Goal: Download file/media

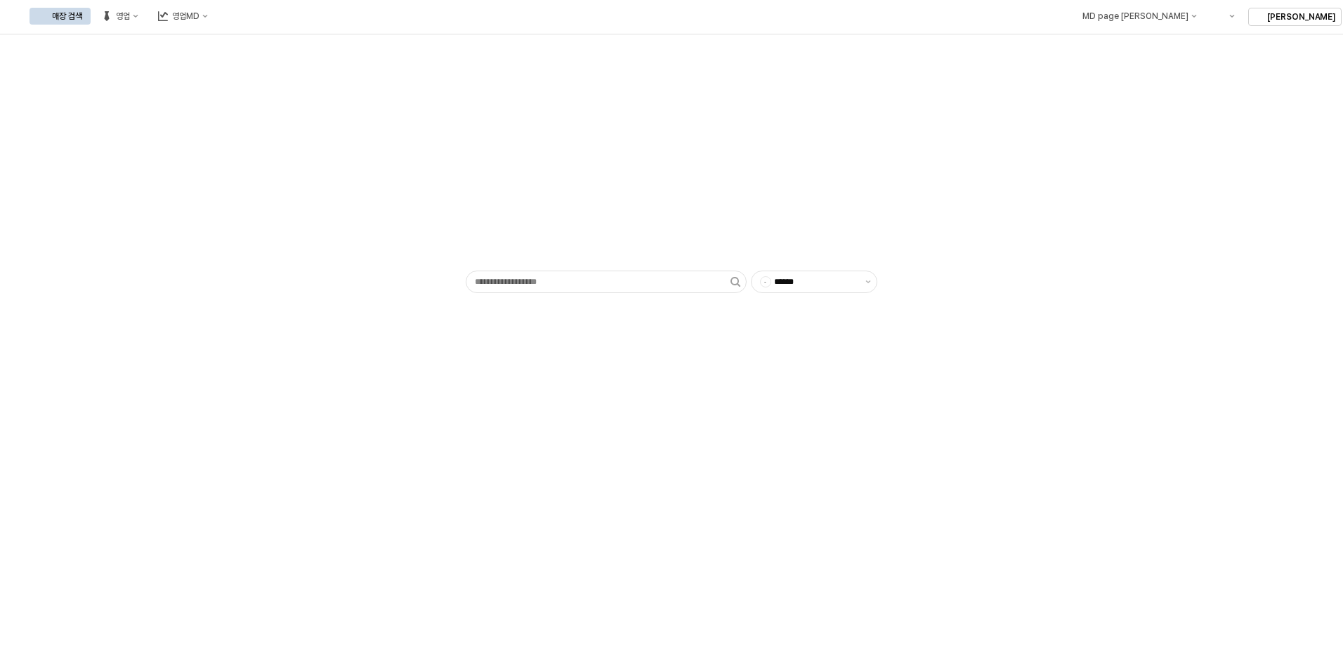
click at [216, 6] on div "매장 검색 영업 영업MD" at bounding box center [122, 15] width 187 height 29
click at [199, 15] on div "영업MD" at bounding box center [185, 16] width 27 height 10
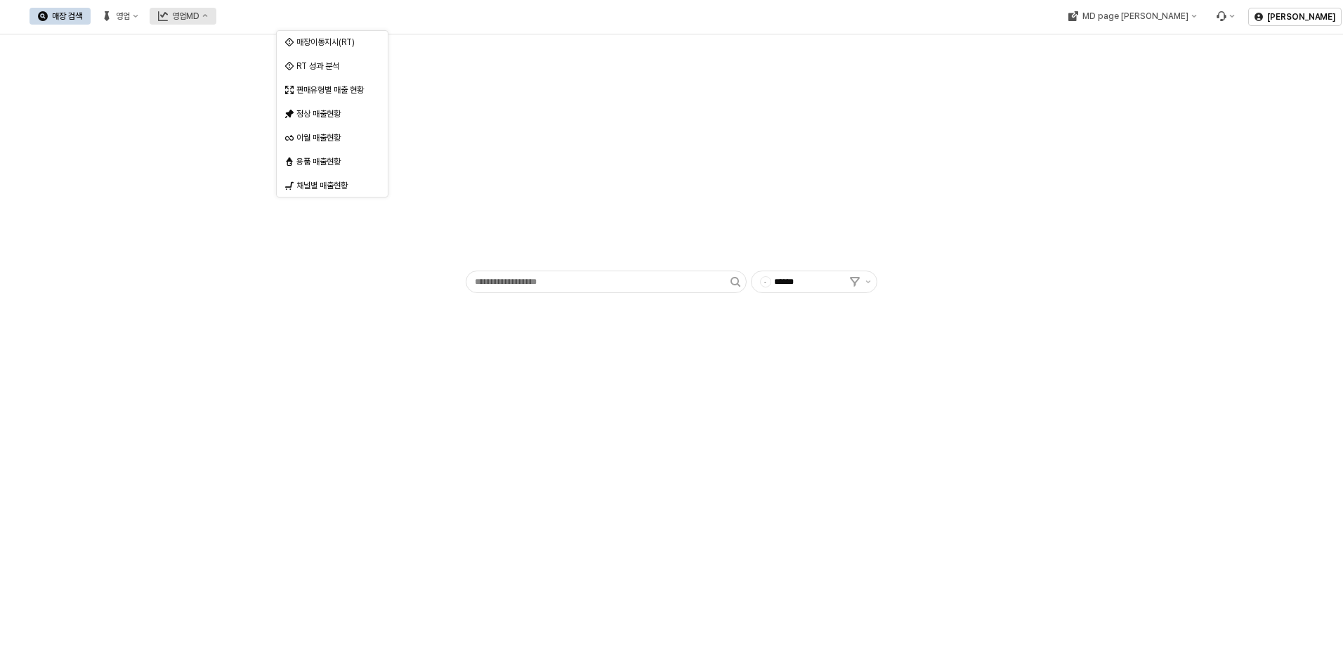
click at [216, 22] on button "영업MD" at bounding box center [183, 16] width 67 height 17
click at [216, 21] on button "영업MD" at bounding box center [183, 16] width 67 height 17
click at [339, 133] on div "이월 매출현황" at bounding box center [333, 137] width 74 height 11
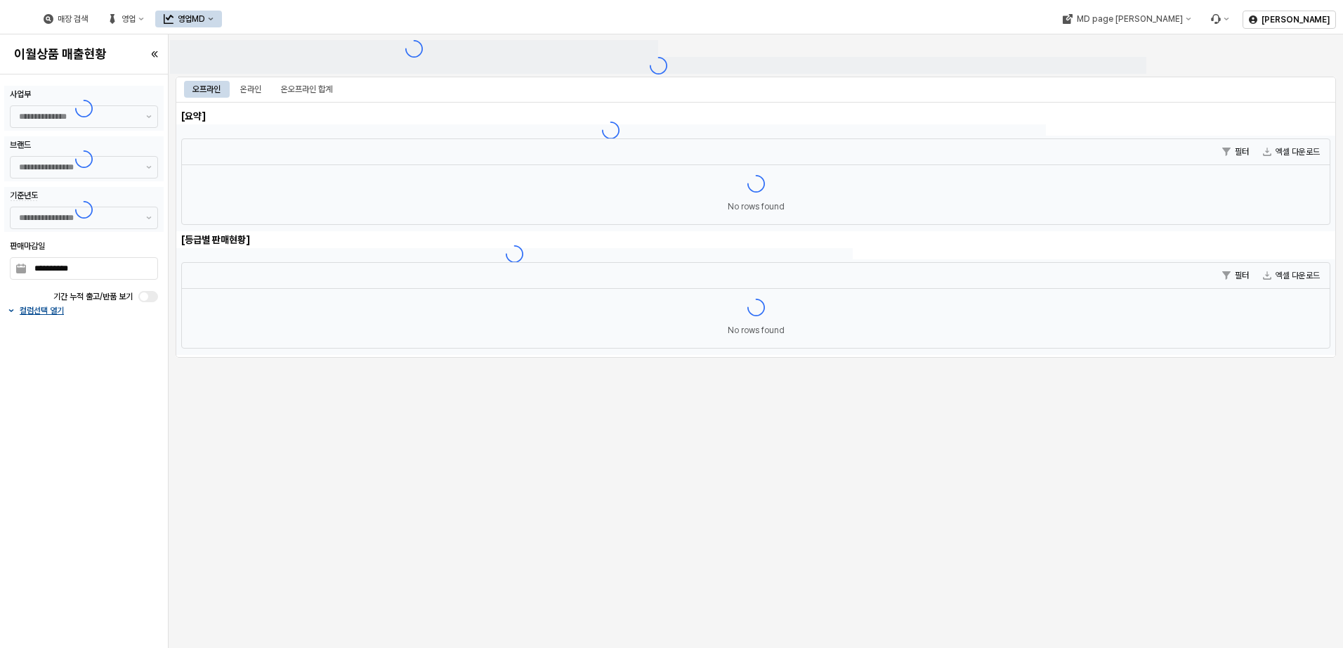
type input "******"
type input "***"
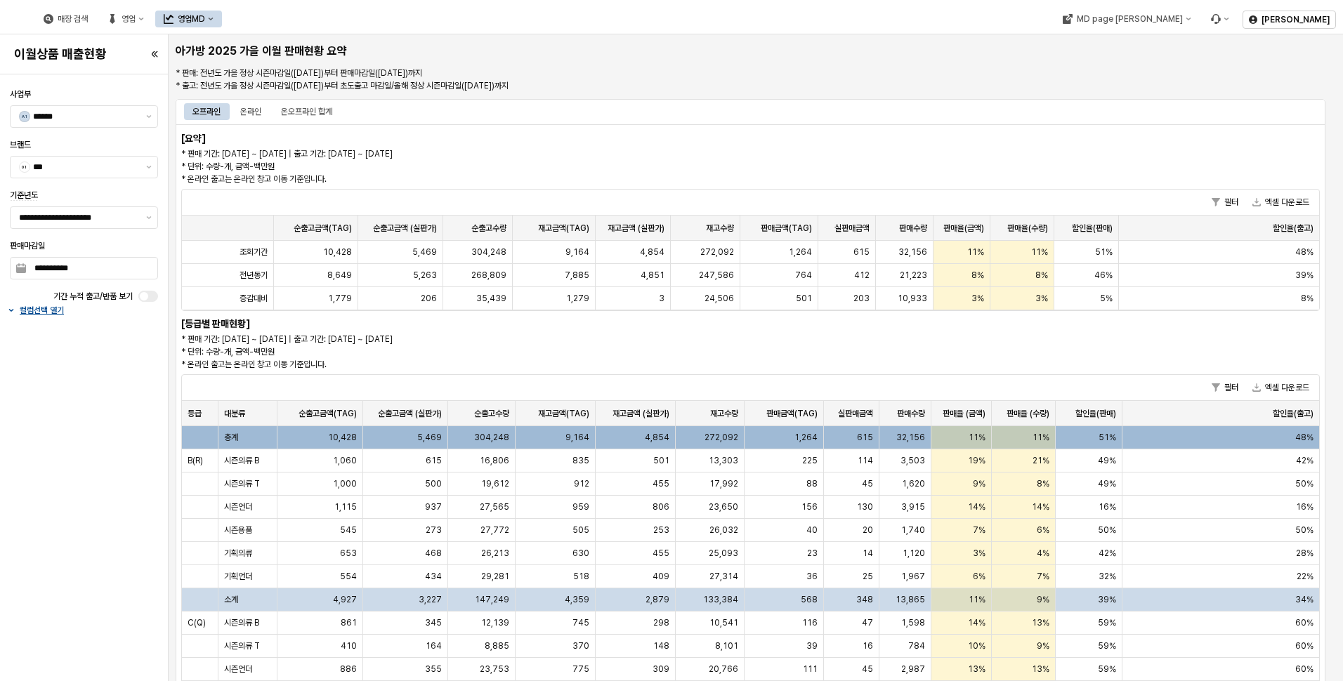
click at [848, 346] on div "[요약] * 판매 기간: [DATE] ~ [DATE] | 출고 기간: [DATE] ~ [DATE] * 단위: 수량-개, 금액-백만원 * 온라인…" at bounding box center [751, 535] width 1150 height 823
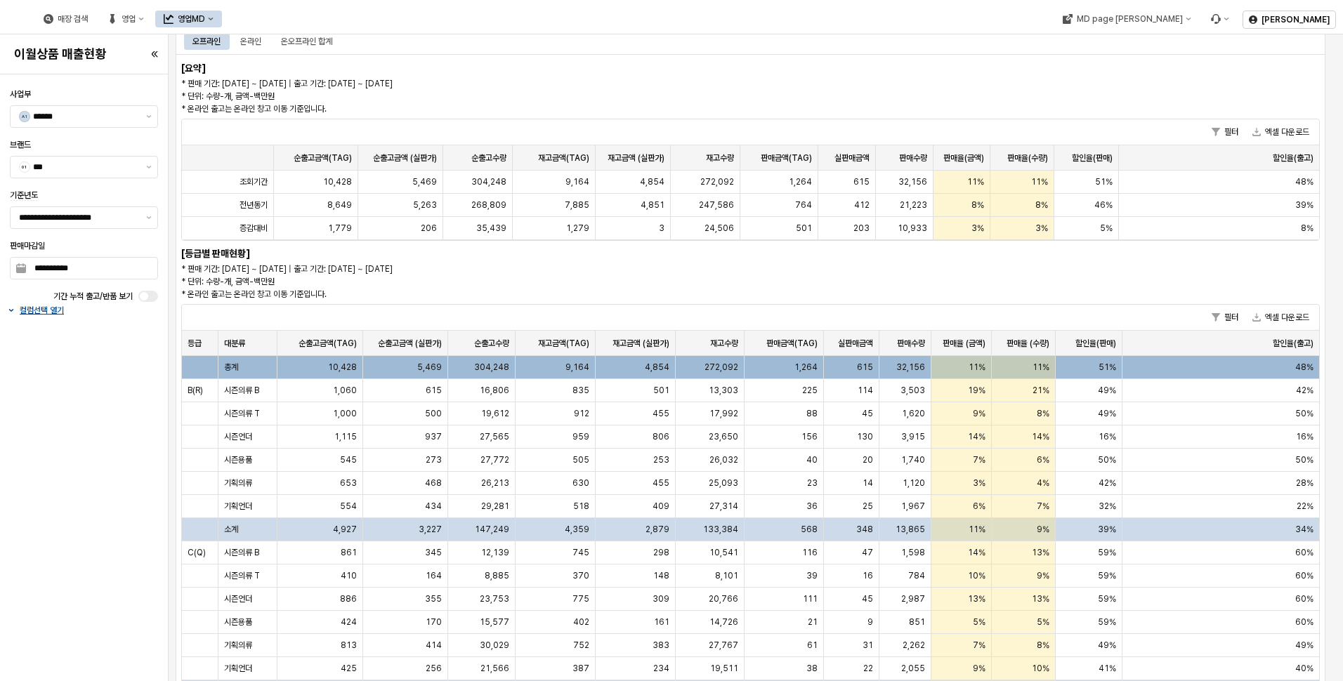
drag, startPoint x: 187, startPoint y: 266, endPoint x: 505, endPoint y: 268, distance: 318.2
click at [505, 268] on p "* 판매 기간: [DATE] ~ [DATE] | 출고 기간: [DATE] ~ [DATE] * 단위: 수량-개, 금액-백만원 * 온라인 출고는 …" at bounding box center [510, 282] width 659 height 38
drag, startPoint x: 505, startPoint y: 268, endPoint x: 470, endPoint y: 285, distance: 39.3
click at [470, 285] on p "* 판매 기간: [DATE] ~ [DATE] | 출고 기간: [DATE] ~ [DATE] * 단위: 수량-개, 금액-백만원 * 온라인 출고는 …" at bounding box center [510, 282] width 659 height 38
drag, startPoint x: 350, startPoint y: 295, endPoint x: 177, endPoint y: 268, distance: 175.6
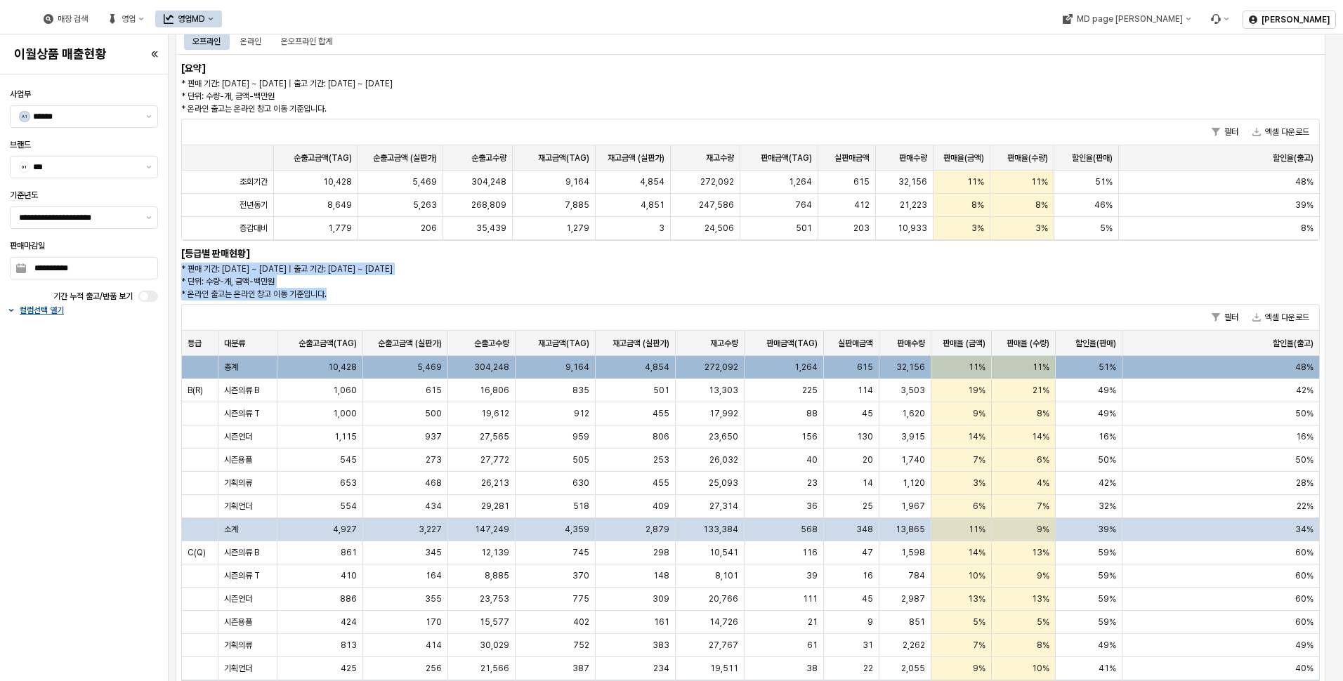
click at [177, 268] on div "* 판매 기간: [DATE] ~ [DATE] | 출고 기간: [DATE] ~ [DATE] * 단위: 수량-개, 금액-백만원 * 온라인 출고는 …" at bounding box center [511, 281] width 671 height 39
click at [446, 290] on p "* 판매 기간: [DATE] ~ [DATE] | 출고 기간: [DATE] ~ [DATE] * 단위: 수량-개, 금액-백만원 * 온라인 출고는 …" at bounding box center [510, 282] width 659 height 38
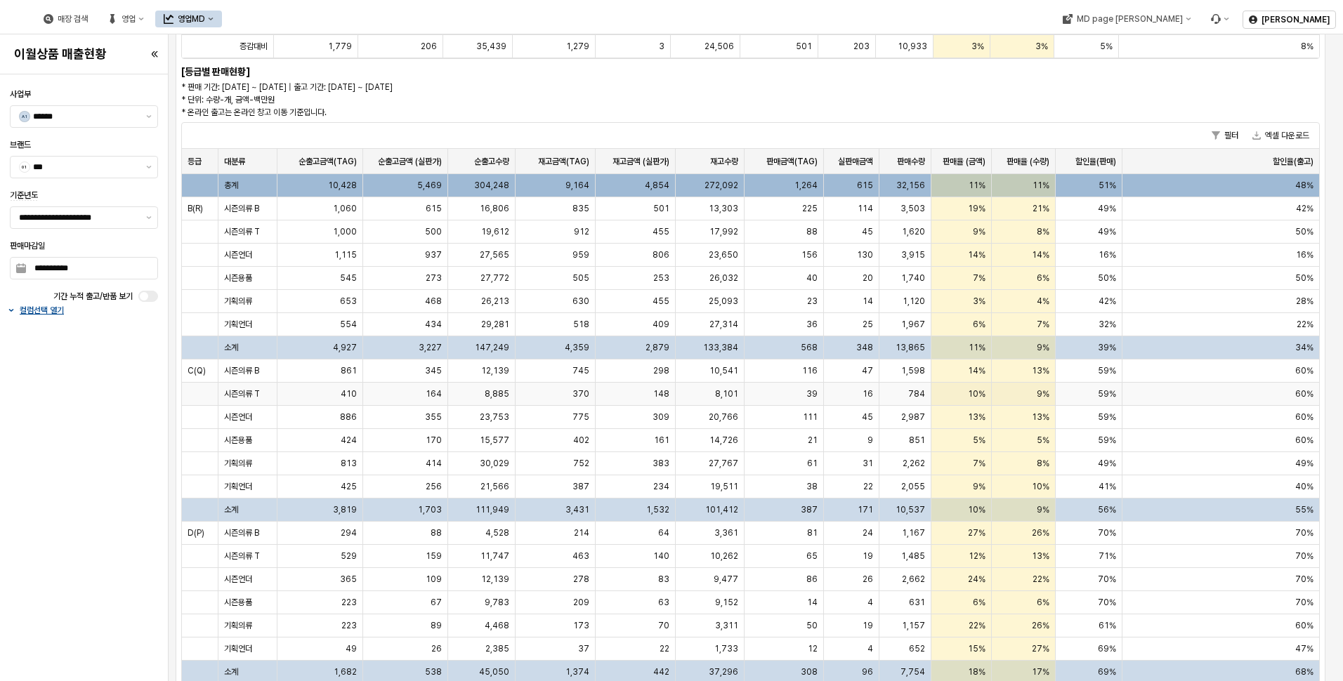
scroll to position [275, 0]
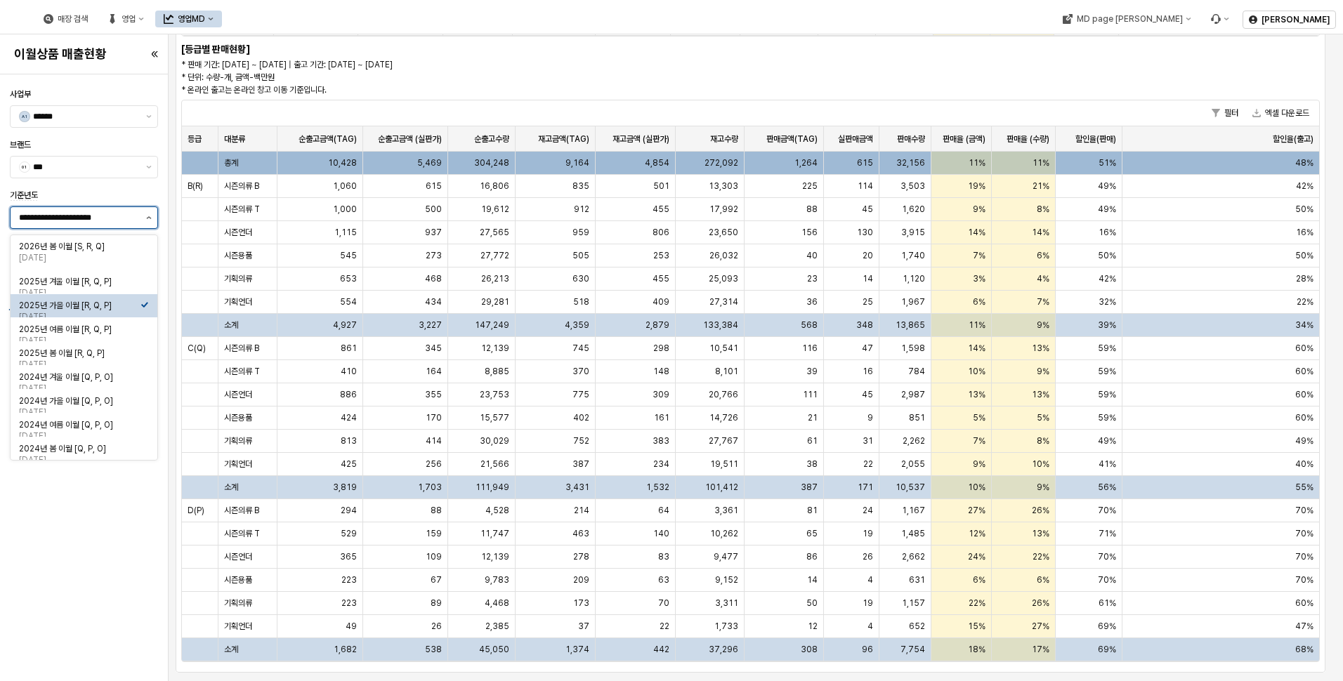
click at [153, 218] on button "제안 사항 표시" at bounding box center [148, 217] width 17 height 21
click at [124, 386] on div "2025년 봄 이월 [R, Q, P]" at bounding box center [80, 386] width 122 height 11
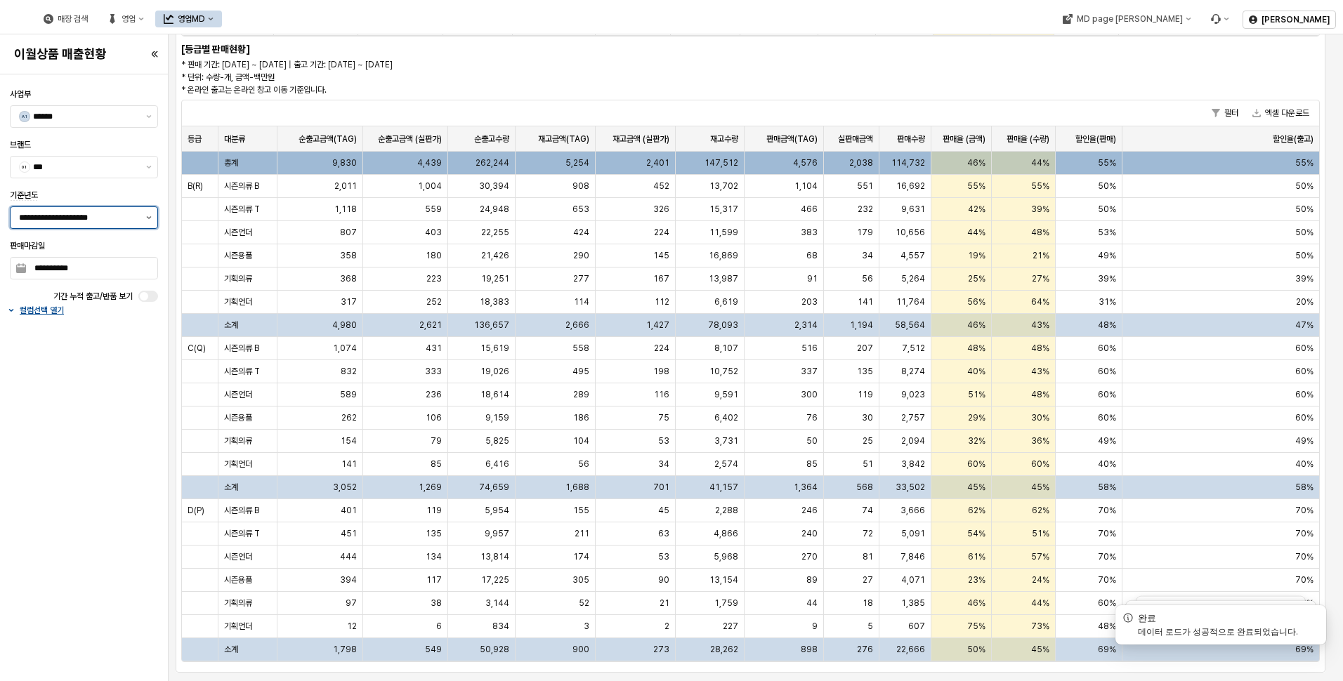
click at [147, 219] on button "제안 사항 표시" at bounding box center [148, 217] width 17 height 21
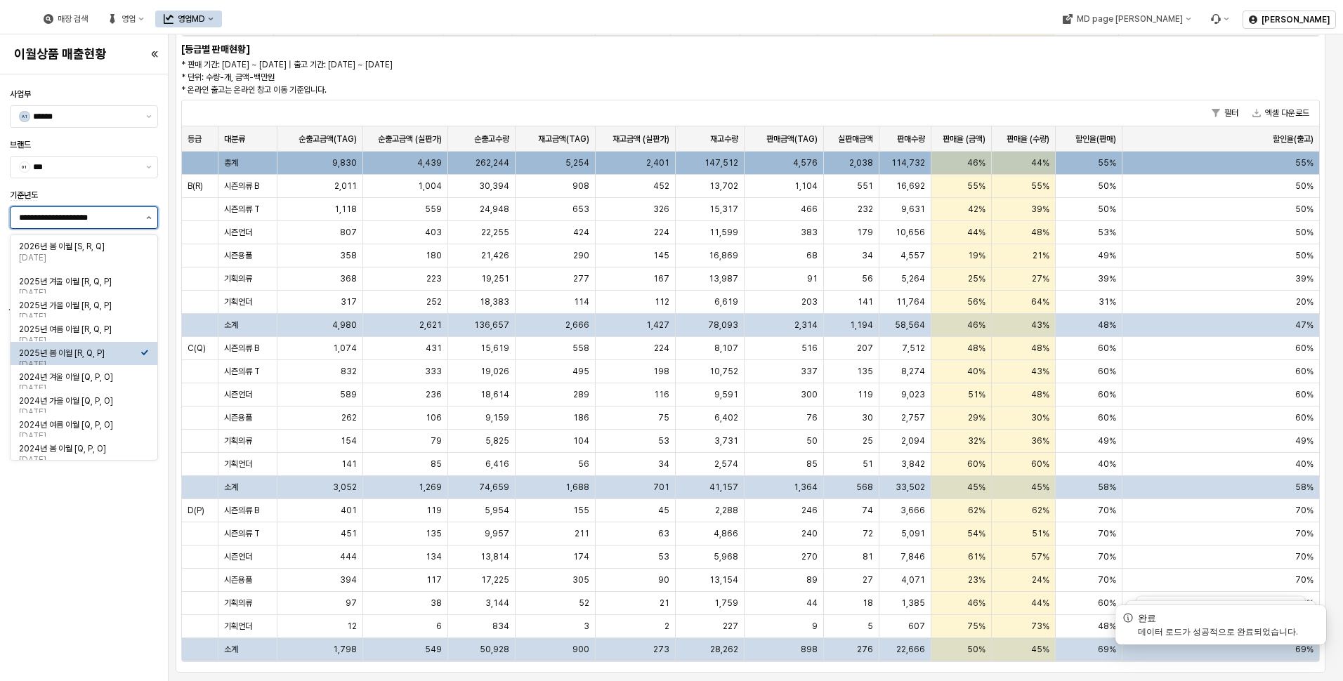
click at [147, 219] on button "제안 사항 표시" at bounding box center [148, 217] width 17 height 21
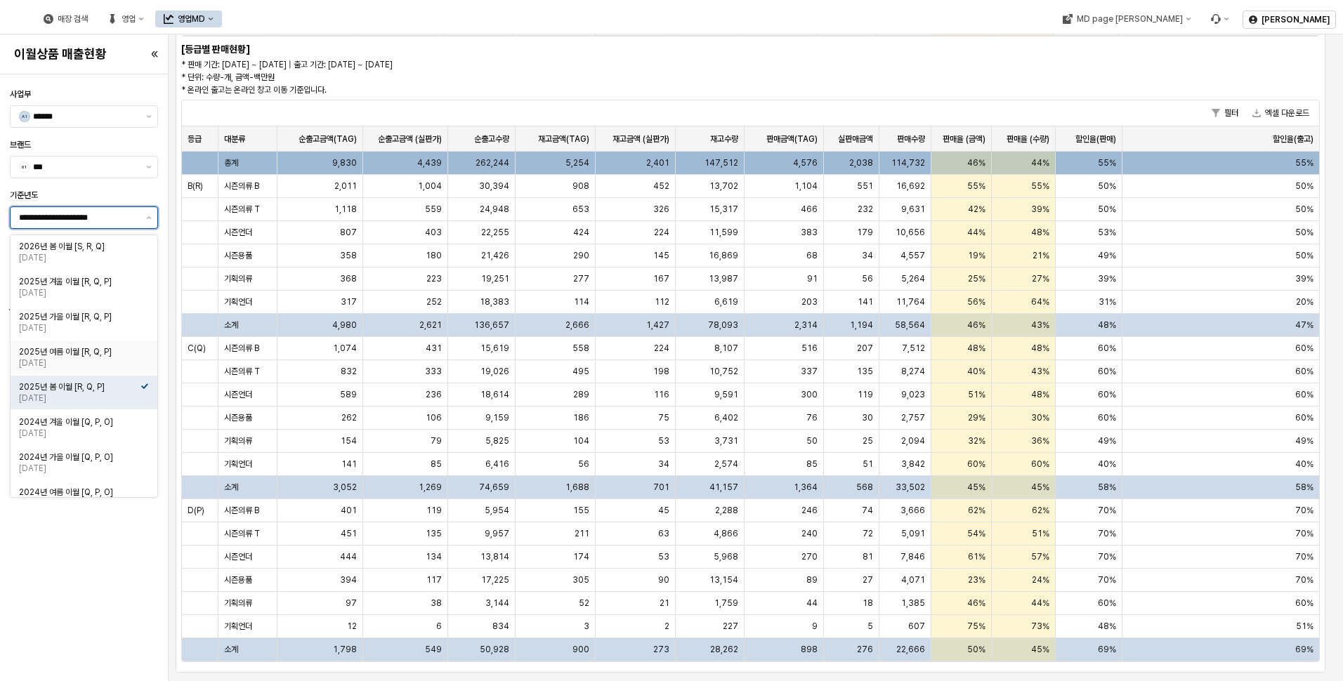
click at [107, 350] on div "2025년 여름 이월 [R, Q, P]" at bounding box center [80, 351] width 122 height 11
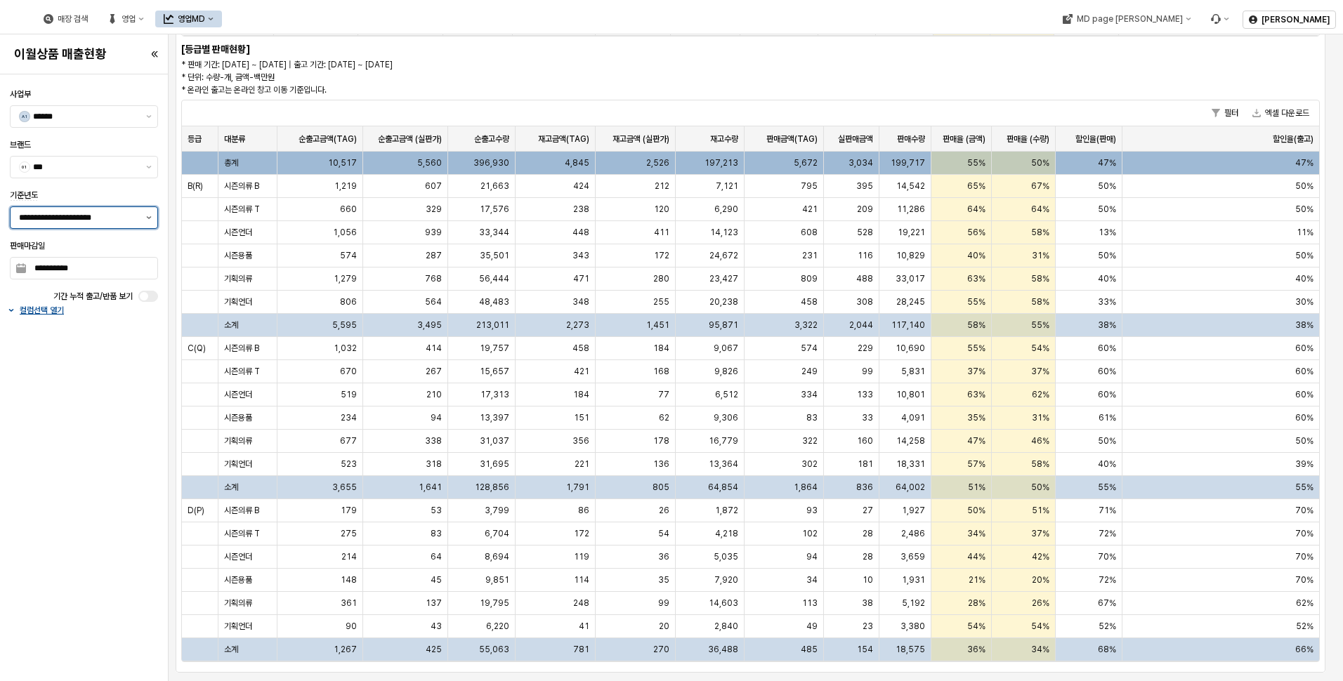
click at [143, 221] on button "제안 사항 표시" at bounding box center [148, 217] width 17 height 21
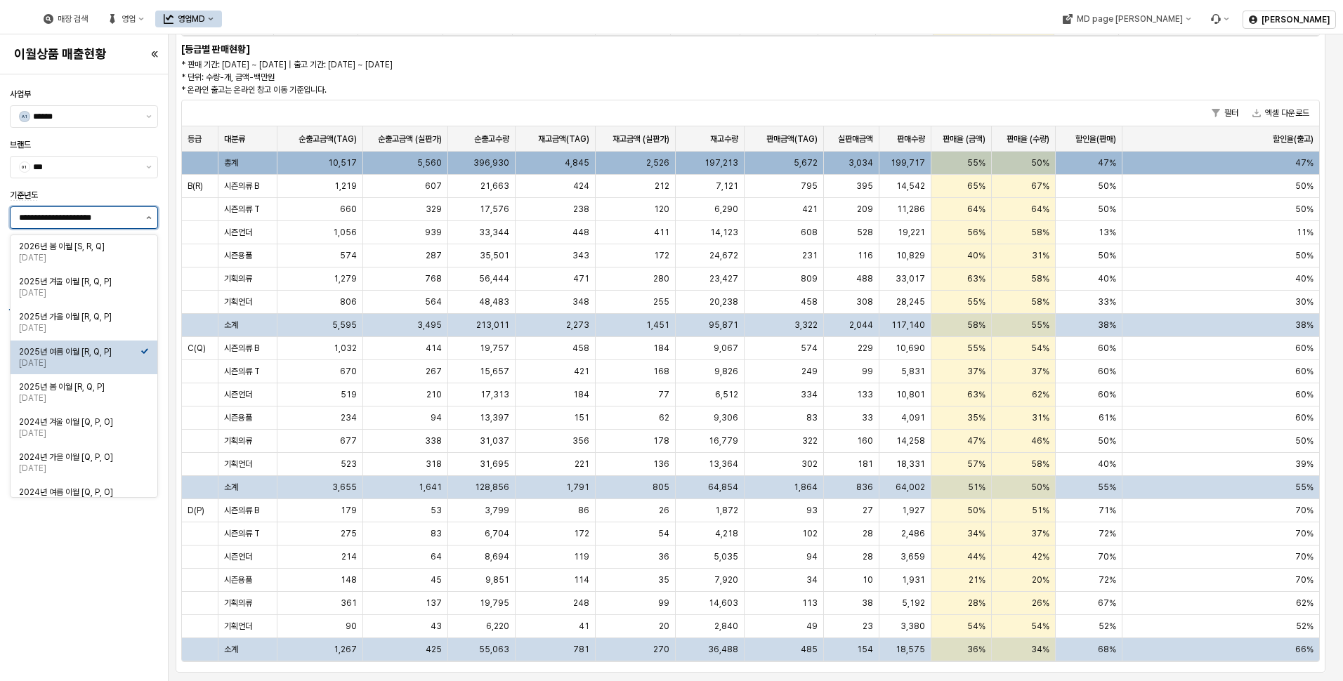
click at [149, 217] on icon "제안 사항 표시" at bounding box center [149, 217] width 6 height 3
click at [105, 314] on div "2025년 가을 이월 [R, Q, P]" at bounding box center [80, 316] width 122 height 11
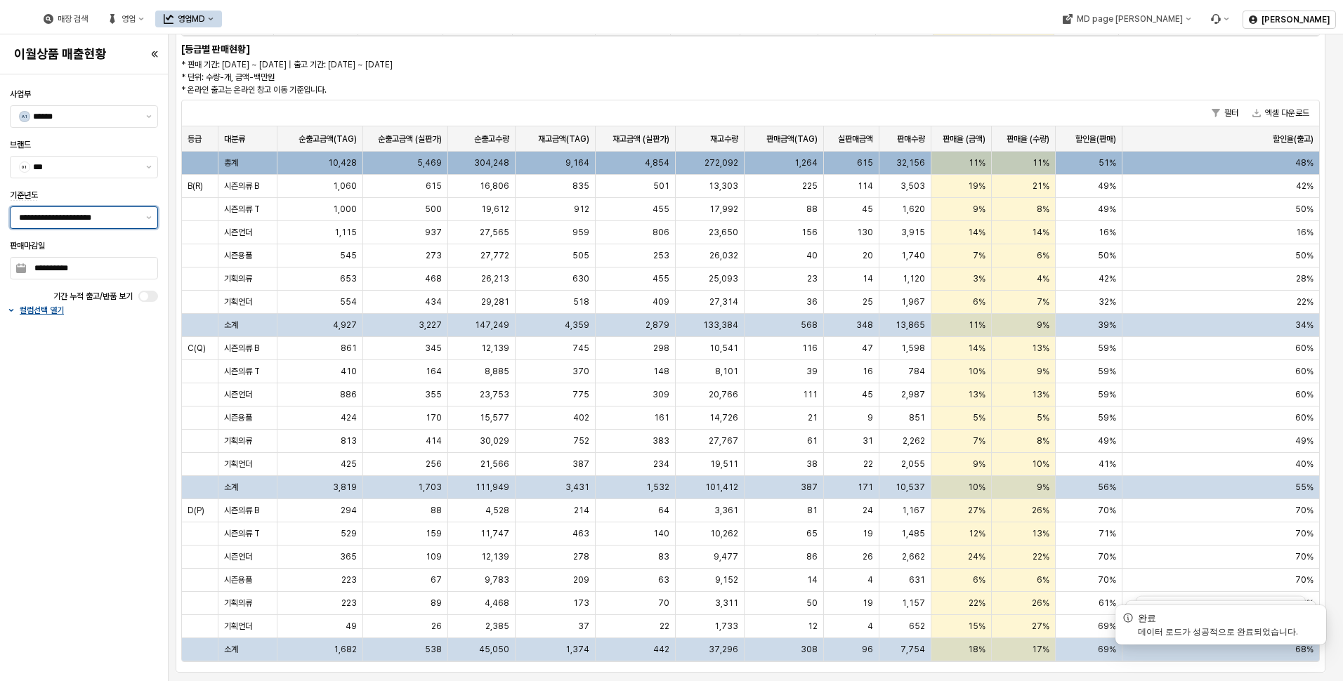
click at [137, 225] on div "**********" at bounding box center [76, 217] width 130 height 21
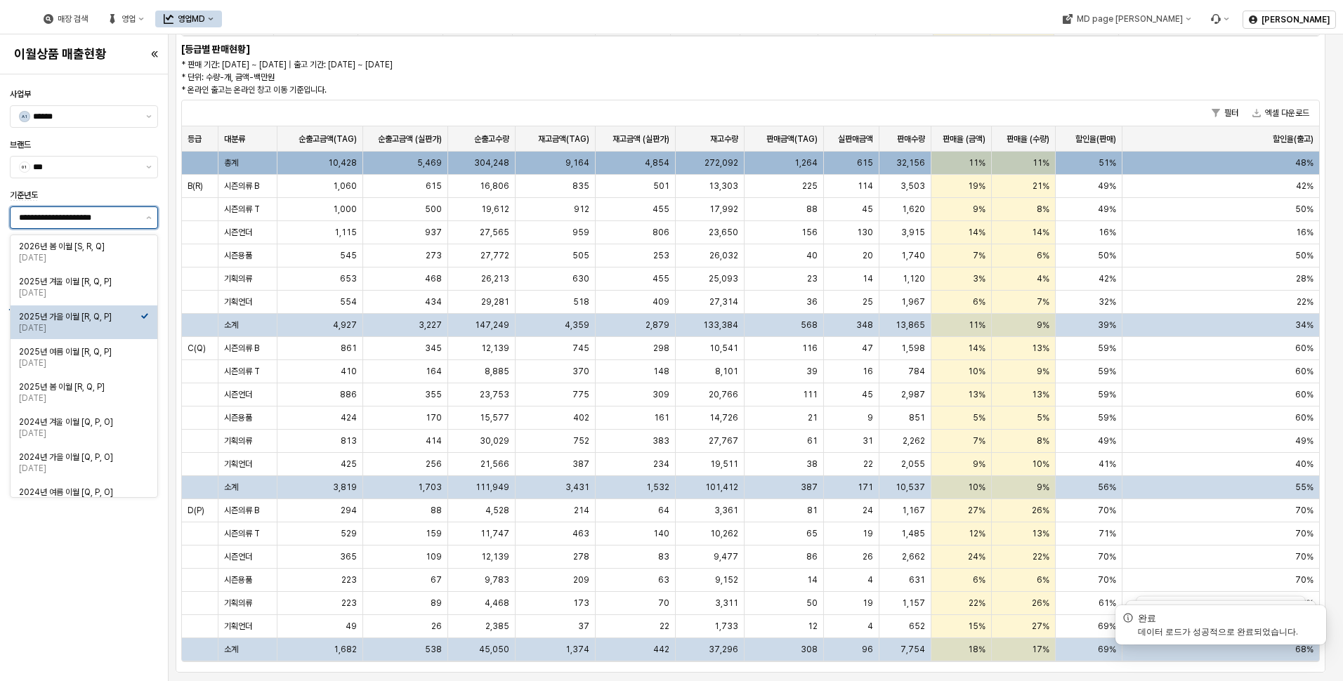
scroll to position [53, 0]
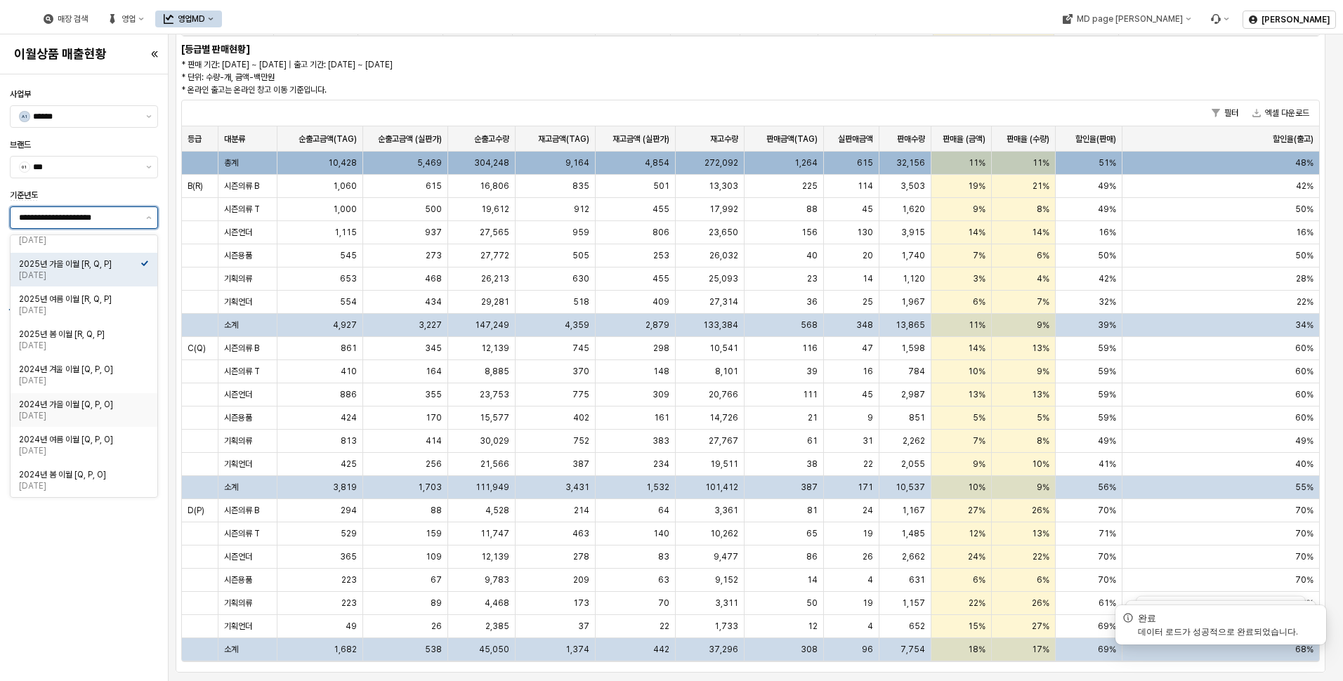
click at [118, 401] on div "2024년 가을 이월 [Q, P, O]" at bounding box center [80, 404] width 122 height 11
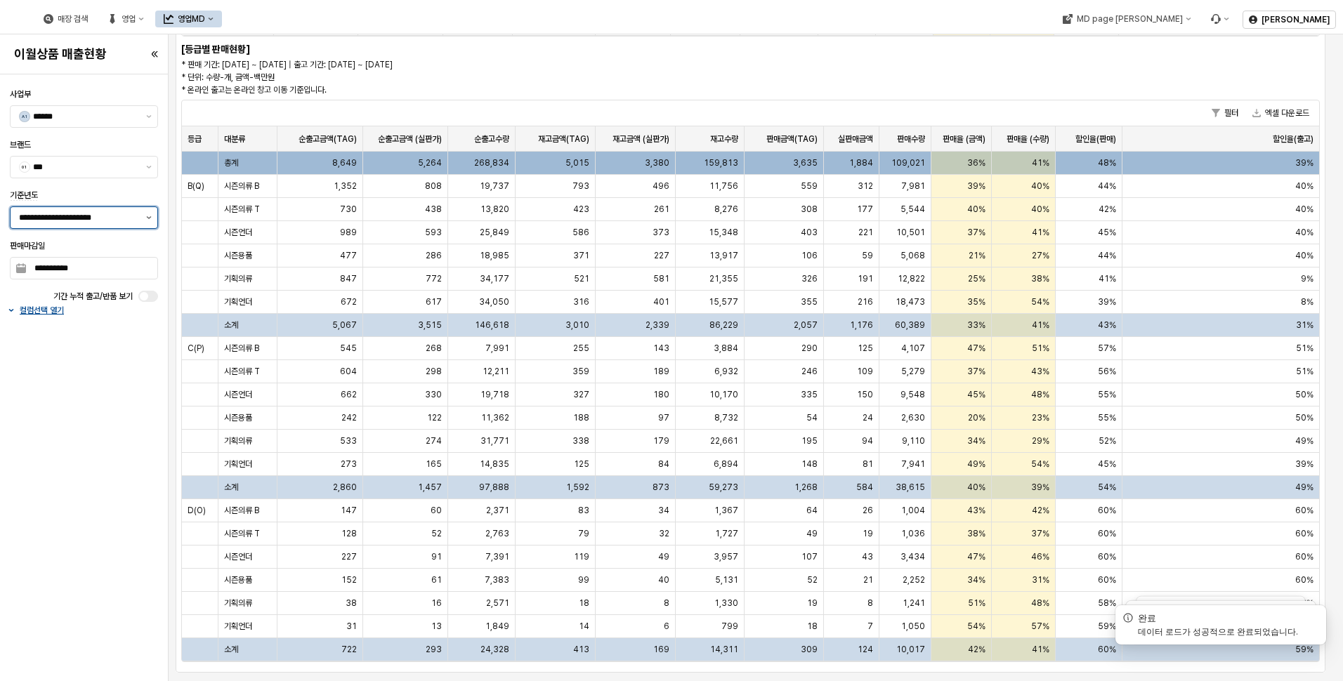
click at [151, 218] on icon "제안 사항 표시" at bounding box center [149, 217] width 6 height 3
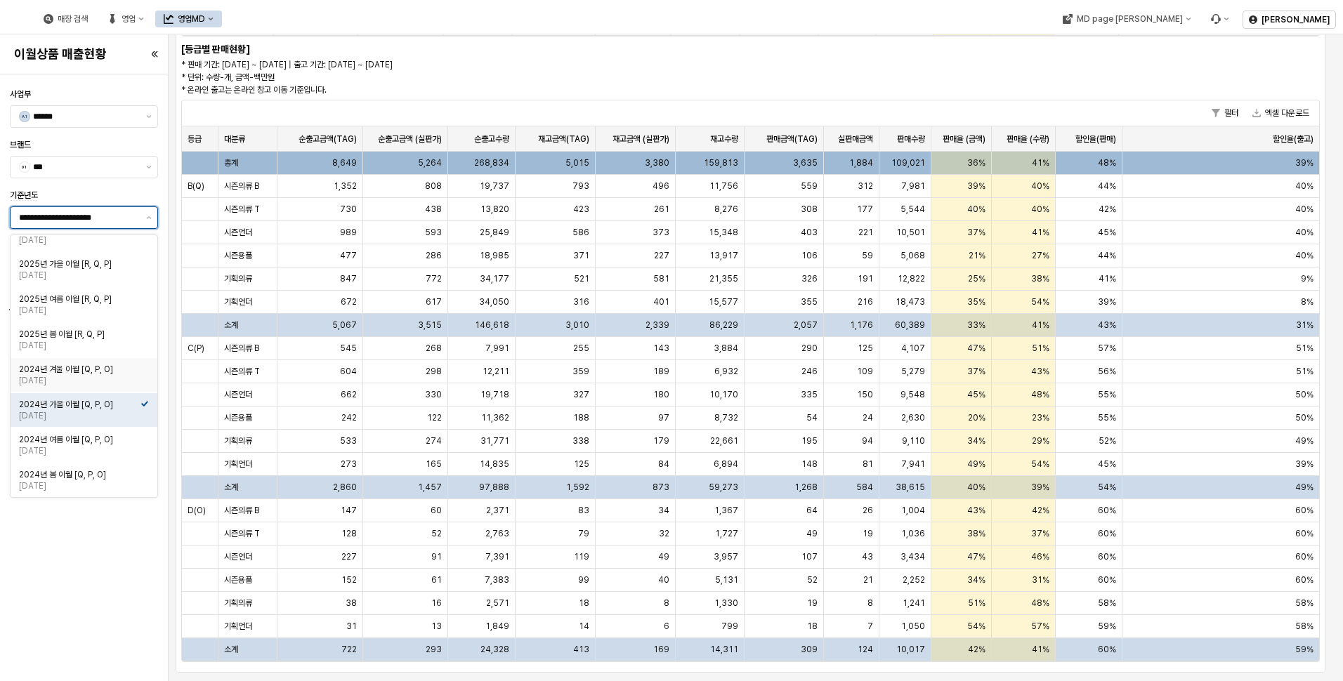
click at [122, 371] on div "2024년 겨울 이월 [Q, P, O]" at bounding box center [80, 369] width 122 height 11
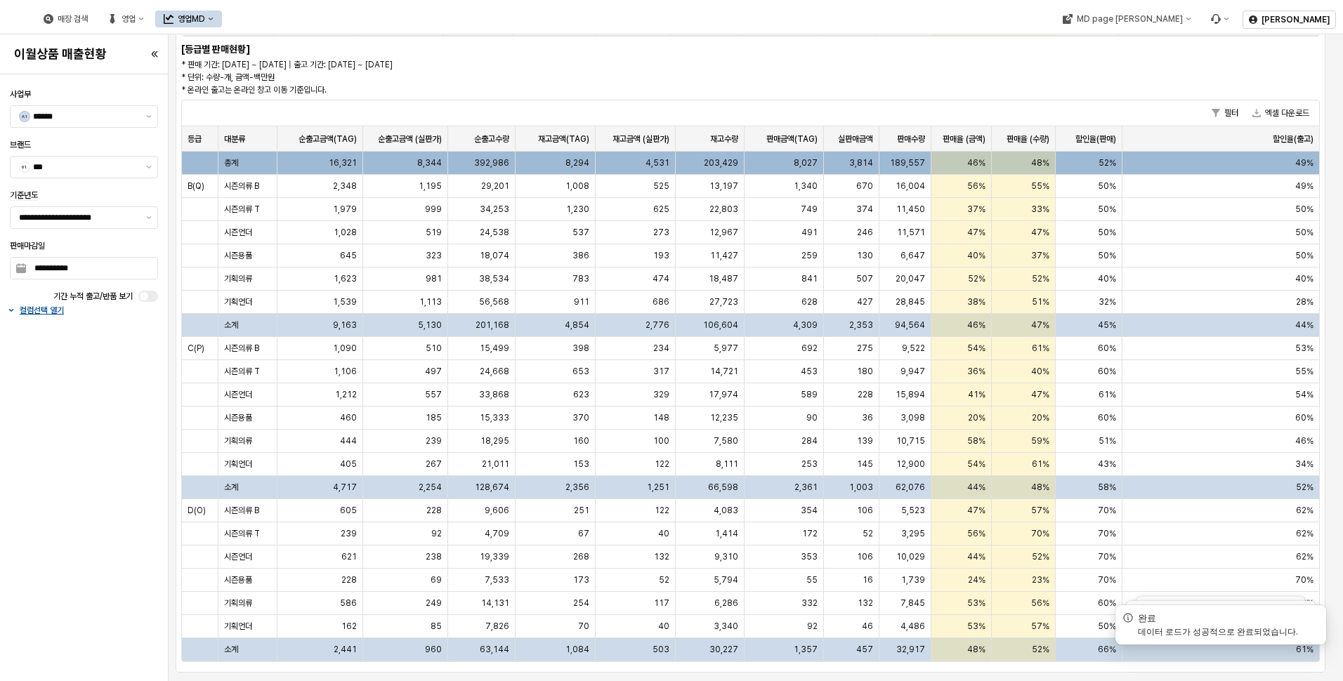
drag, startPoint x: 1327, startPoint y: 295, endPoint x: 1336, endPoint y: 180, distance: 115.5
click at [1329, 167] on div "오프라인 온라인 온오프라인 합계 [요약] * 판매 기간: [DATE] ~ [DATE] | 출고 기간: [DATE] ~ [DATE] * 단위: …" at bounding box center [750, 249] width 1161 height 854
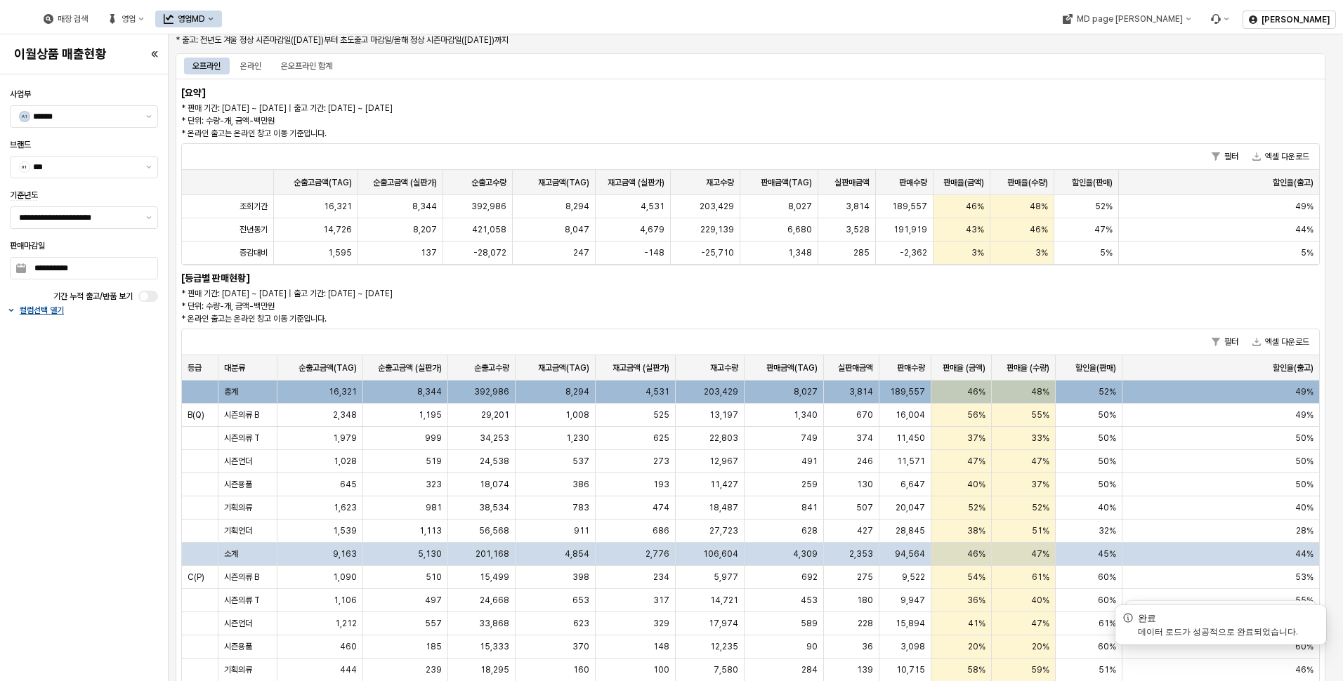
scroll to position [46, 0]
click at [248, 65] on div "온라인" at bounding box center [250, 65] width 21 height 17
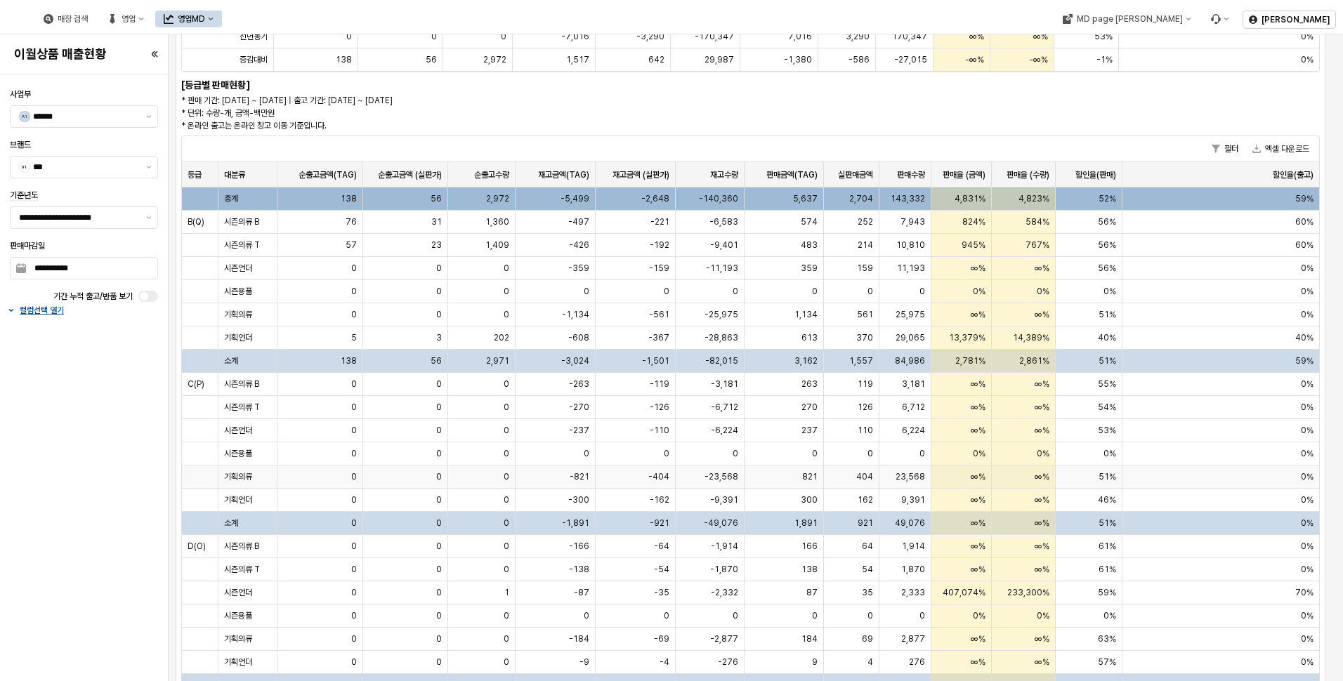
scroll to position [204, 0]
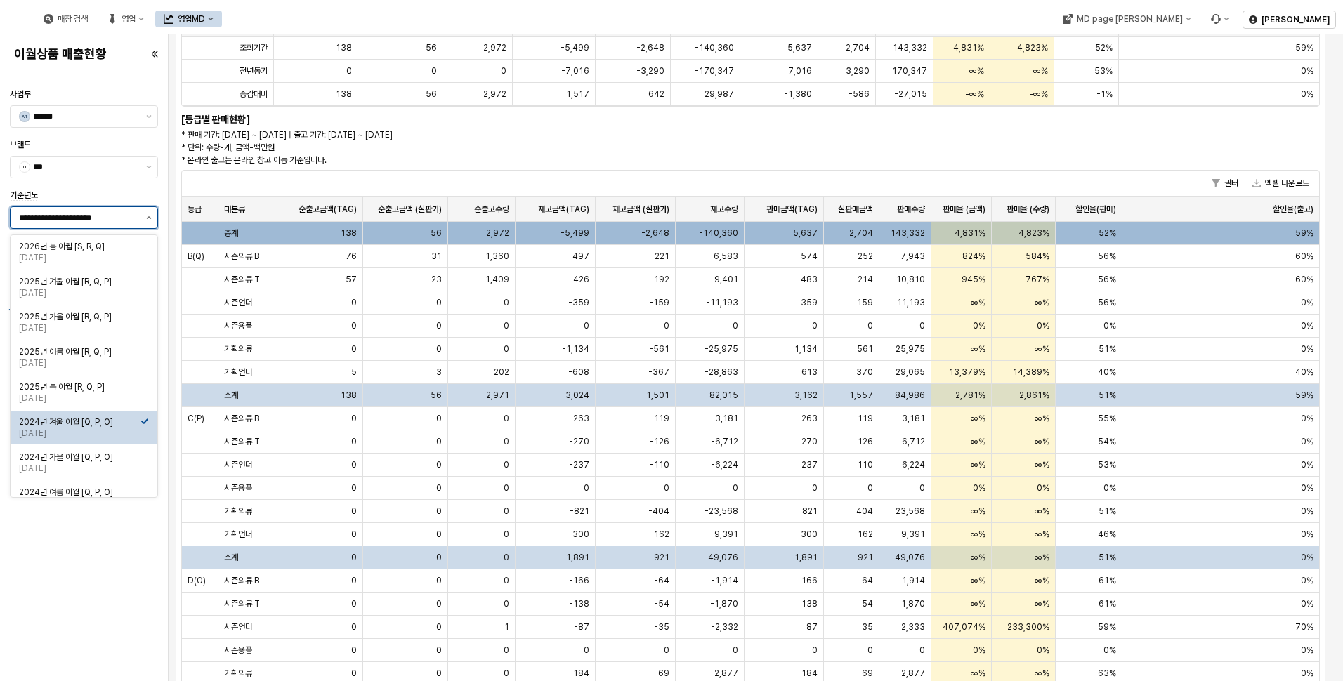
click at [144, 212] on button "제안 사항 표시" at bounding box center [148, 217] width 17 height 21
click at [121, 390] on div "2025년 봄 이월 [R, Q, P]" at bounding box center [80, 386] width 122 height 11
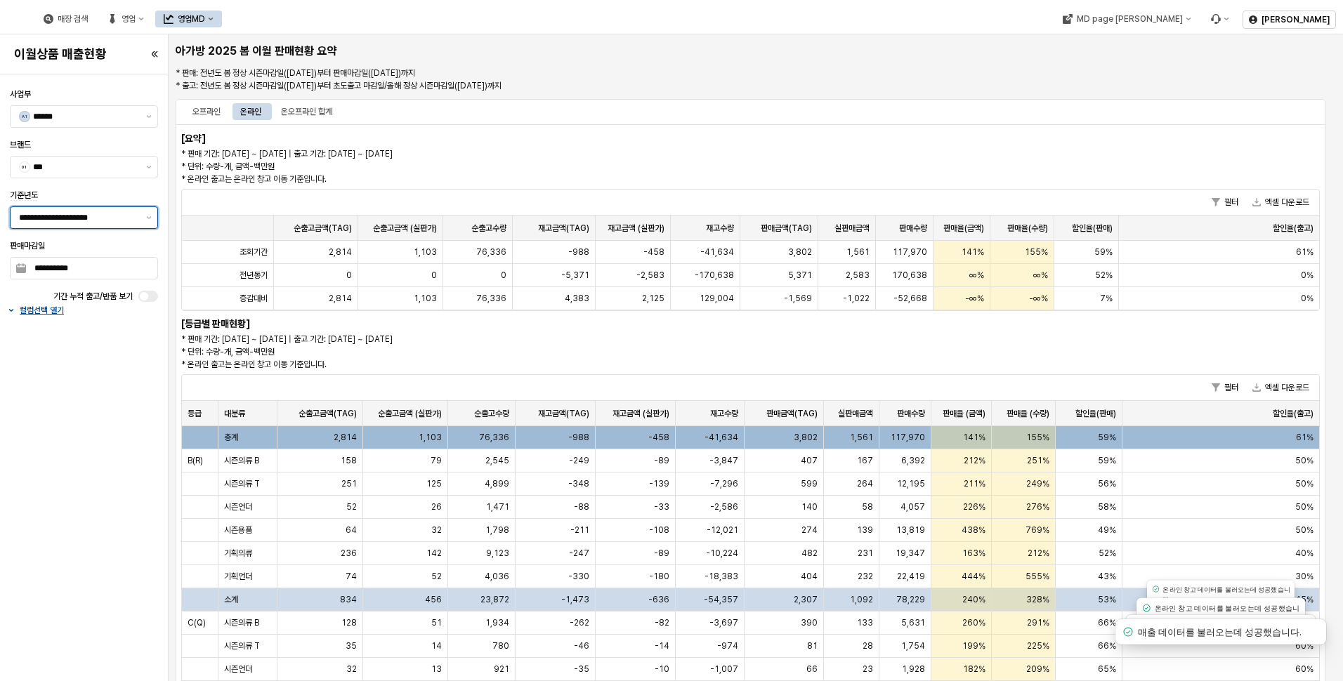
scroll to position [275, 0]
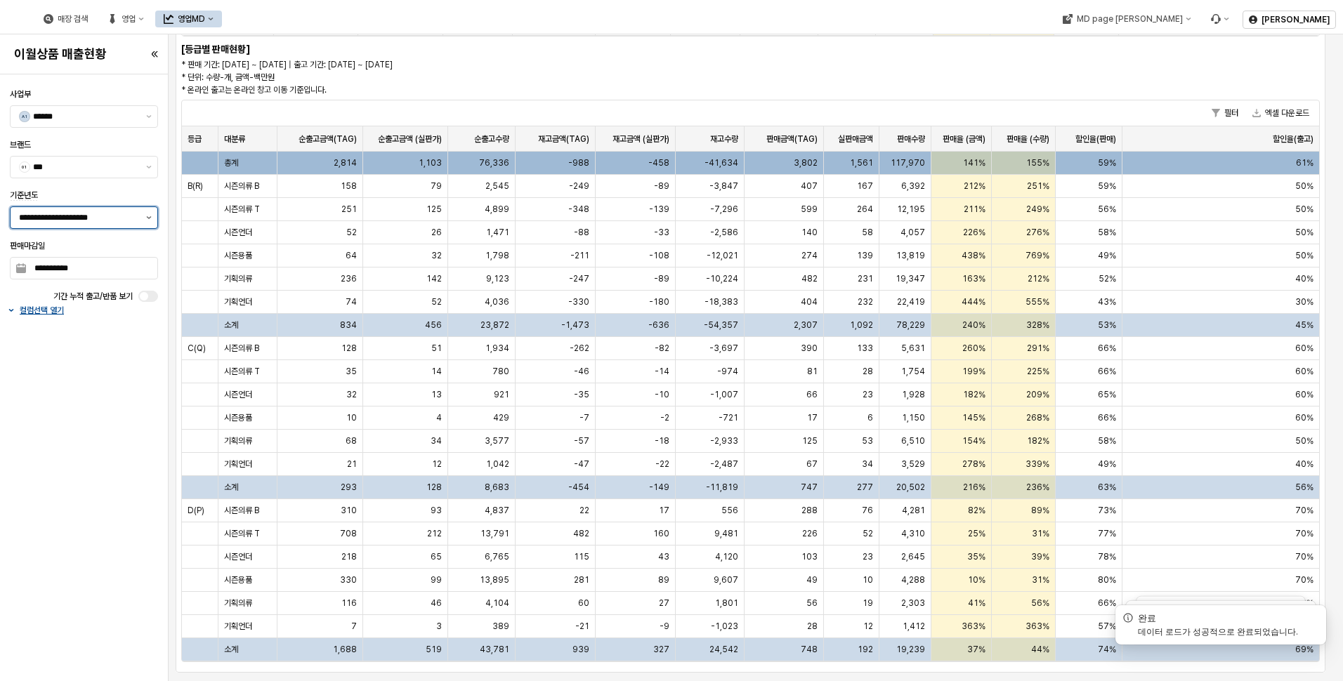
click at [156, 216] on button "제안 사항 표시" at bounding box center [148, 217] width 17 height 21
click at [145, 215] on button "제안 사항 표시" at bounding box center [148, 217] width 17 height 21
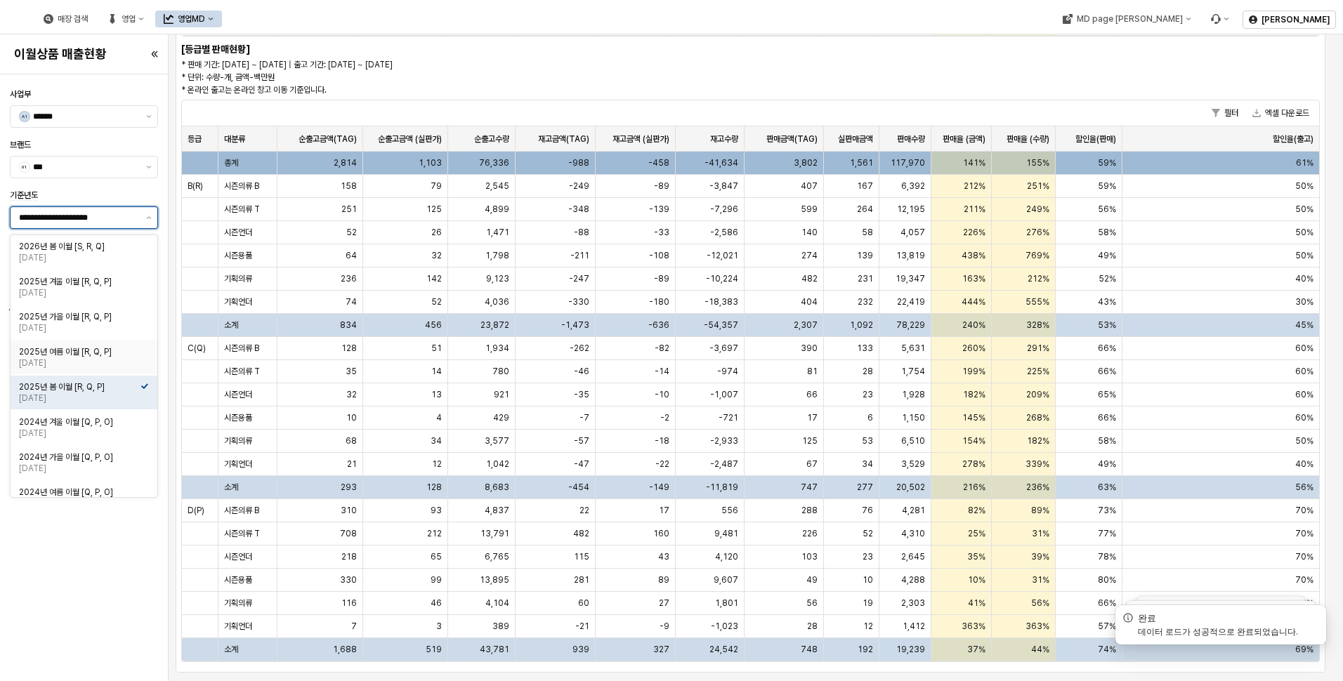
click at [103, 351] on div "2025년 여름 이월 [R, Q, P]" at bounding box center [80, 351] width 122 height 11
type input "**********"
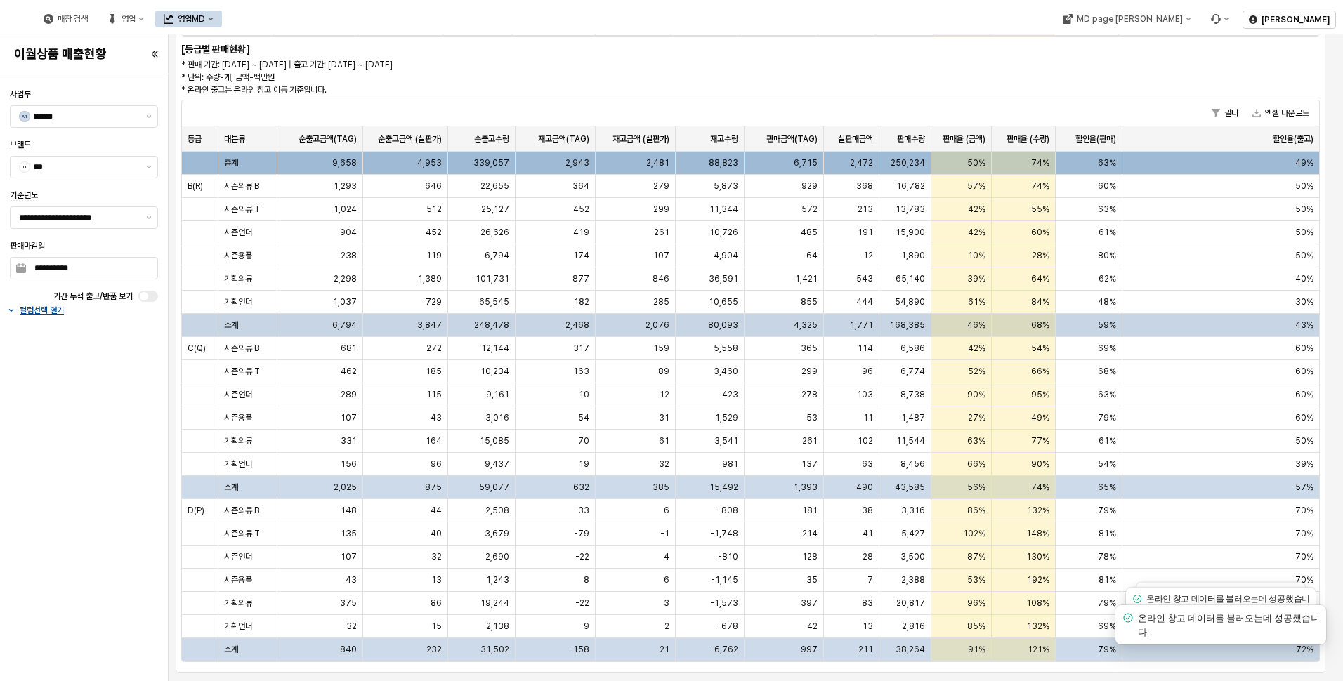
click at [799, 316] on div "4,325" at bounding box center [784, 325] width 80 height 23
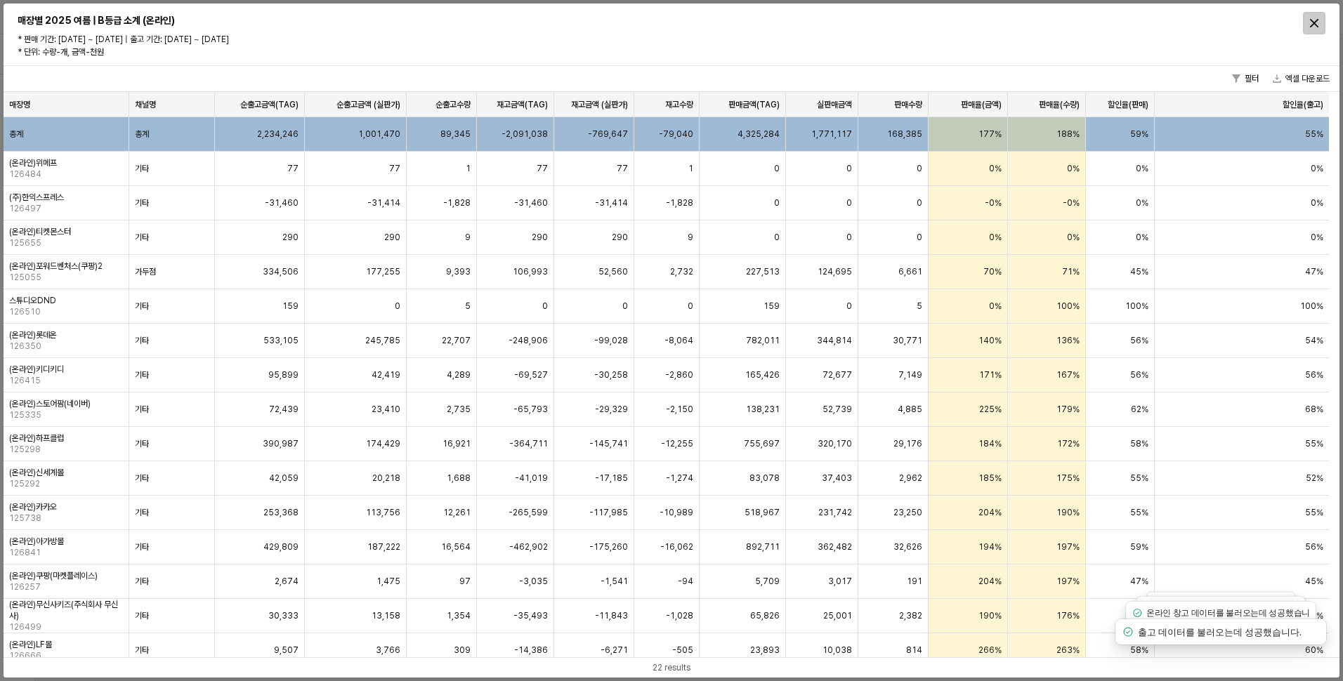
click at [1315, 21] on icon "Close" at bounding box center [1314, 23] width 8 height 8
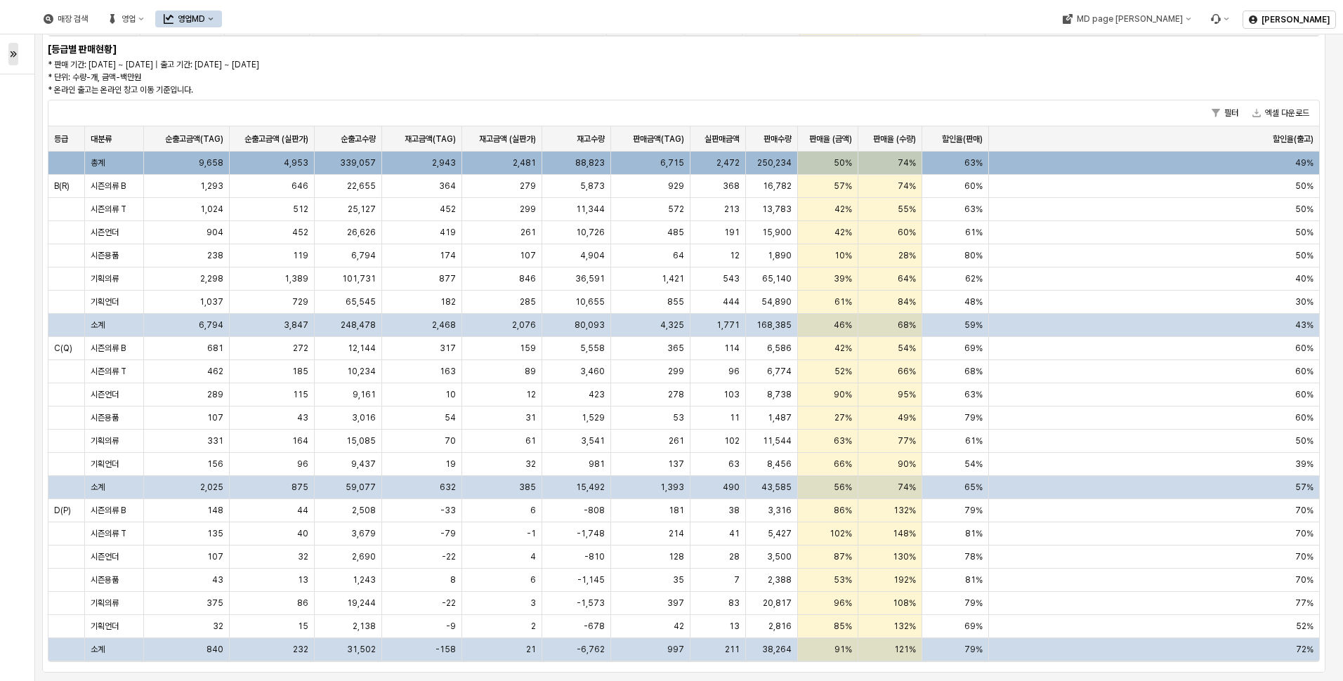
click at [18, 56] on div at bounding box center [17, 54] width 18 height 28
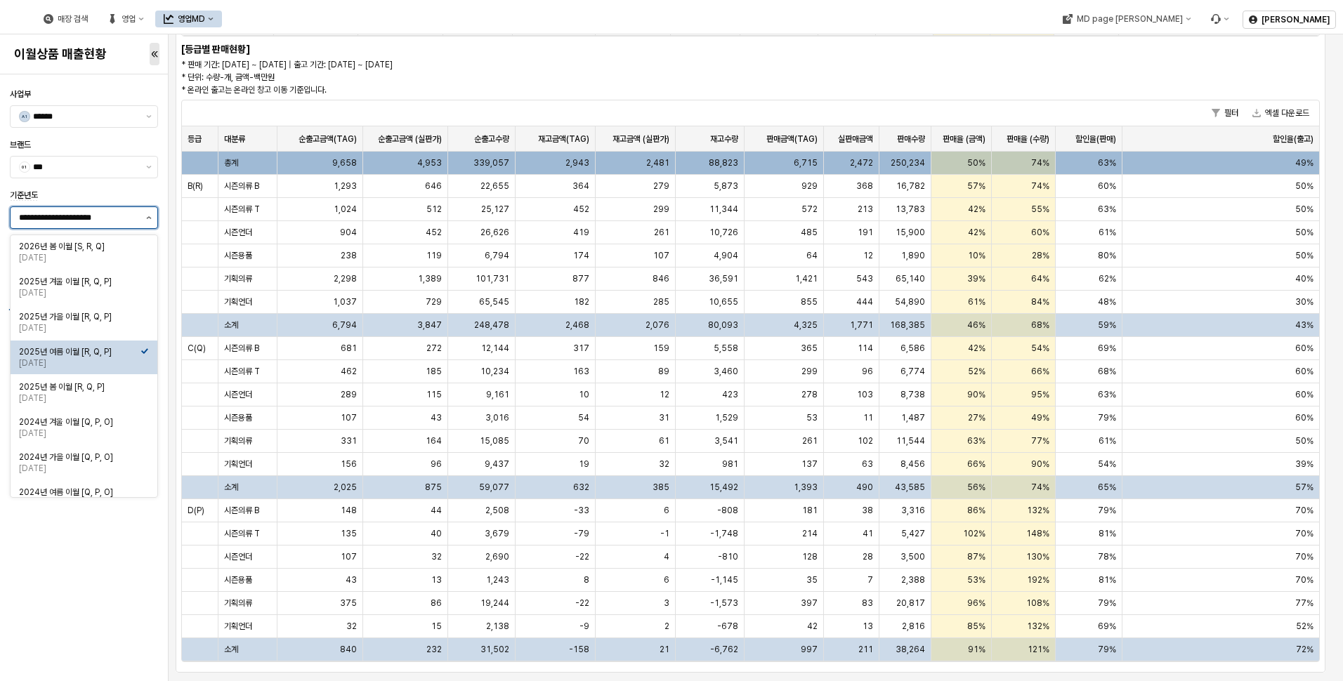
click at [147, 217] on icon "제안 사항 표시" at bounding box center [149, 217] width 6 height 3
click at [126, 321] on div "2025년 가을 이월 [R, Q, P]" at bounding box center [80, 316] width 122 height 11
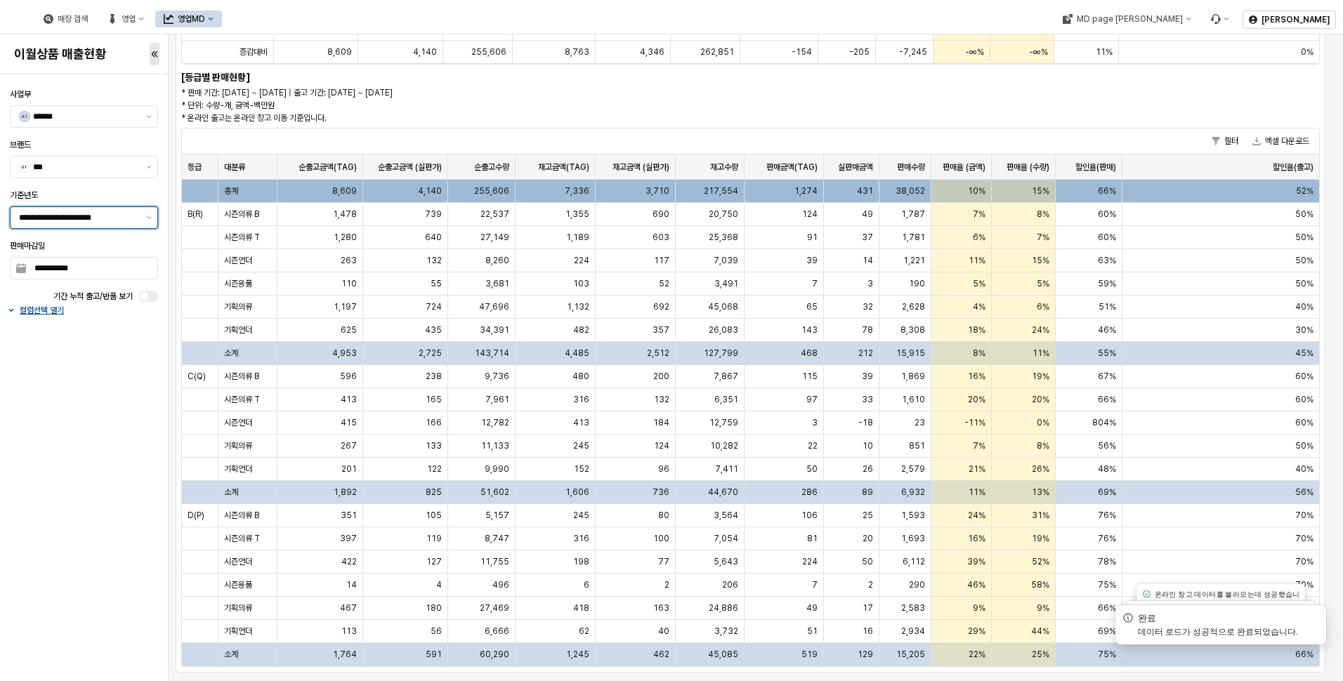
scroll to position [247, 0]
click at [1030, 110] on div "[요약] * 판매 기간: [DATE] ~ [DATE] | 출고 기간: [DATE] ~ [DATE] * 단위: 수량-개, 금액-백만원 * 온라인…" at bounding box center [751, 275] width 1150 height 795
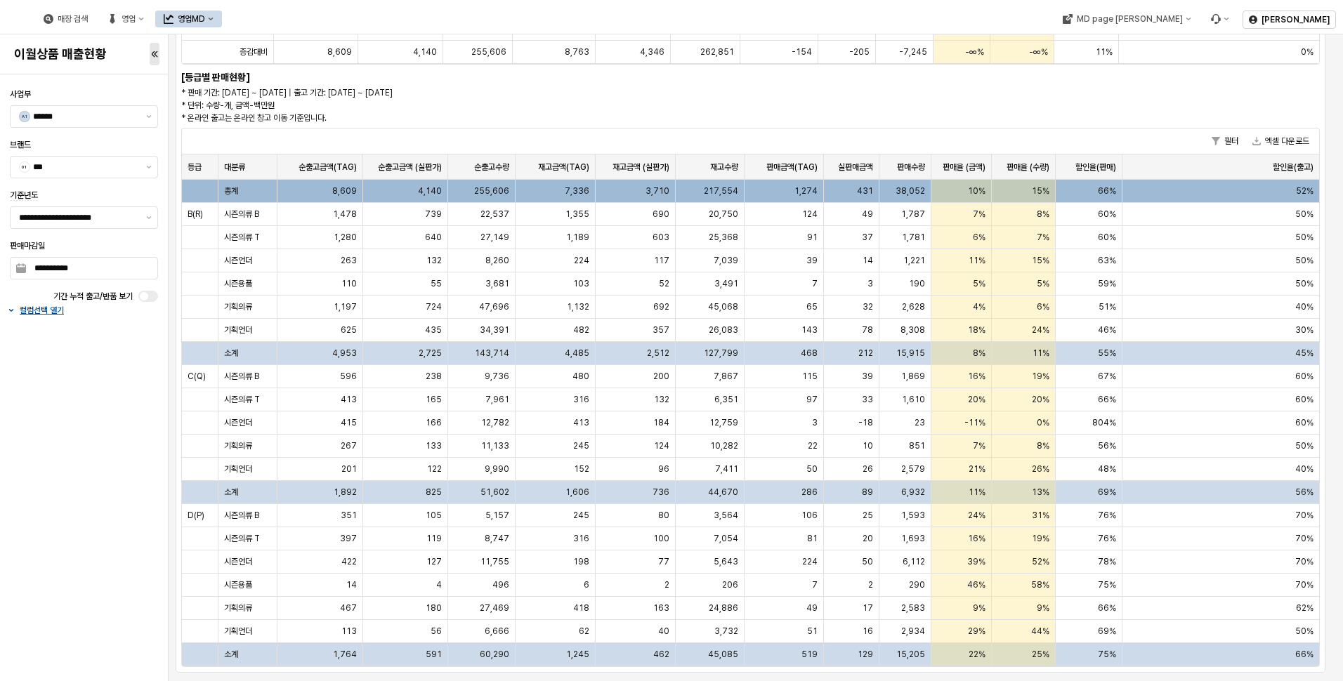
click at [597, 109] on p "* 판매 기간: [DATE] ~ [DATE] | 출고 기간: [DATE] ~ [DATE] * 단위: 수량-개, 금액-백만원 * 온라인 출고는 …" at bounding box center [510, 105] width 659 height 38
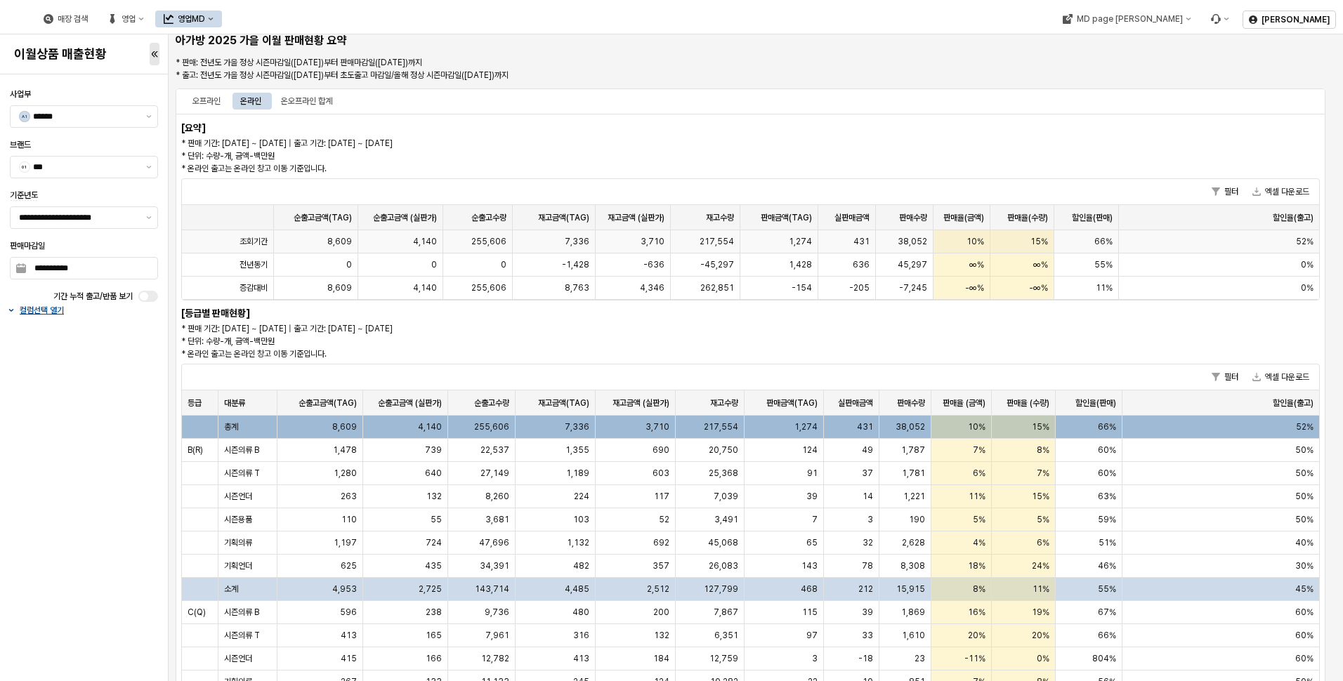
scroll to position [0, 0]
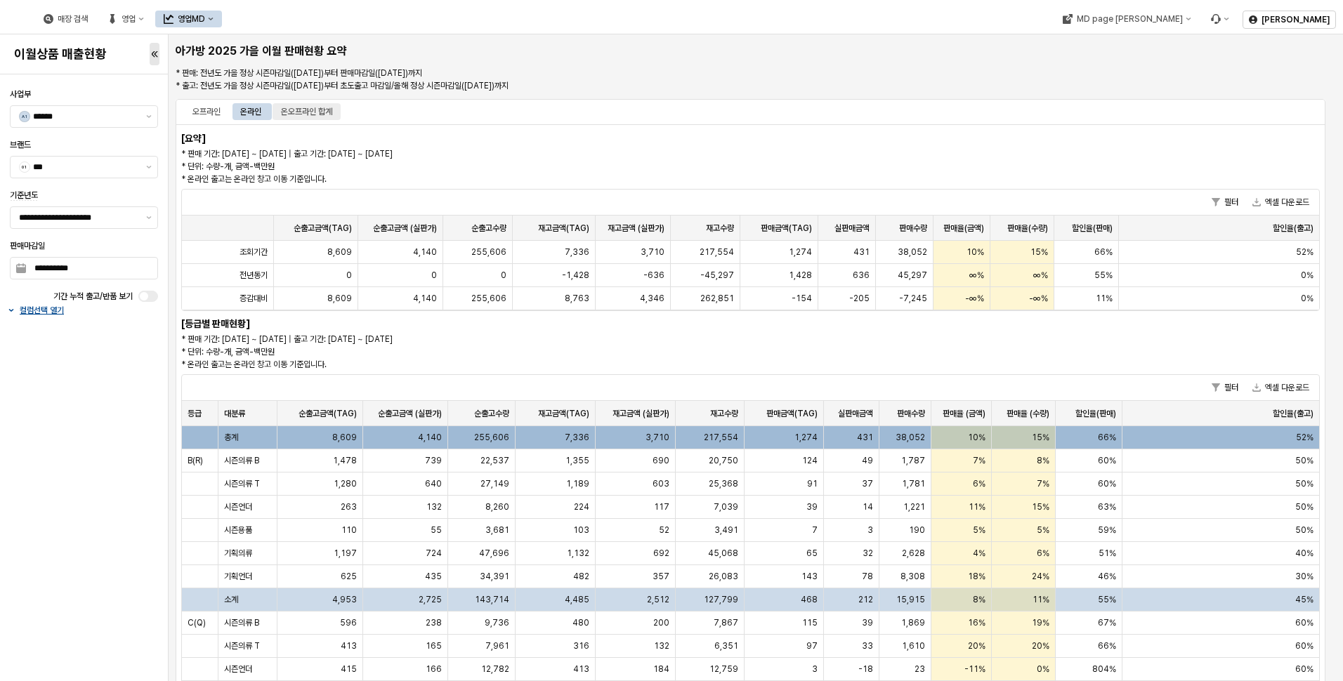
click at [316, 110] on div "온오프라인 합계" at bounding box center [306, 111] width 51 height 17
click at [197, 112] on div "오프라인" at bounding box center [206, 111] width 28 height 17
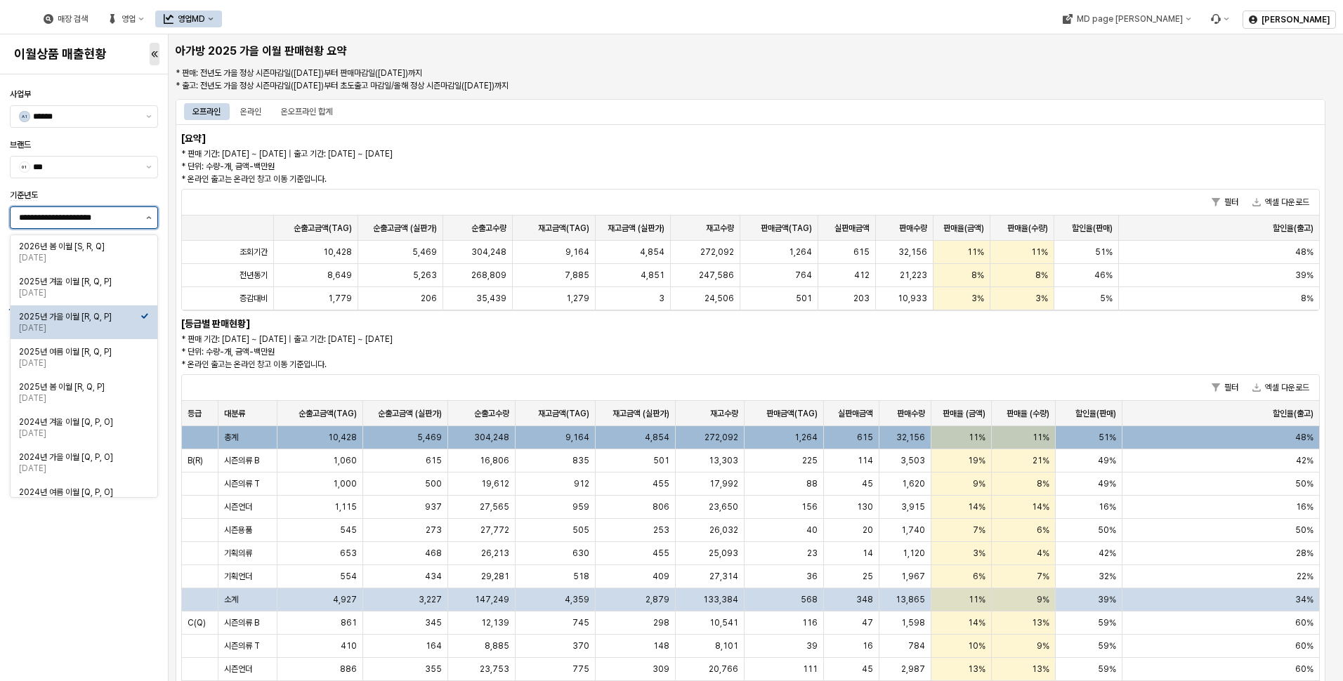
click at [150, 221] on button "제안 사항 표시" at bounding box center [148, 217] width 17 height 21
click at [124, 383] on div "2025년 봄 이월 [R, Q, P]" at bounding box center [80, 386] width 122 height 11
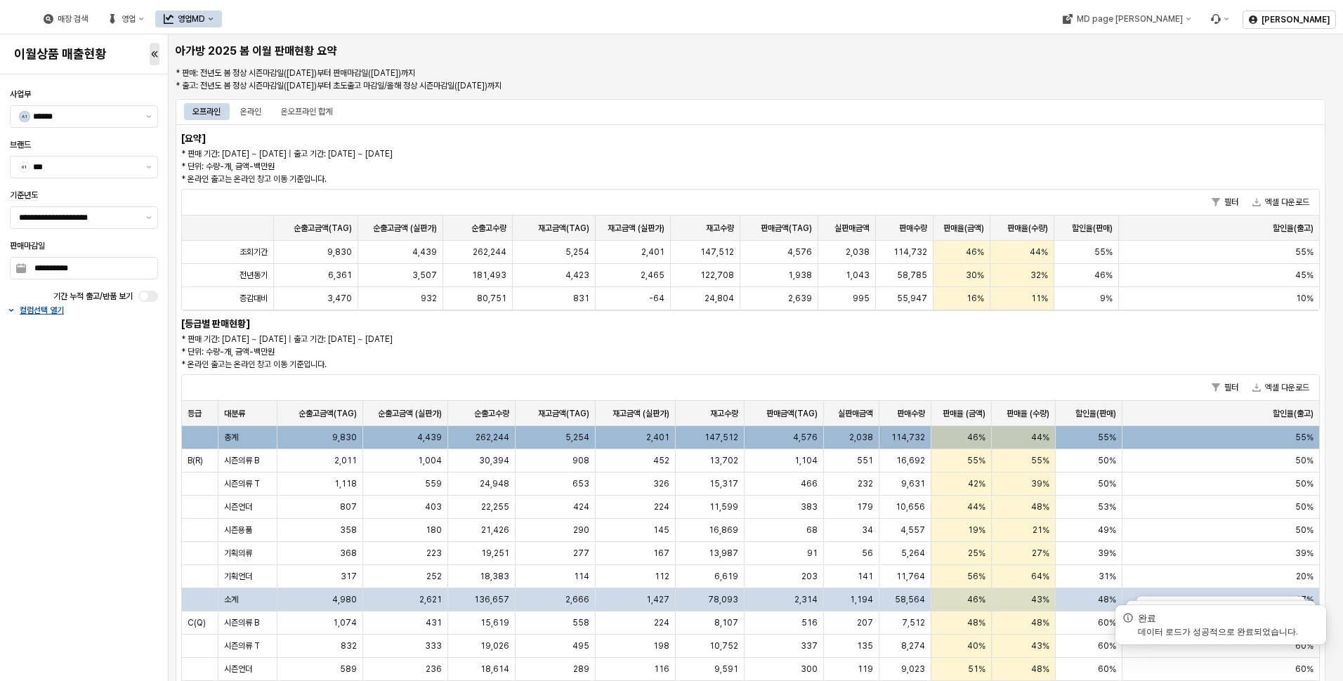
click at [148, 290] on body "**********" at bounding box center [671, 340] width 1343 height 681
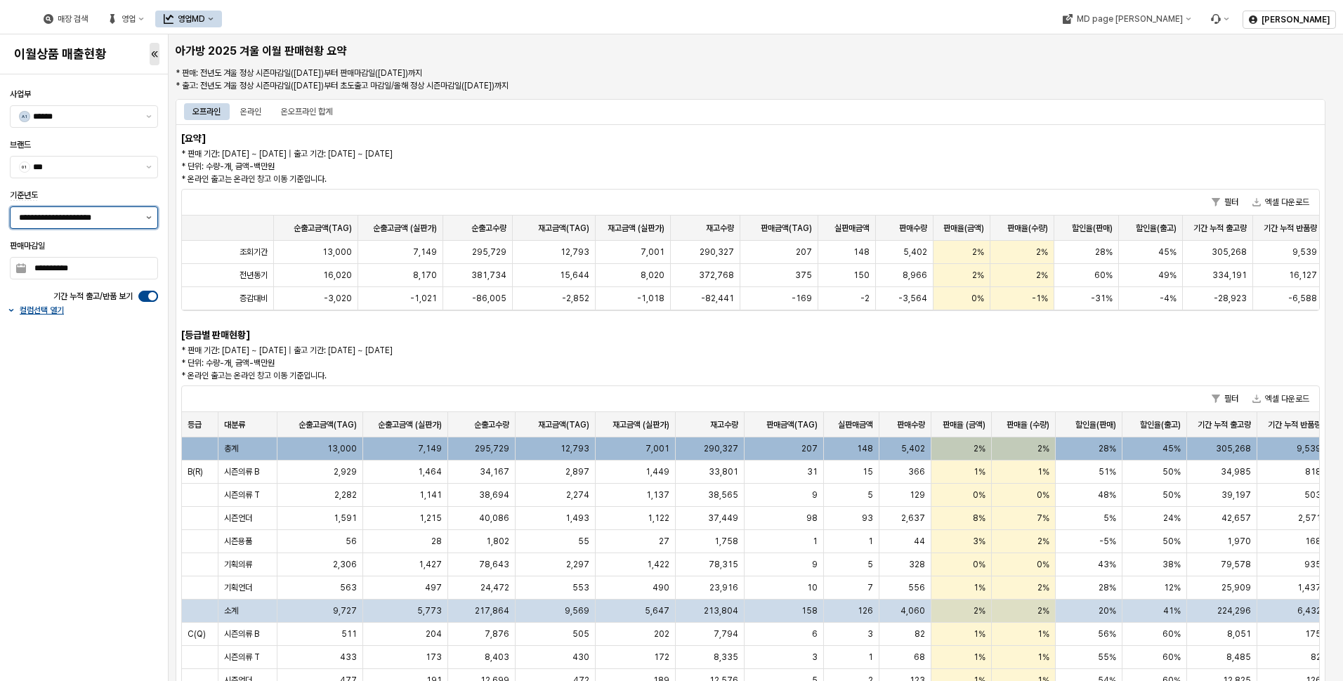
click at [151, 218] on icon "제안 사항 표시" at bounding box center [149, 217] width 6 height 3
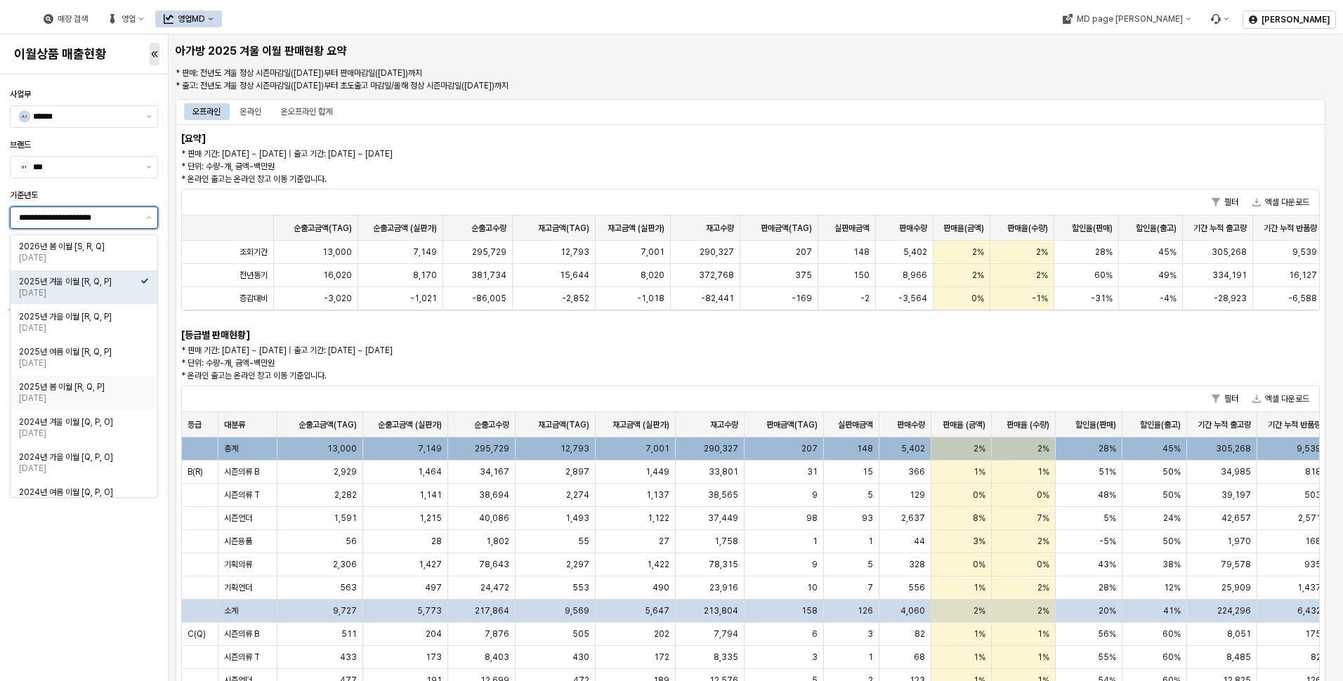
click at [96, 403] on div "[DATE]" at bounding box center [80, 398] width 122 height 11
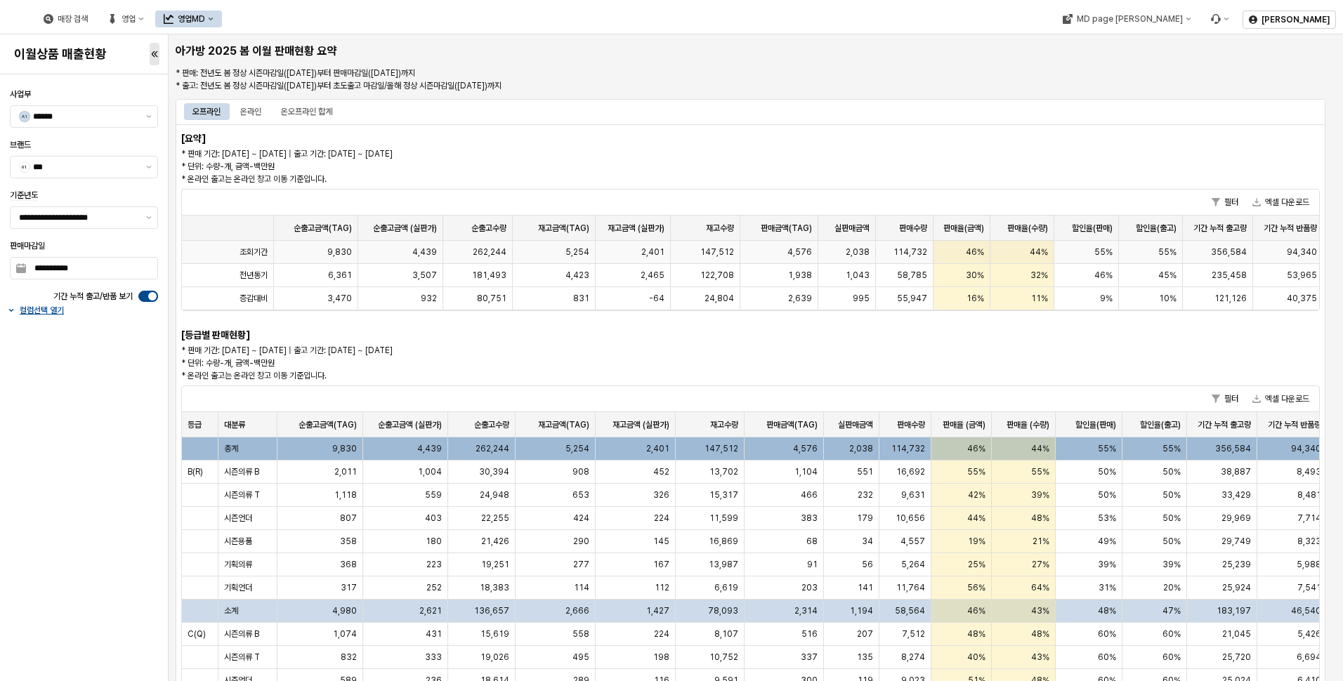
click at [433, 251] on span "4,439" at bounding box center [424, 252] width 25 height 11
drag, startPoint x: 384, startPoint y: 264, endPoint x: 94, endPoint y: 426, distance: 332.0
click at [94, 426] on div "**********" at bounding box center [83, 378] width 159 height 596
click at [714, 257] on span "147,512" at bounding box center [717, 252] width 34 height 11
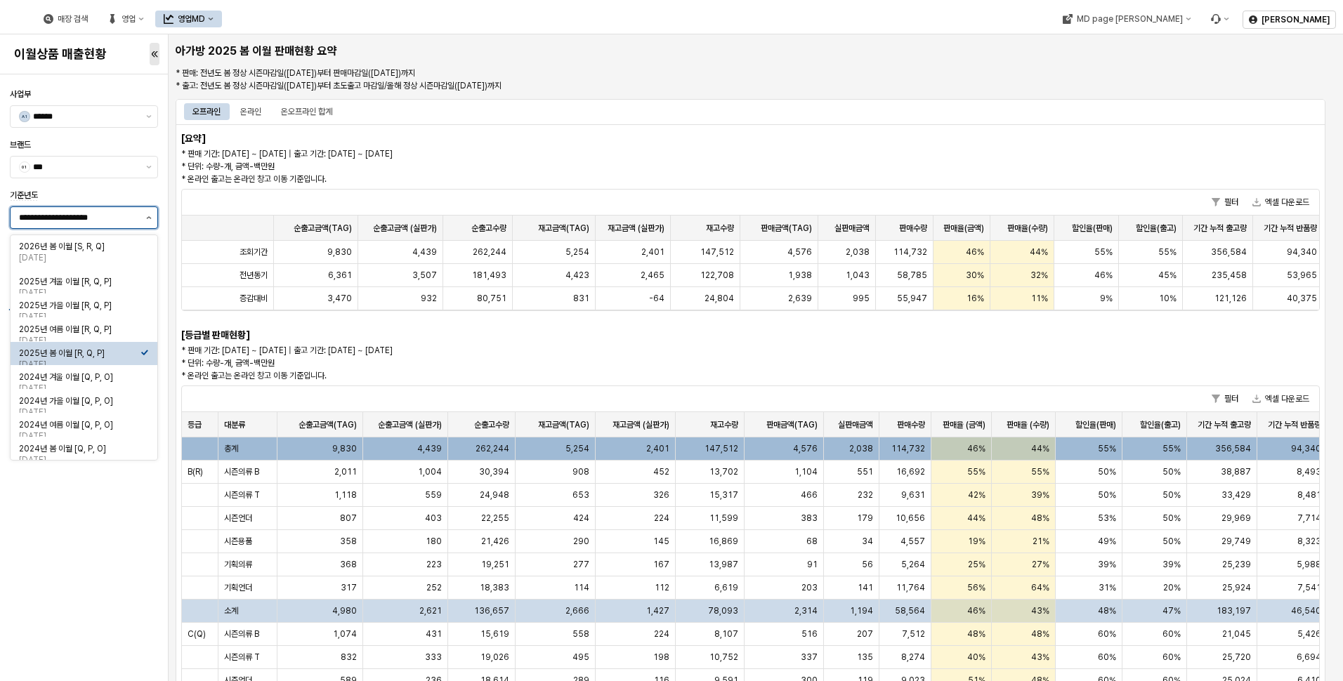
click at [146, 221] on button "제안 사항 표시" at bounding box center [148, 217] width 17 height 21
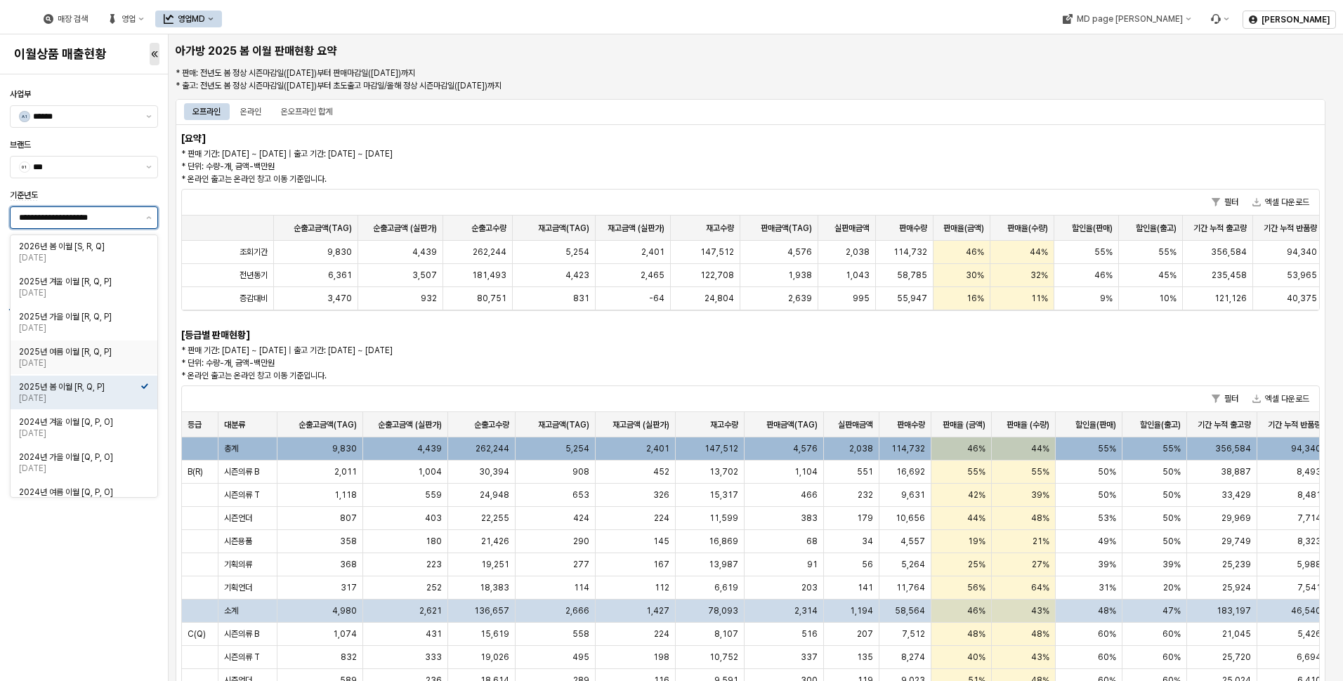
click at [114, 358] on div "[DATE]" at bounding box center [80, 362] width 122 height 11
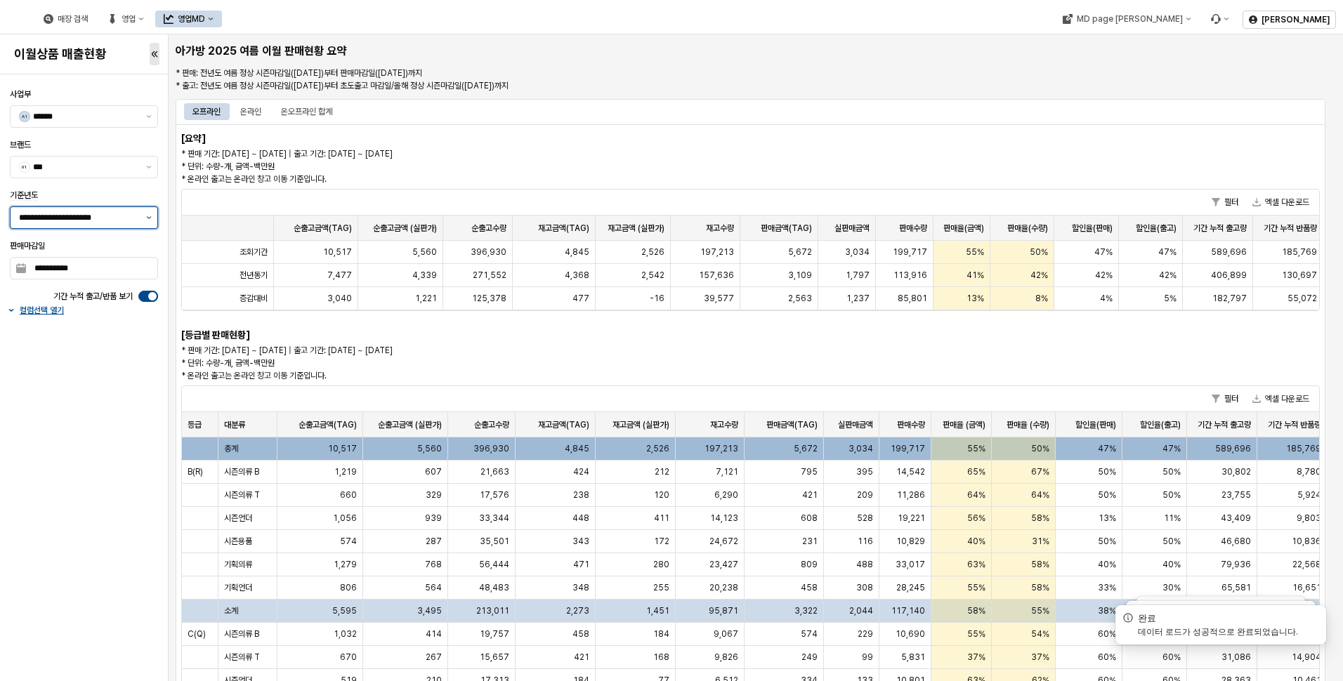
click at [140, 223] on button "제안 사항 표시" at bounding box center [148, 217] width 17 height 21
click at [154, 220] on button "제안 사항 표시" at bounding box center [148, 217] width 17 height 21
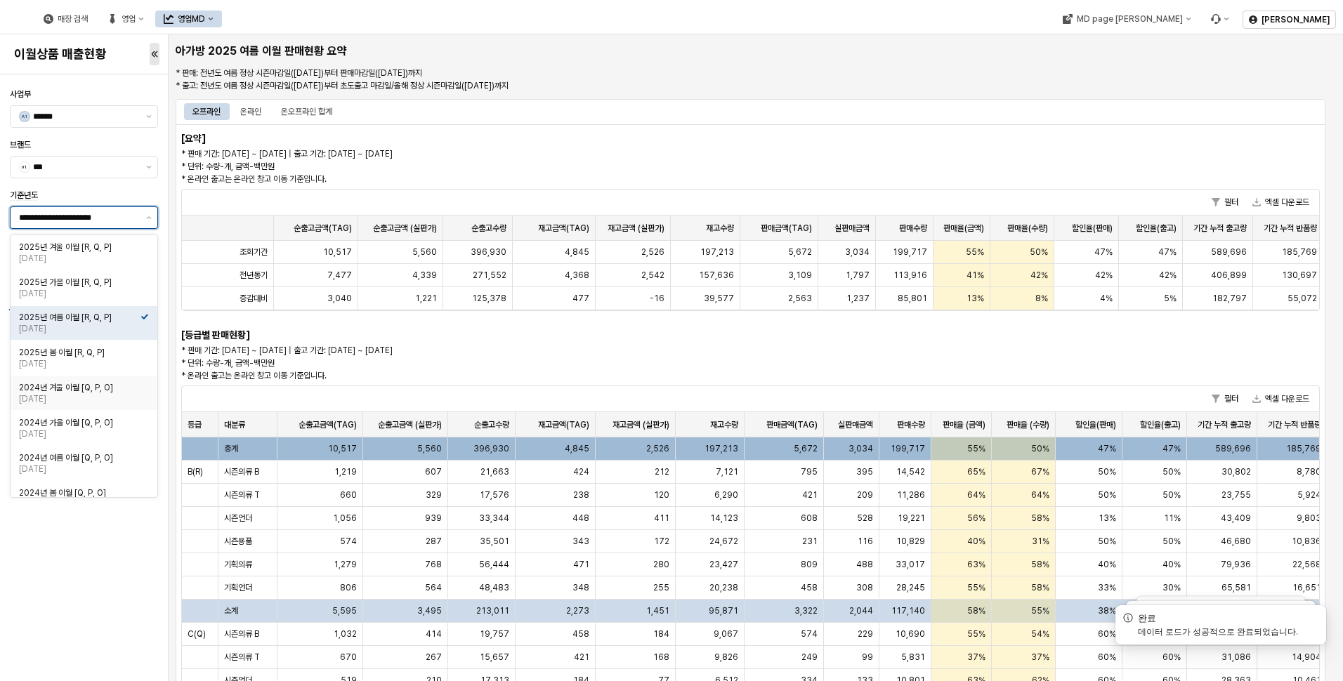
scroll to position [53, 0]
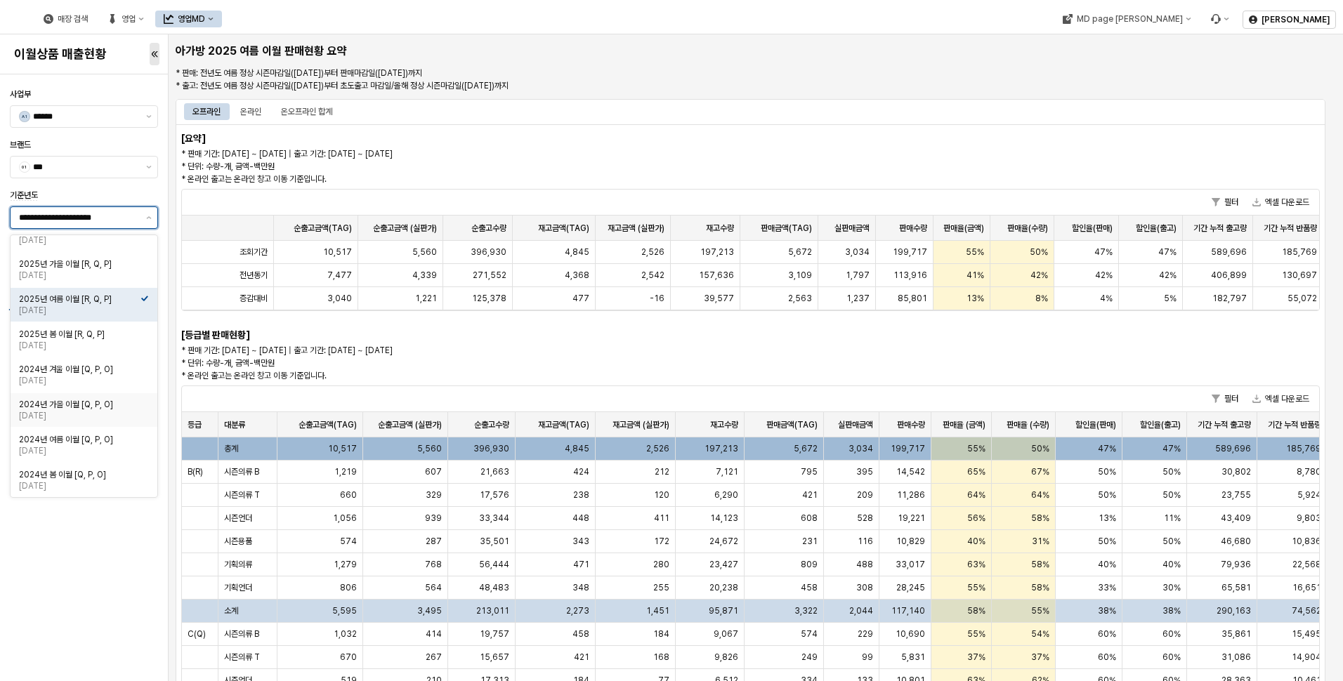
click at [106, 409] on div "2024년 가을 이월 [Q, P, O]" at bounding box center [80, 404] width 122 height 11
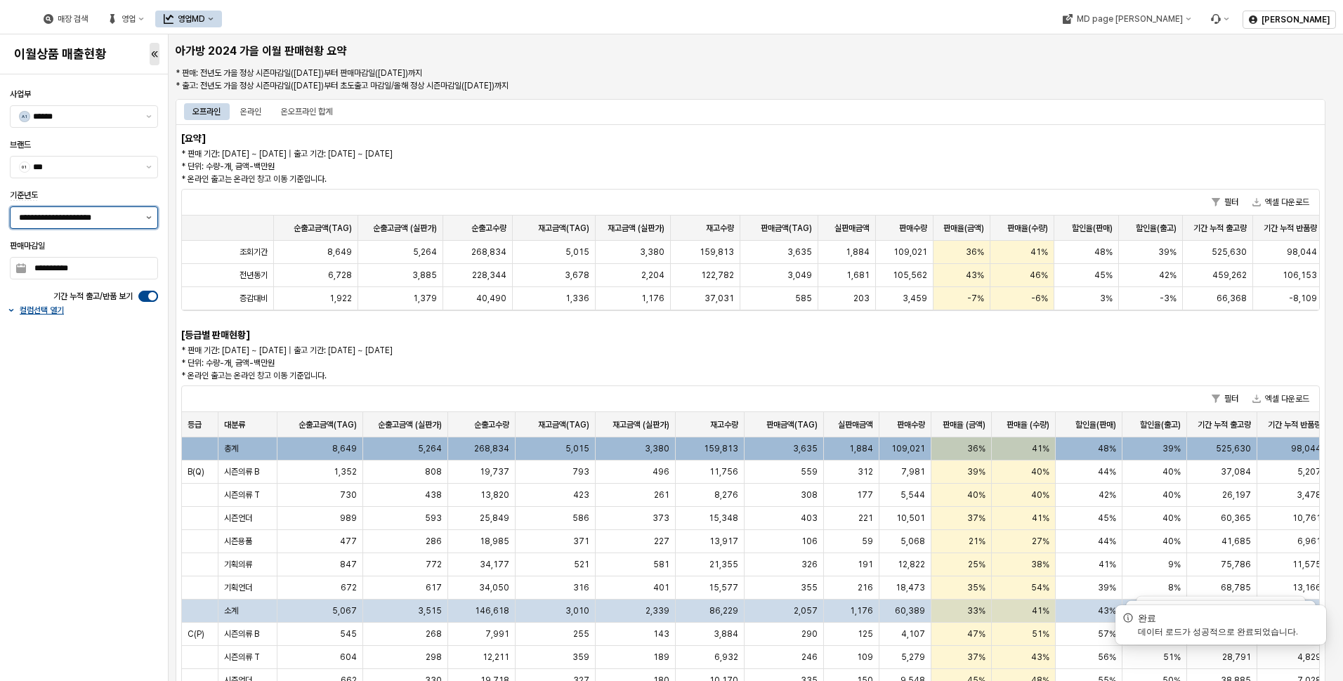
click at [147, 219] on button "제안 사항 표시" at bounding box center [148, 217] width 17 height 21
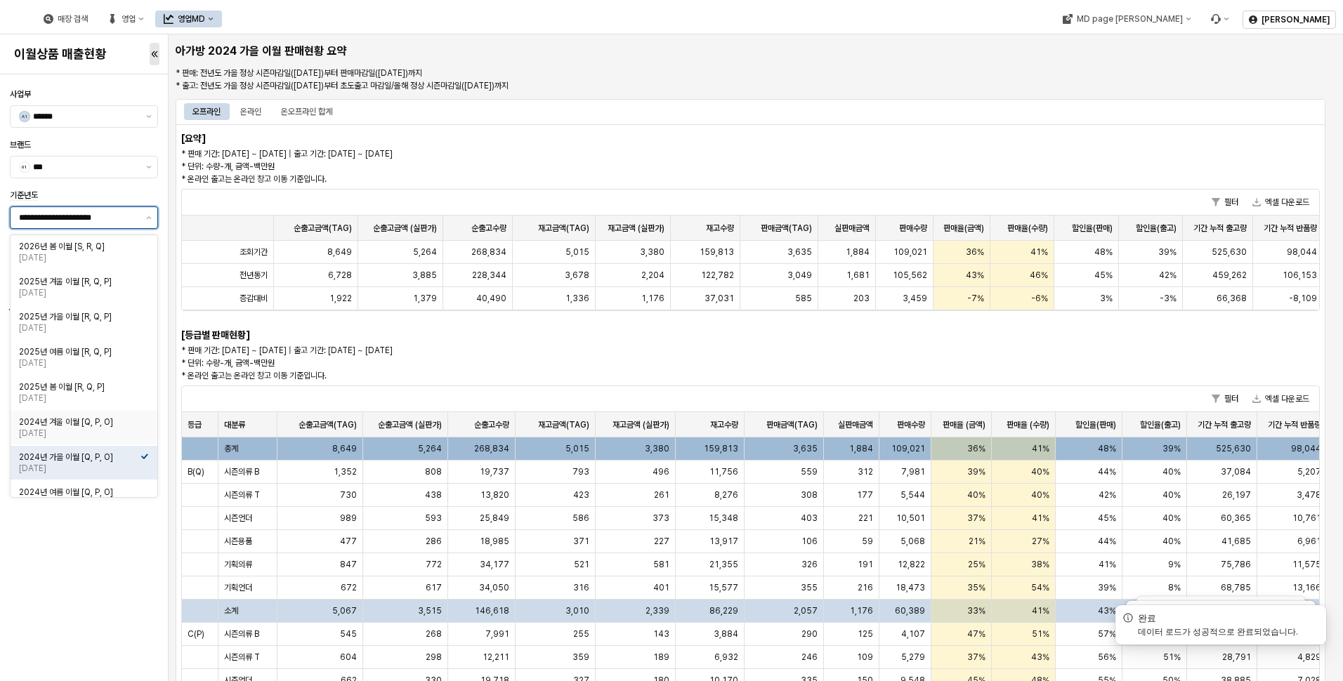
click at [136, 432] on div "[DATE]" at bounding box center [80, 433] width 122 height 11
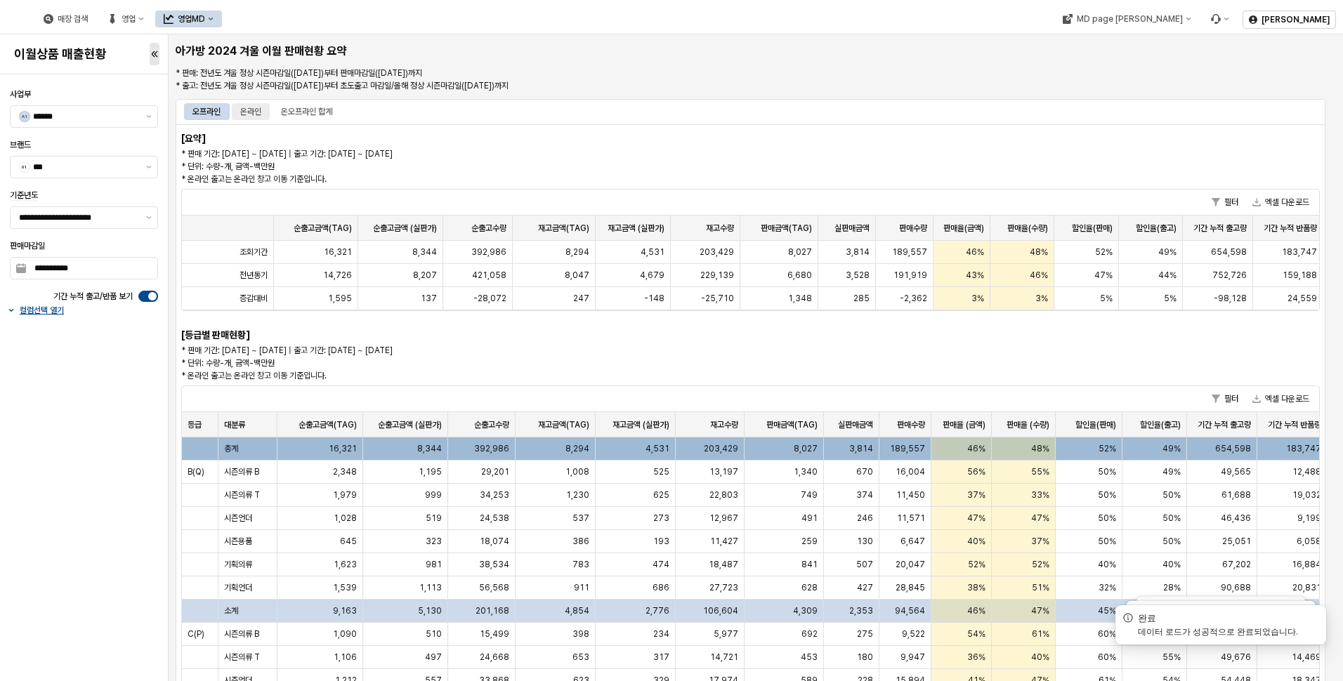
click at [260, 108] on div "온라인" at bounding box center [250, 111] width 21 height 17
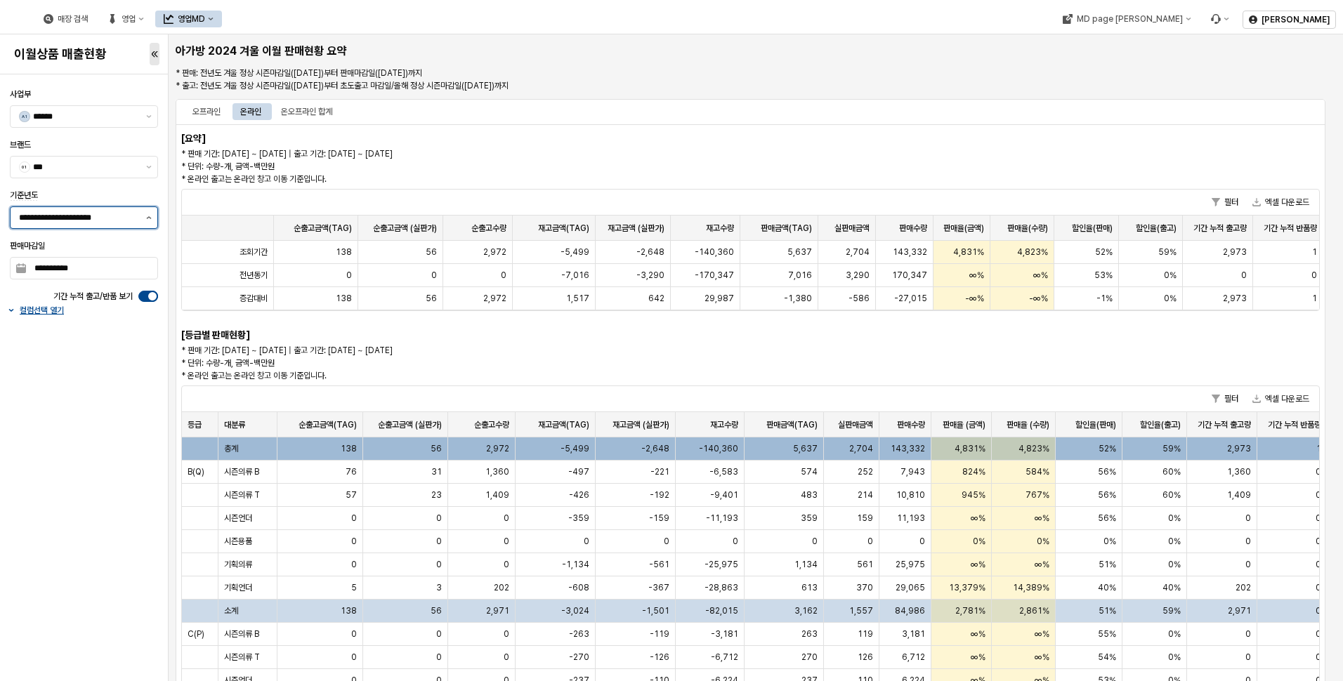
click at [147, 207] on button "제안 사항 표시" at bounding box center [148, 217] width 17 height 21
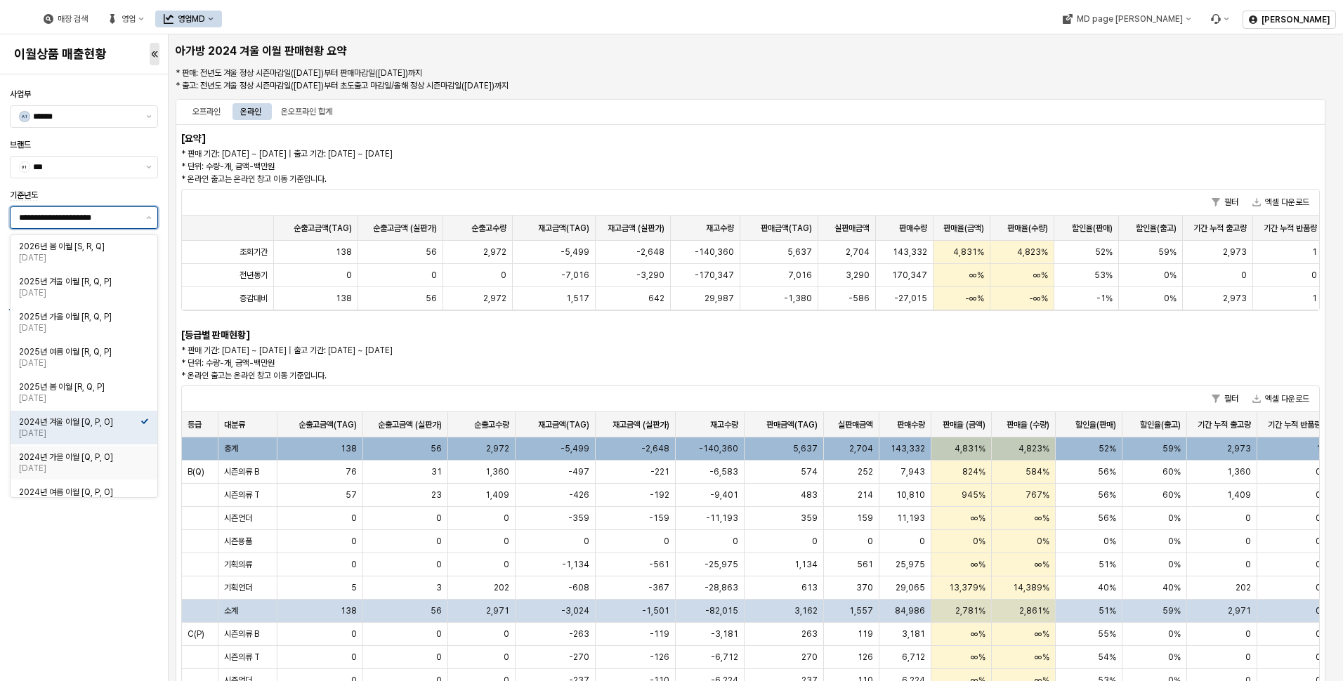
click at [114, 454] on div "2024년 가을 이월 [Q, P, O]" at bounding box center [80, 457] width 122 height 11
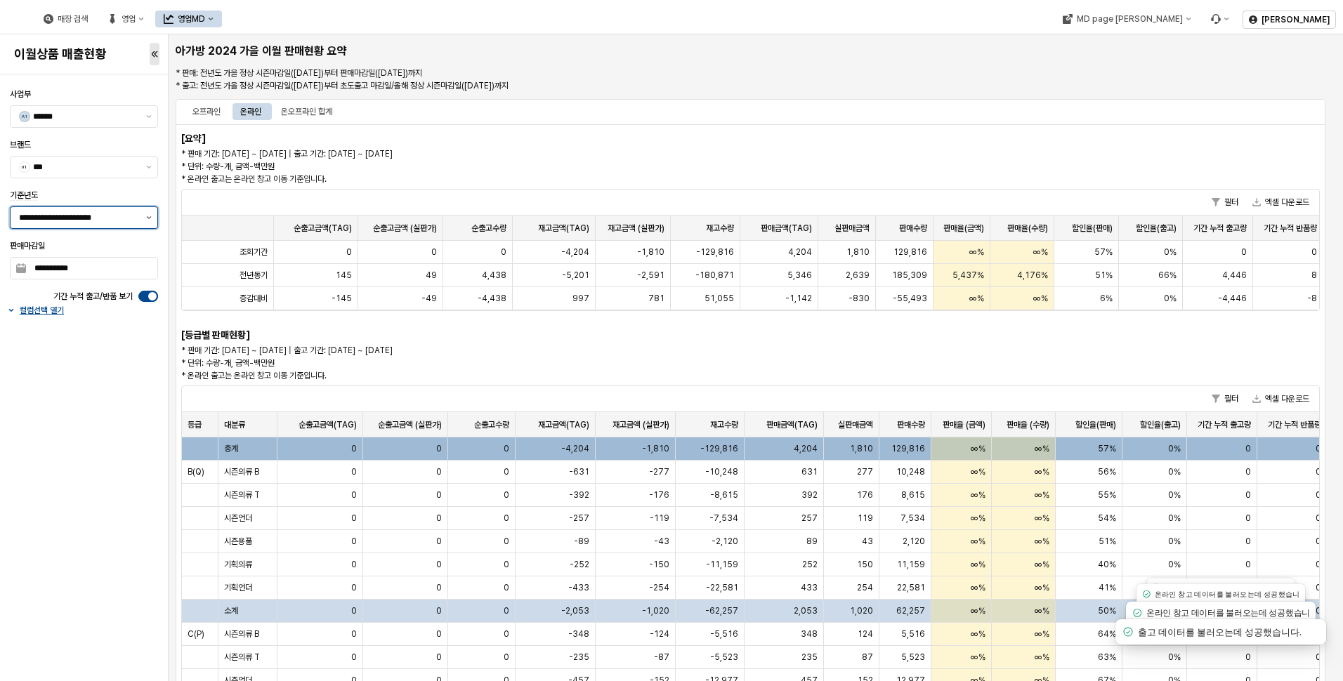
click at [143, 221] on button "제안 사항 표시" at bounding box center [148, 217] width 17 height 21
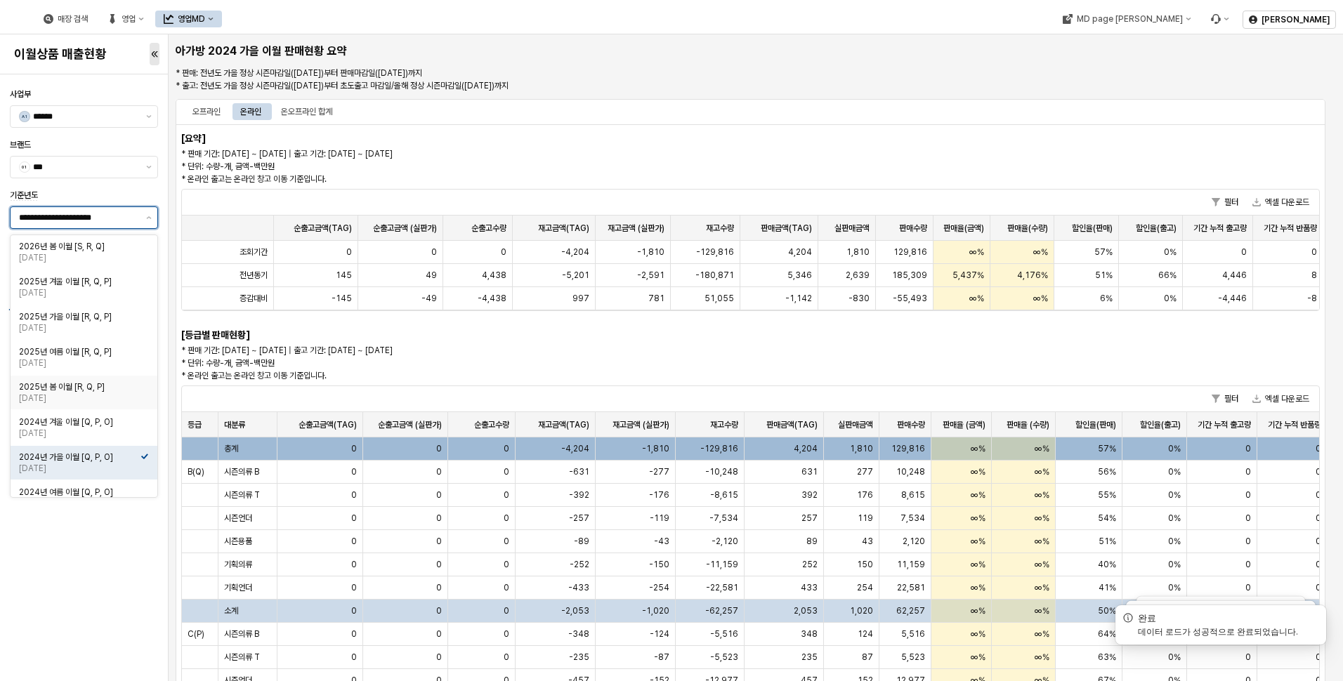
click at [133, 390] on div "2025년 봄 이월 [R, Q, P]" at bounding box center [80, 386] width 122 height 11
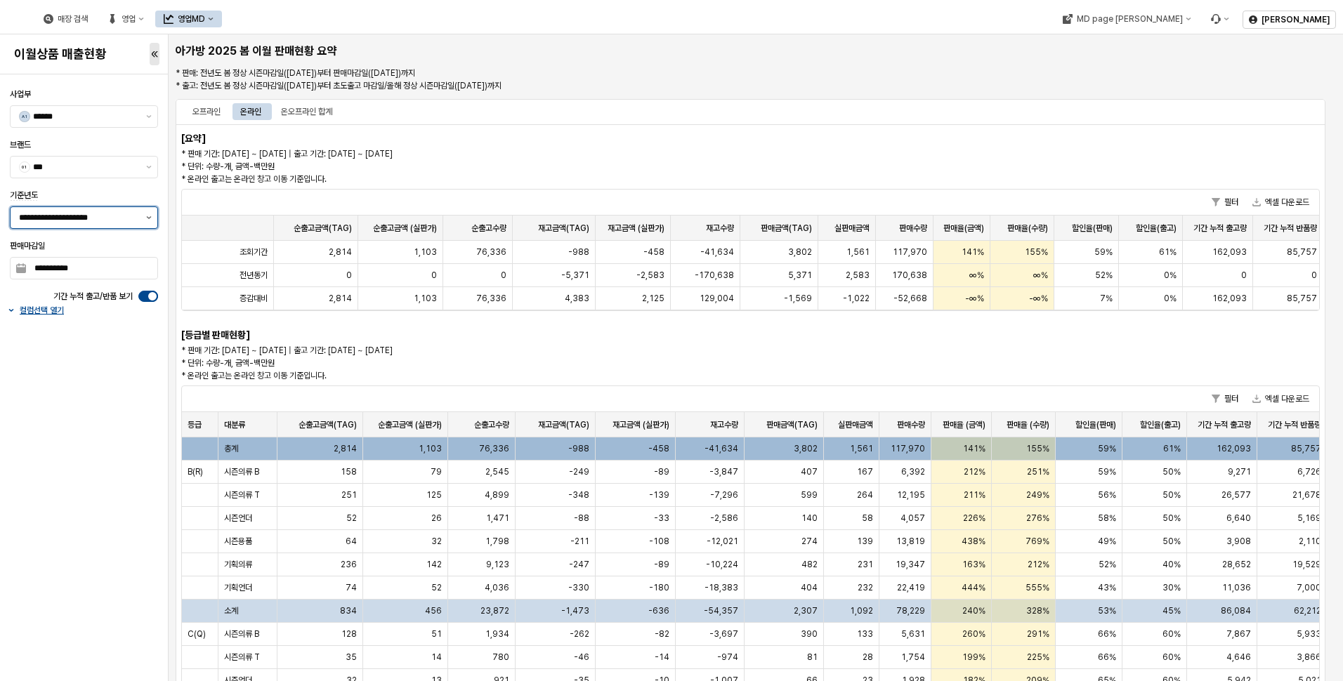
click at [148, 216] on button "제안 사항 표시" at bounding box center [148, 217] width 17 height 21
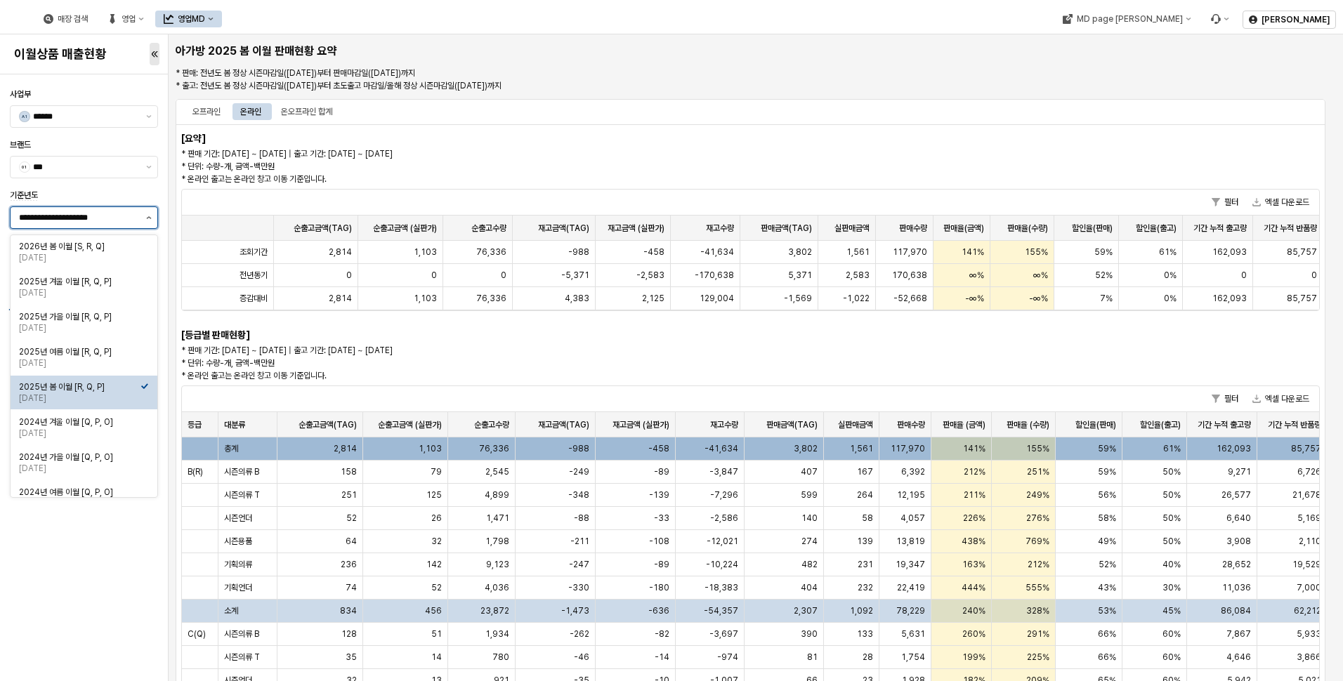
click at [148, 216] on icon "제안 사항 표시" at bounding box center [149, 217] width 6 height 3
click at [91, 350] on div "2025년 여름 이월 [R, Q, P]" at bounding box center [80, 351] width 122 height 11
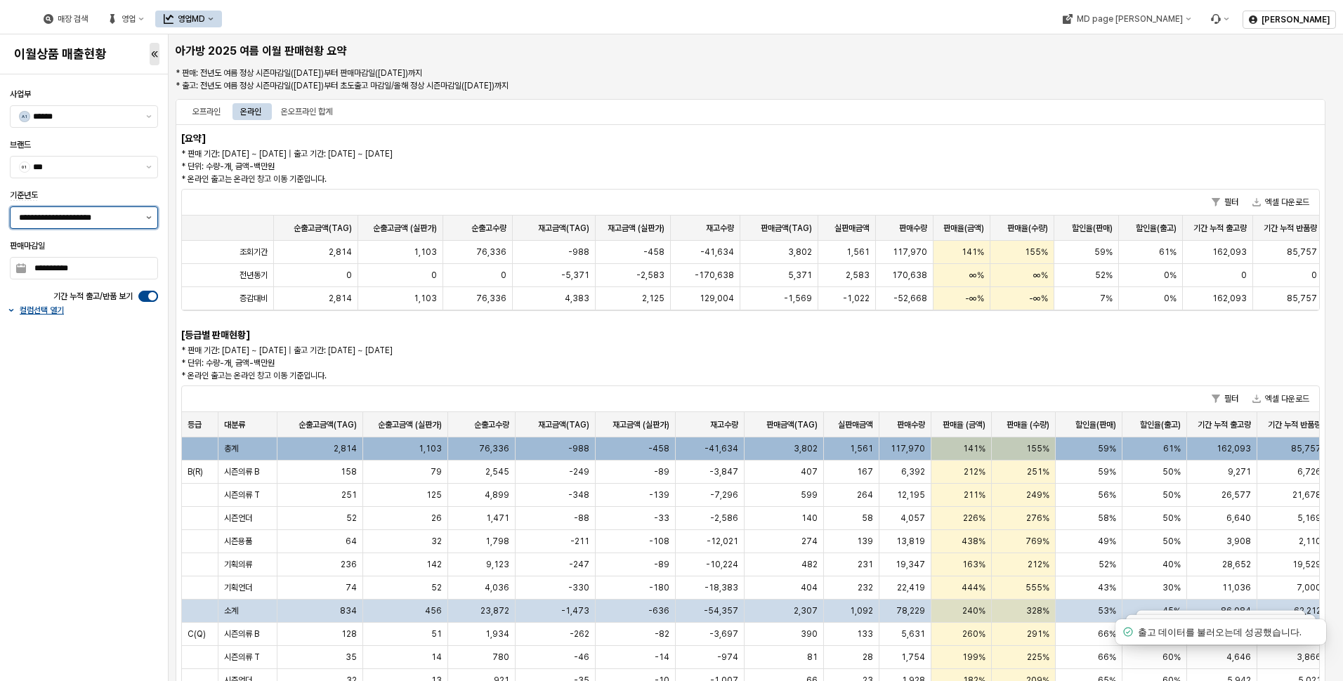
click at [152, 218] on button "제안 사항 표시" at bounding box center [148, 217] width 17 height 21
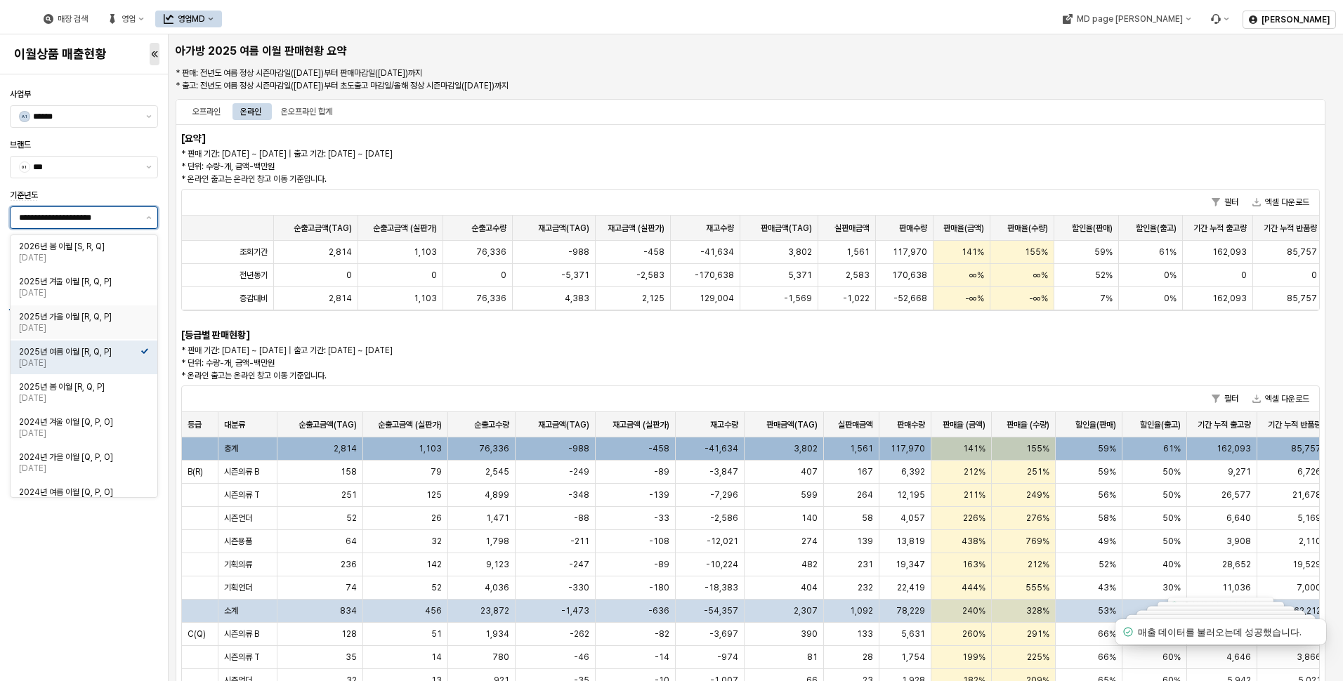
click at [122, 320] on div "2025년 가을 이월 [R, Q, P]" at bounding box center [80, 316] width 122 height 11
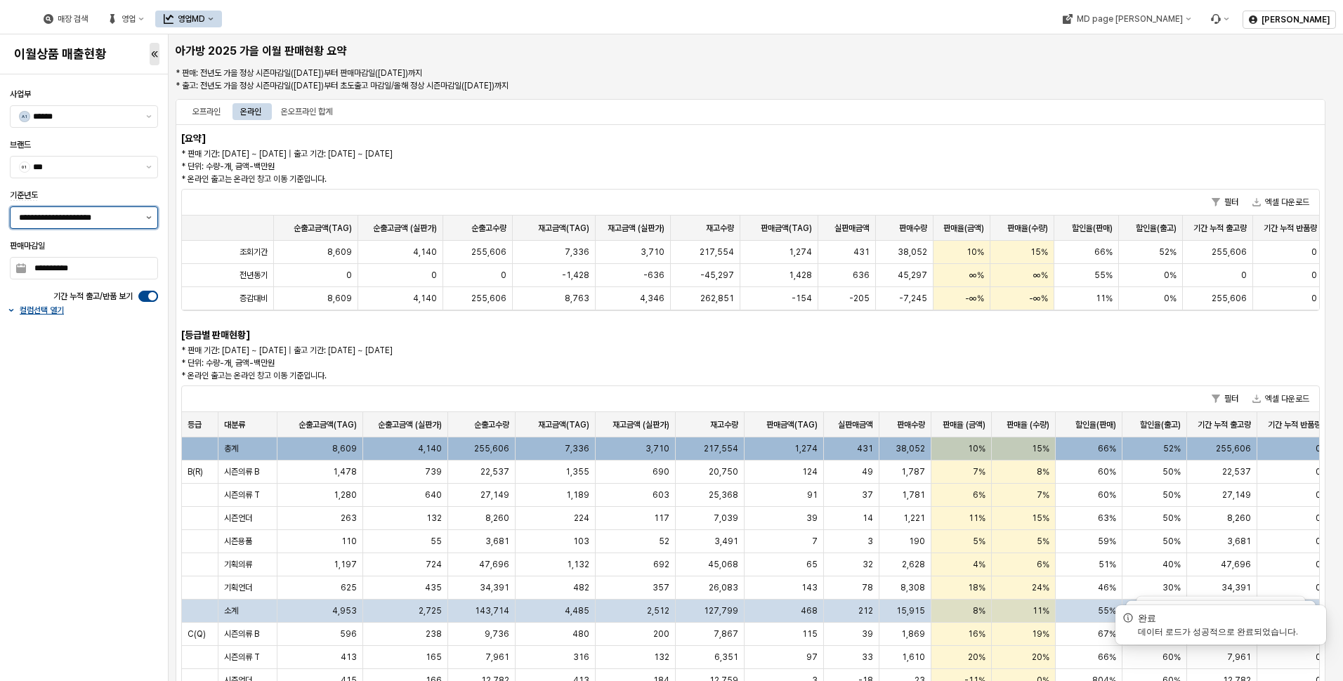
click at [147, 215] on button "제안 사항 표시" at bounding box center [148, 217] width 17 height 21
click at [147, 222] on button "제안 사항 표시" at bounding box center [148, 217] width 17 height 21
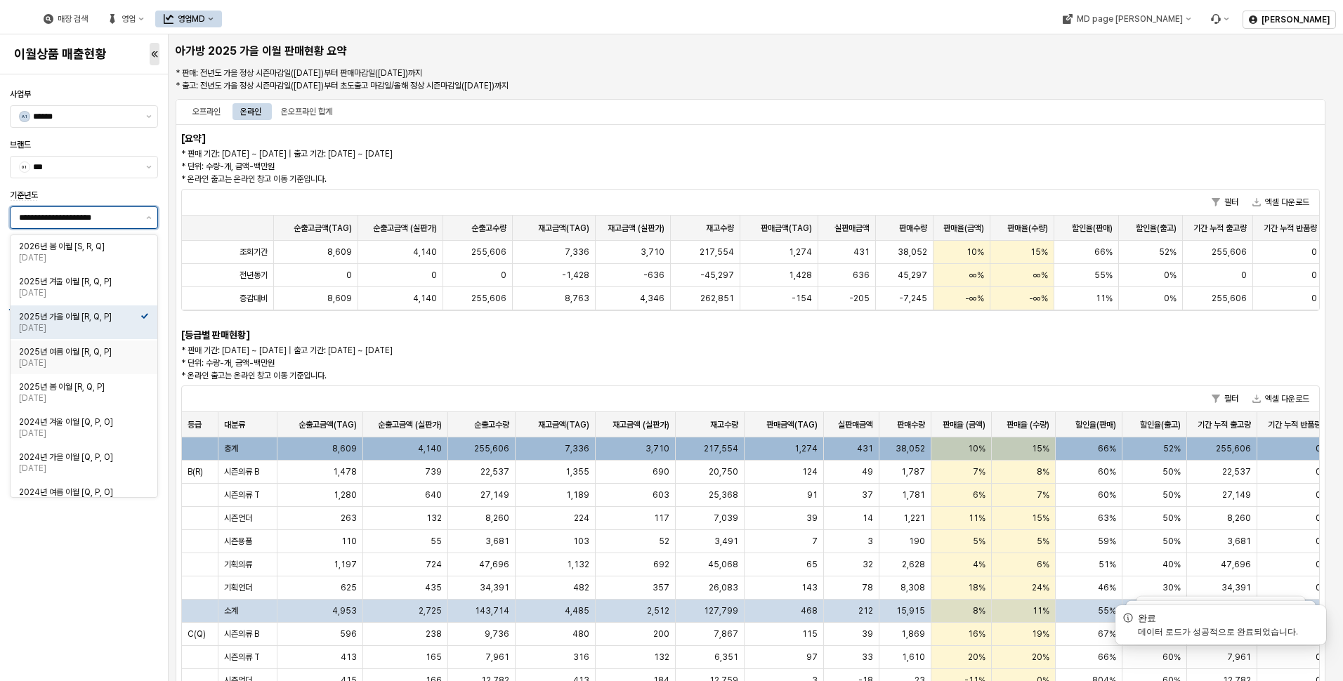
click at [115, 361] on div "[DATE]" at bounding box center [80, 362] width 122 height 11
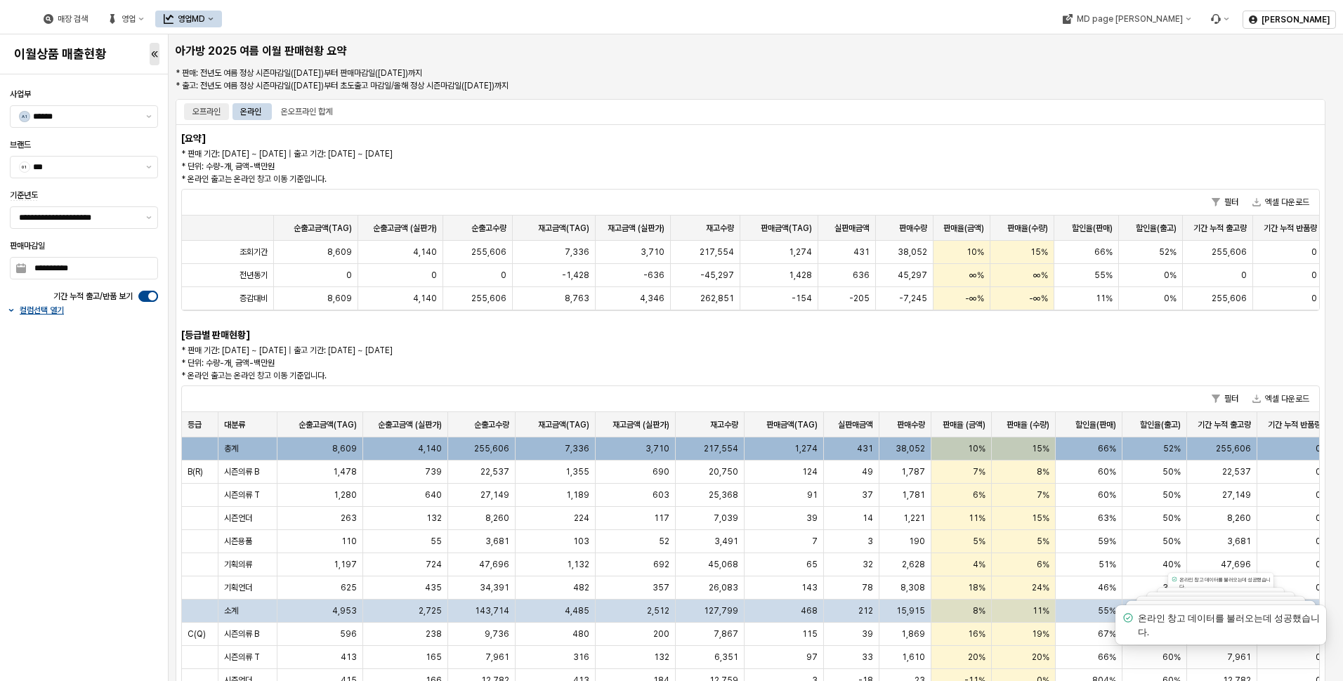
click at [202, 114] on div "오프라인" at bounding box center [206, 111] width 28 height 17
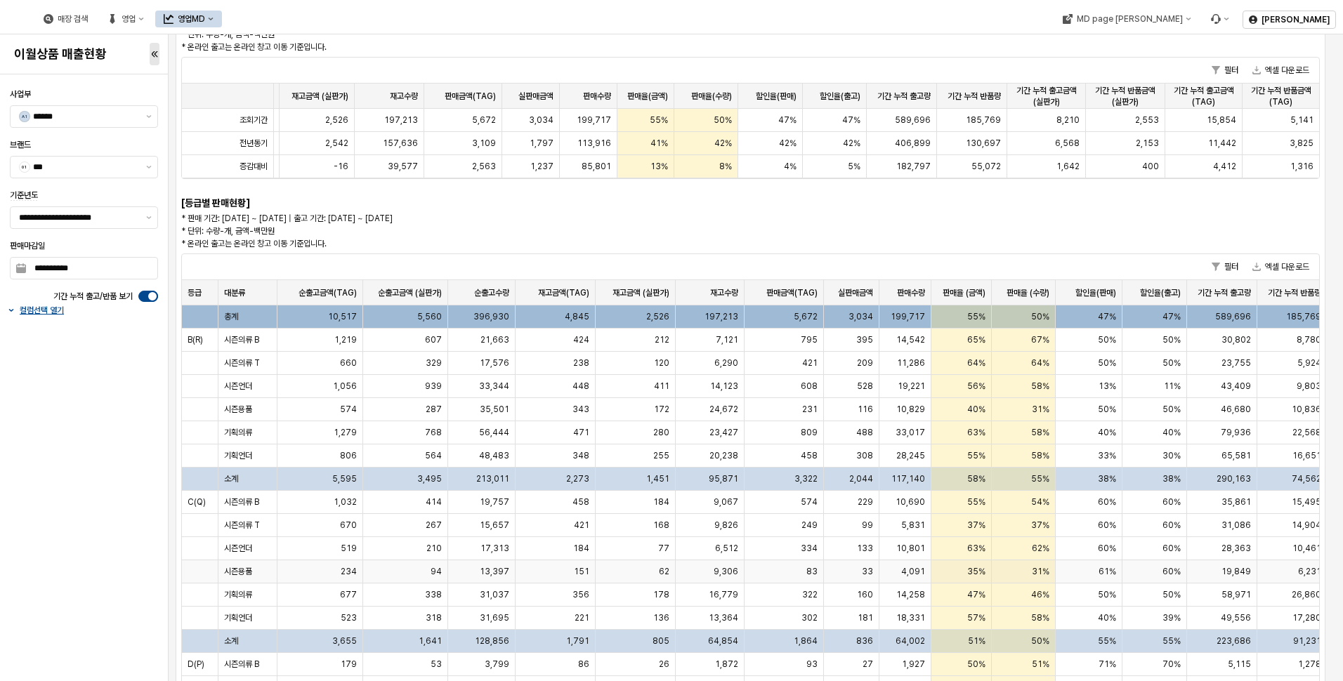
scroll to position [0, 0]
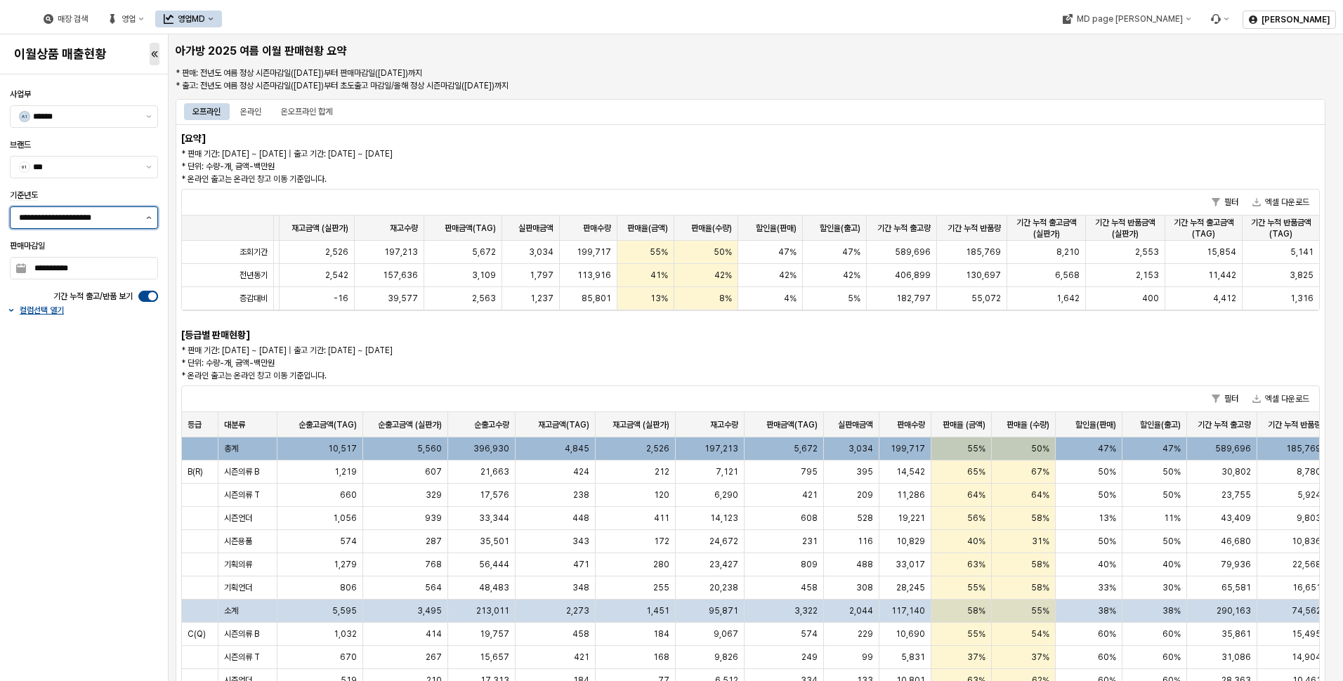
click at [152, 212] on button "제안 사항 표시" at bounding box center [148, 217] width 17 height 21
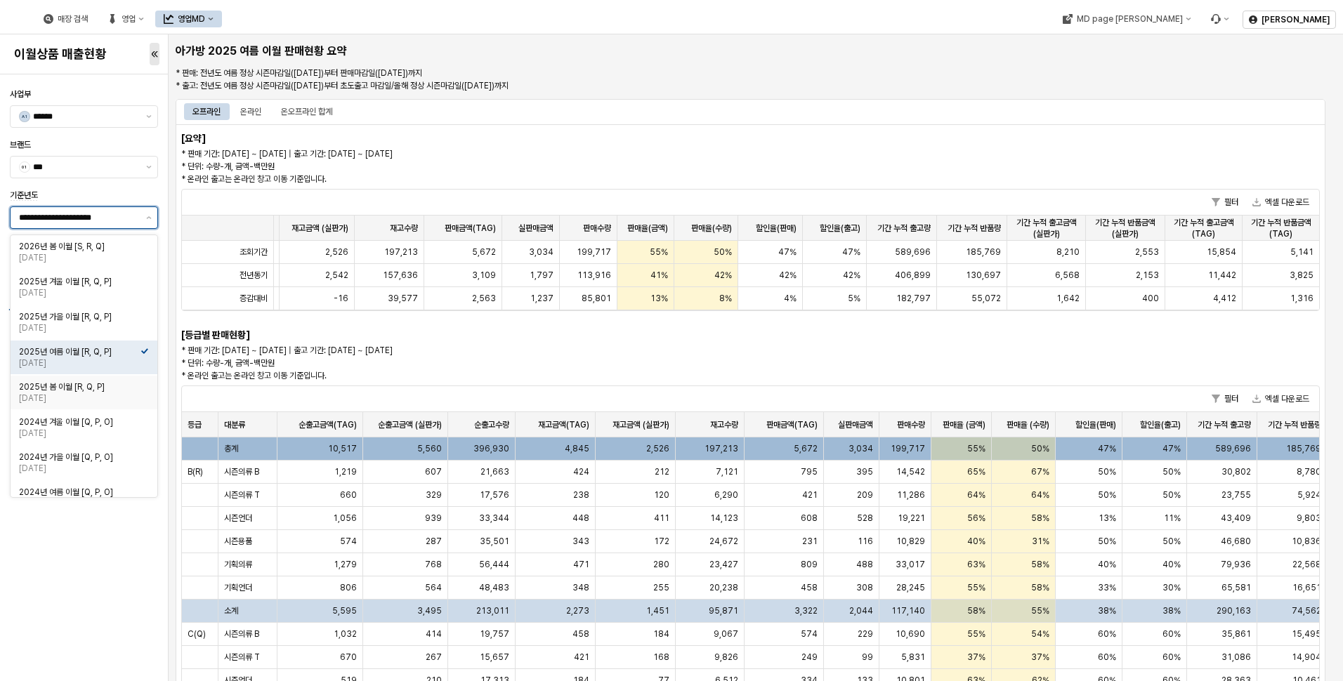
click at [119, 390] on div "2025년 봄 이월 [R, Q, P]" at bounding box center [80, 386] width 122 height 11
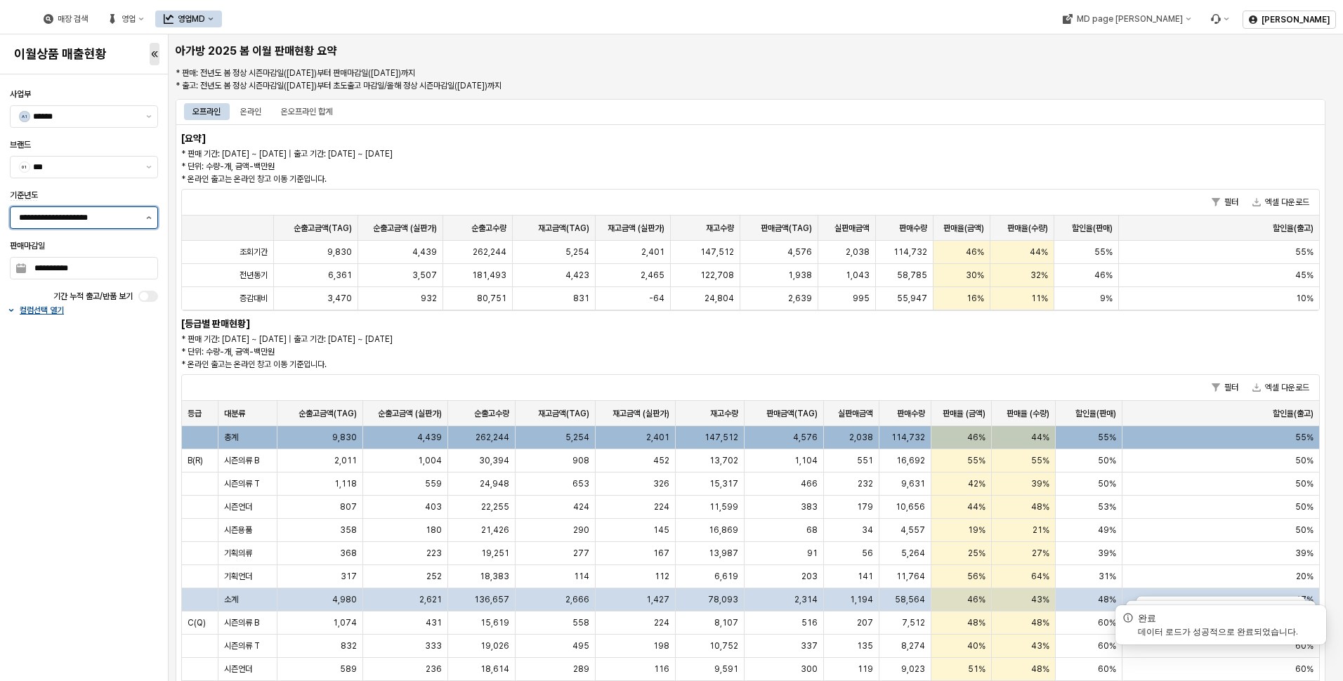
click at [152, 219] on button "제안 사항 표시" at bounding box center [148, 217] width 17 height 21
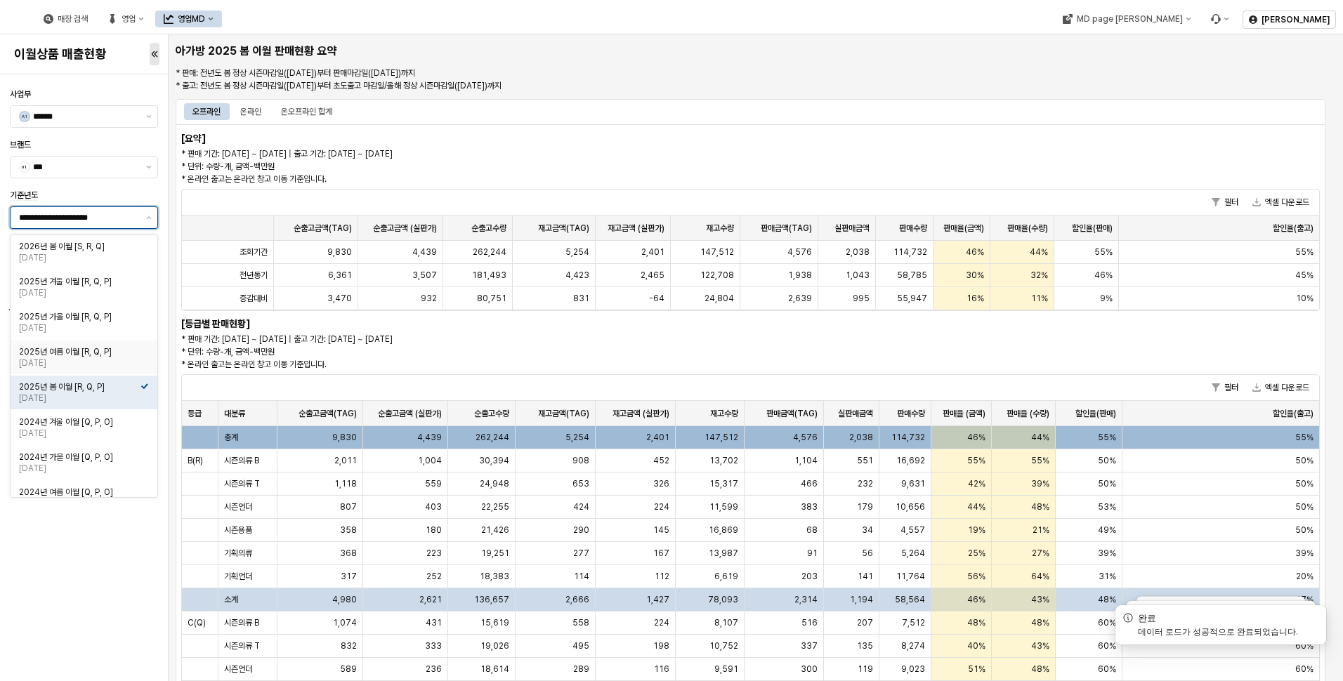
click at [96, 353] on div "2025년 여름 이월 [R, Q, P]" at bounding box center [80, 351] width 122 height 11
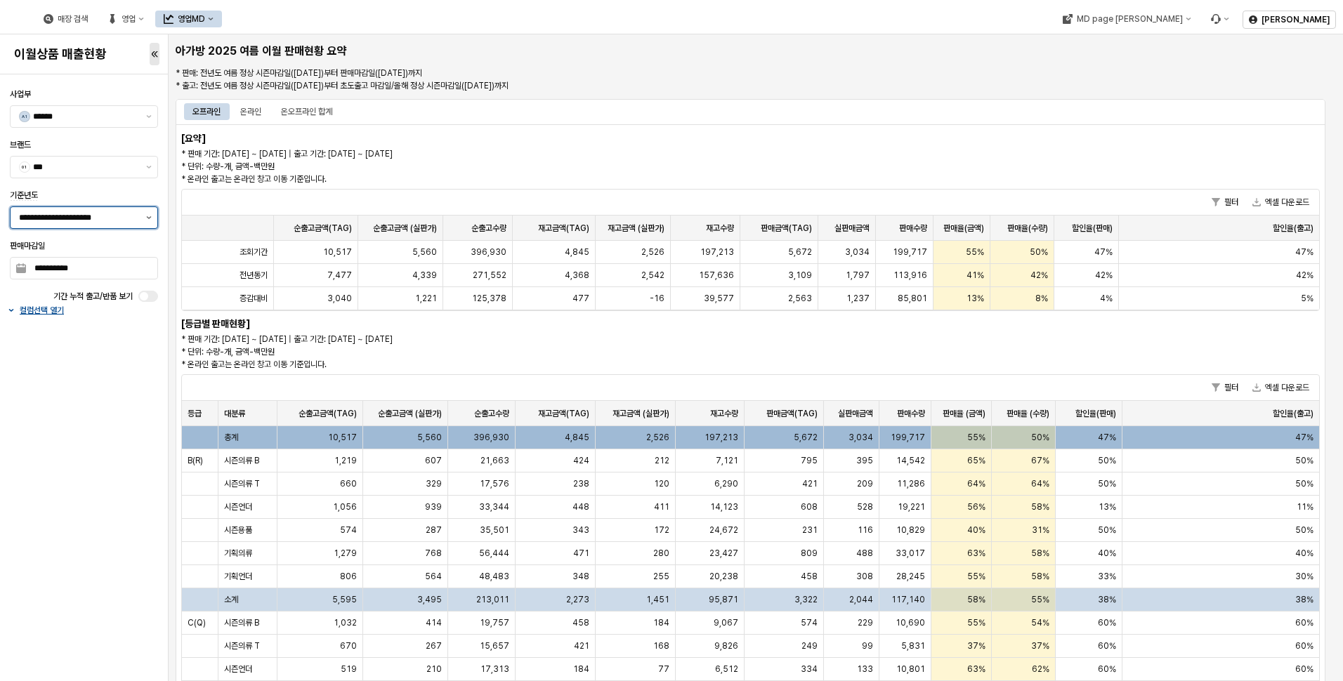
click at [154, 221] on button "제안 사항 표시" at bounding box center [148, 217] width 17 height 21
click at [146, 218] on icon "제안 사항 표시" at bounding box center [149, 217] width 6 height 3
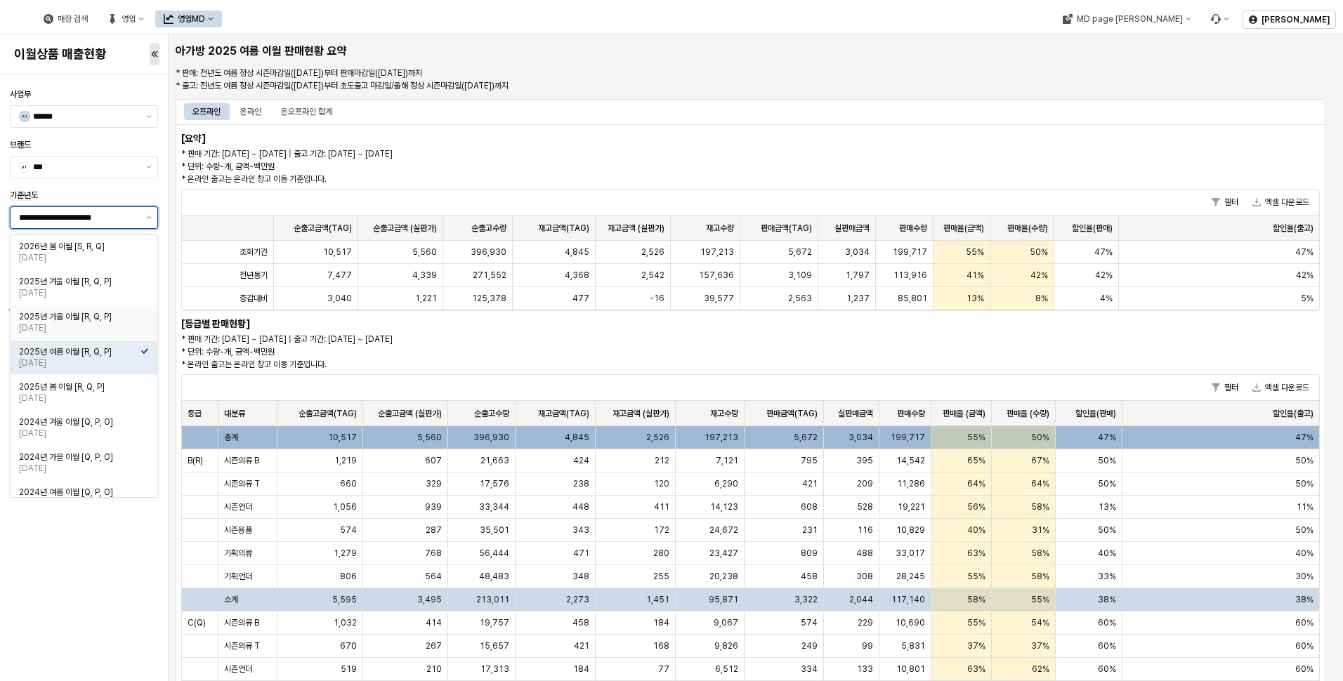
click at [134, 326] on div "[DATE]" at bounding box center [80, 327] width 122 height 11
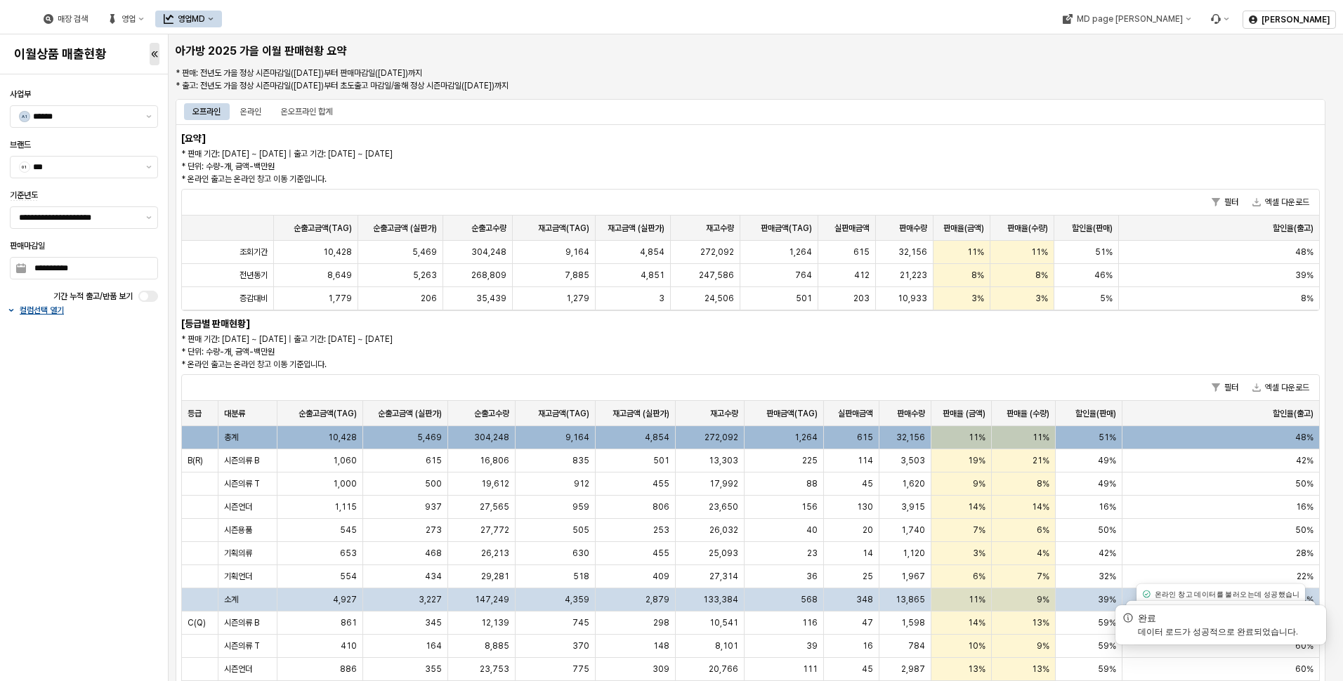
click at [63, 463] on body "**********" at bounding box center [671, 340] width 1343 height 681
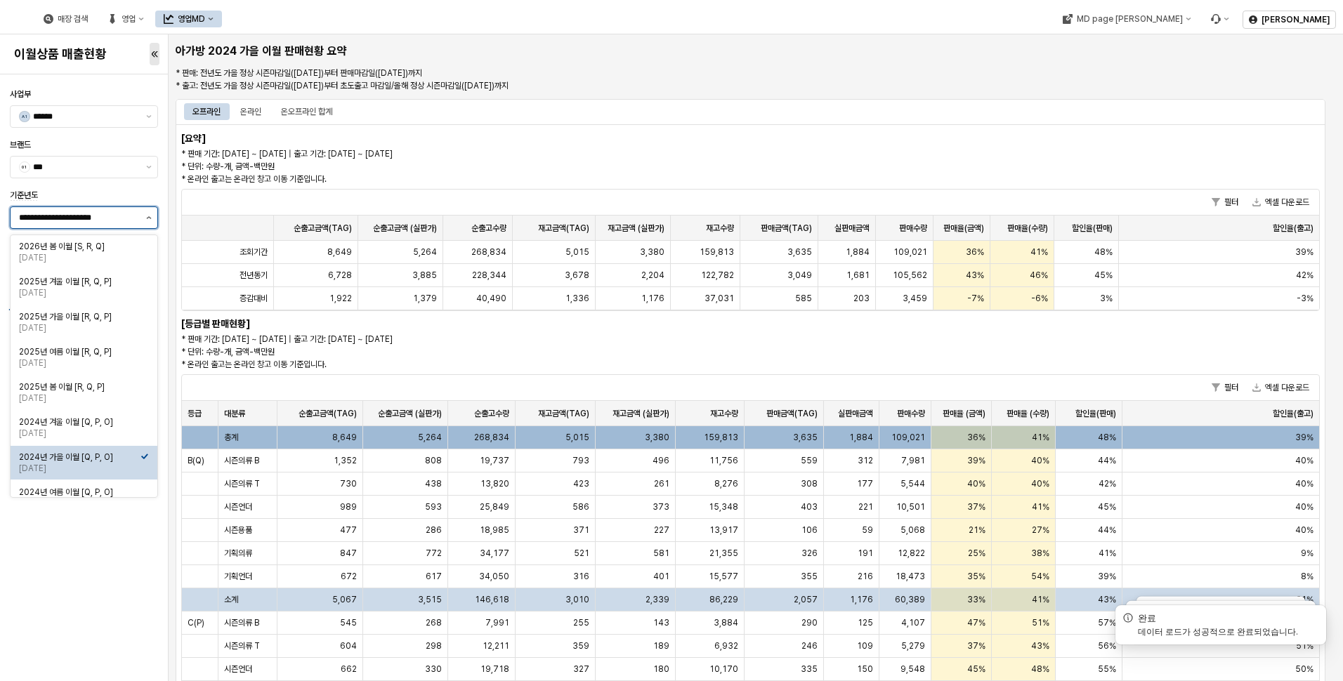
click at [148, 223] on button "제안 사항 표시" at bounding box center [148, 217] width 17 height 21
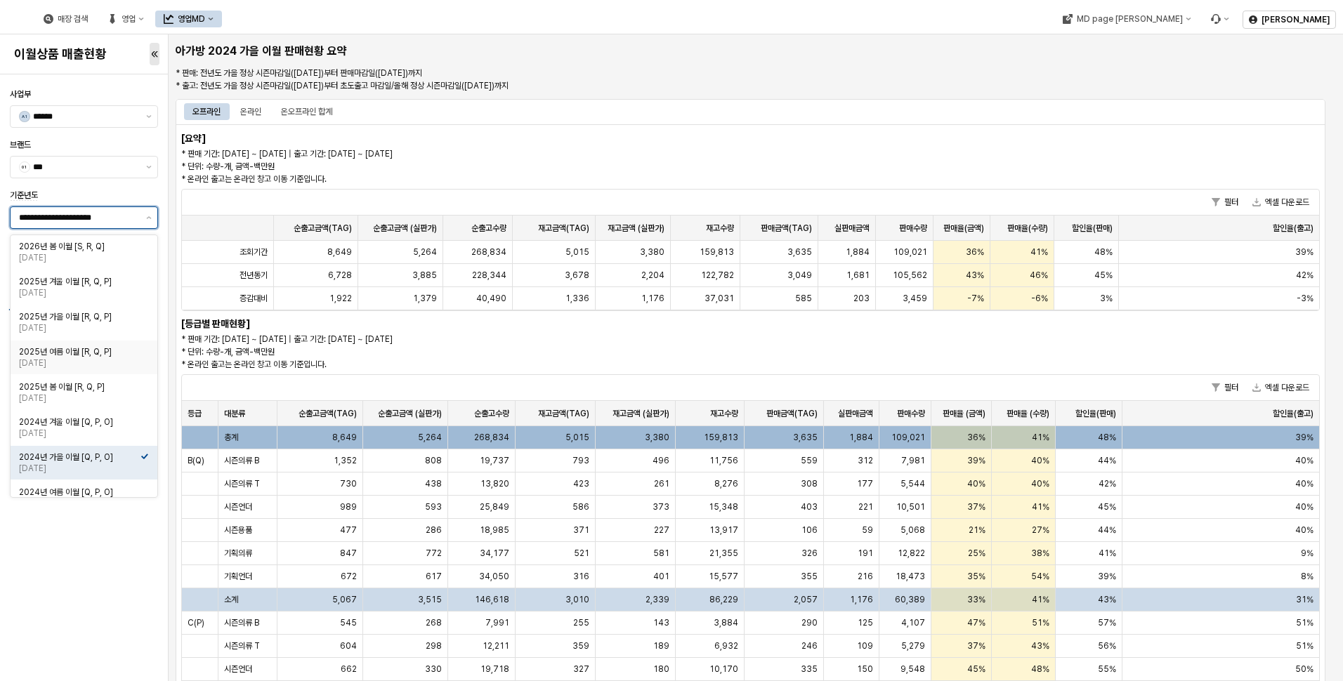
click at [108, 351] on div "2025년 여름 이월 [R, Q, P]" at bounding box center [80, 351] width 122 height 11
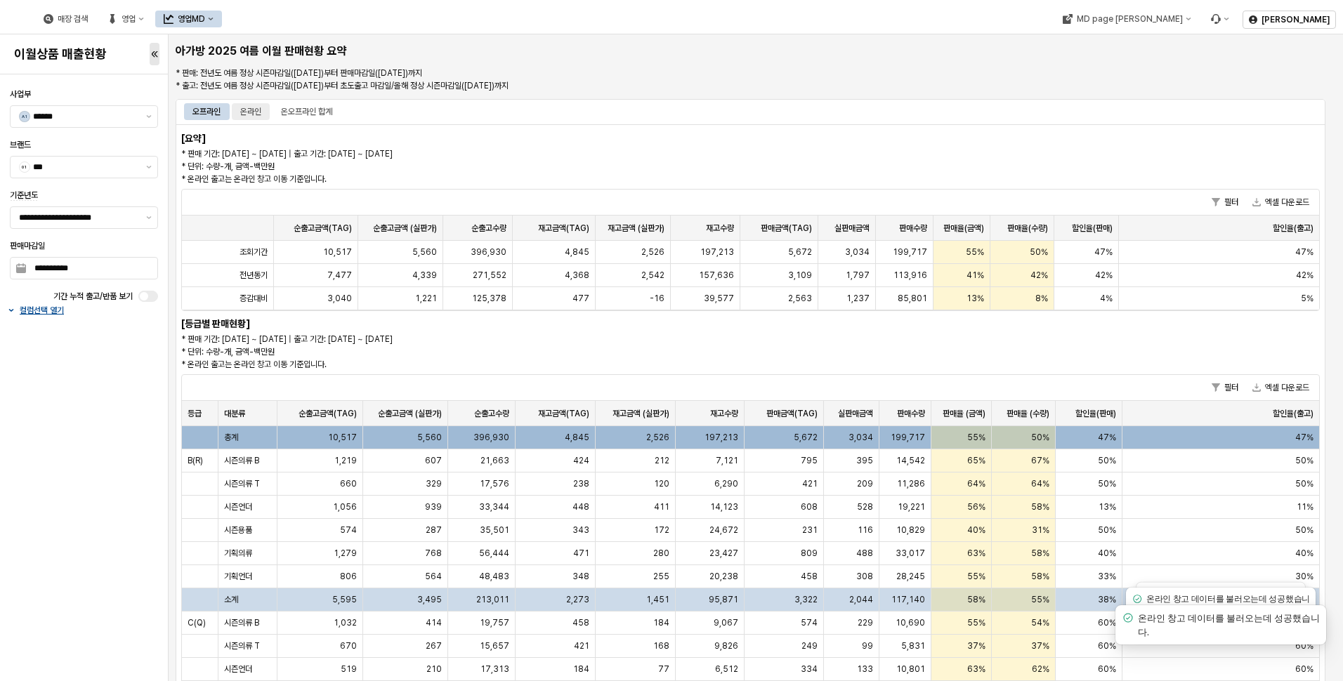
click at [250, 105] on div "온라인" at bounding box center [250, 111] width 21 height 17
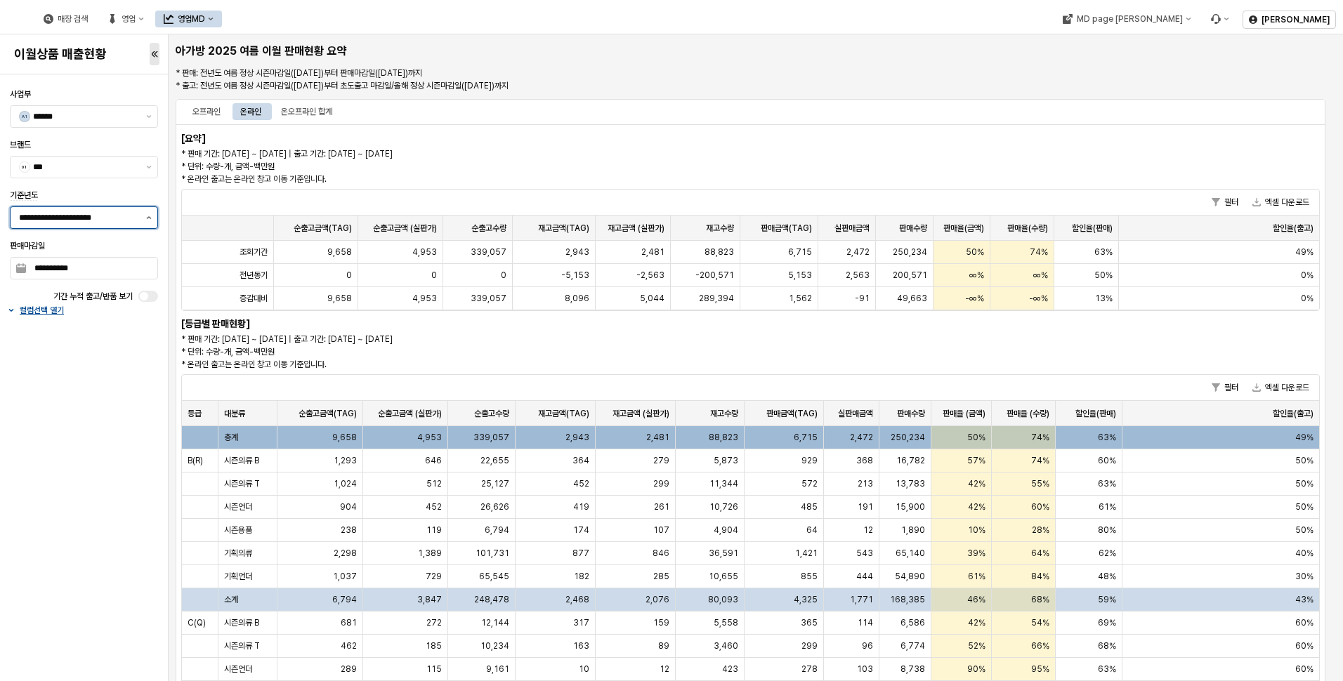
click at [145, 214] on button "제안 사항 표시" at bounding box center [148, 217] width 17 height 21
click at [152, 222] on button "제안 사항 표시" at bounding box center [148, 217] width 17 height 21
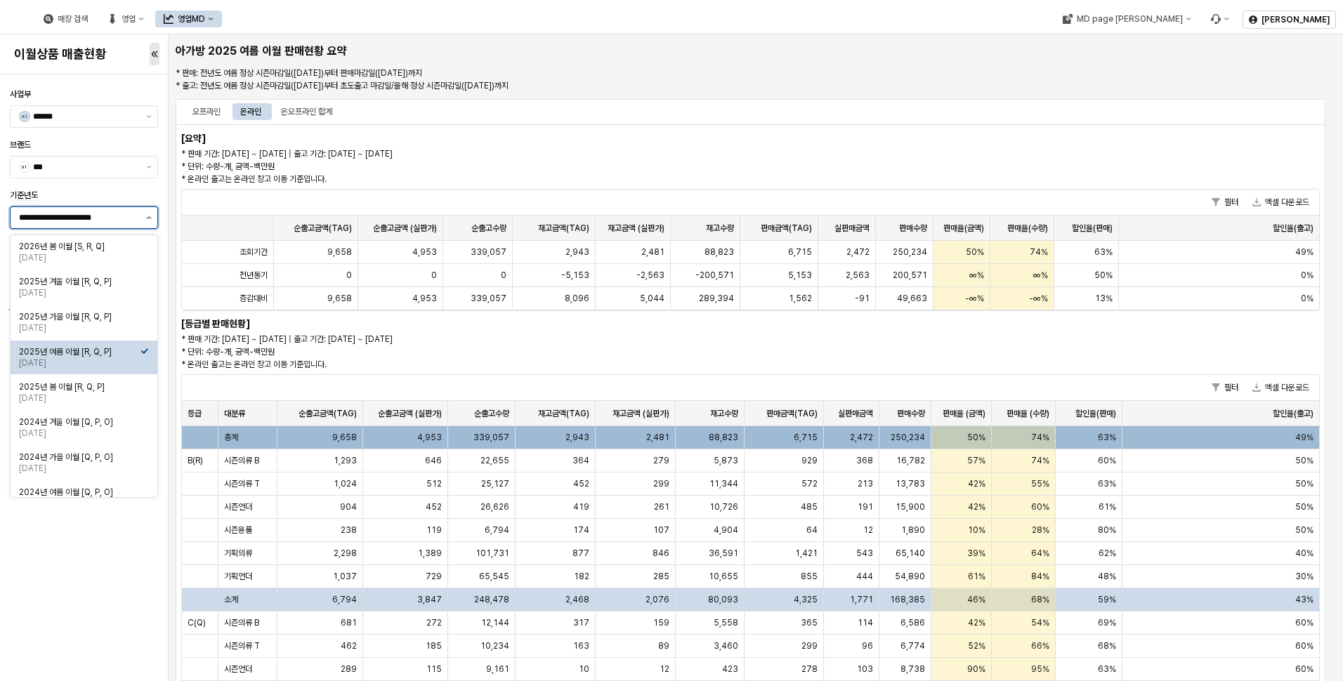
click at [143, 220] on button "제안 사항 표시" at bounding box center [148, 217] width 17 height 21
click at [94, 387] on div "2025년 봄 이월 [R, Q, P]" at bounding box center [80, 386] width 122 height 11
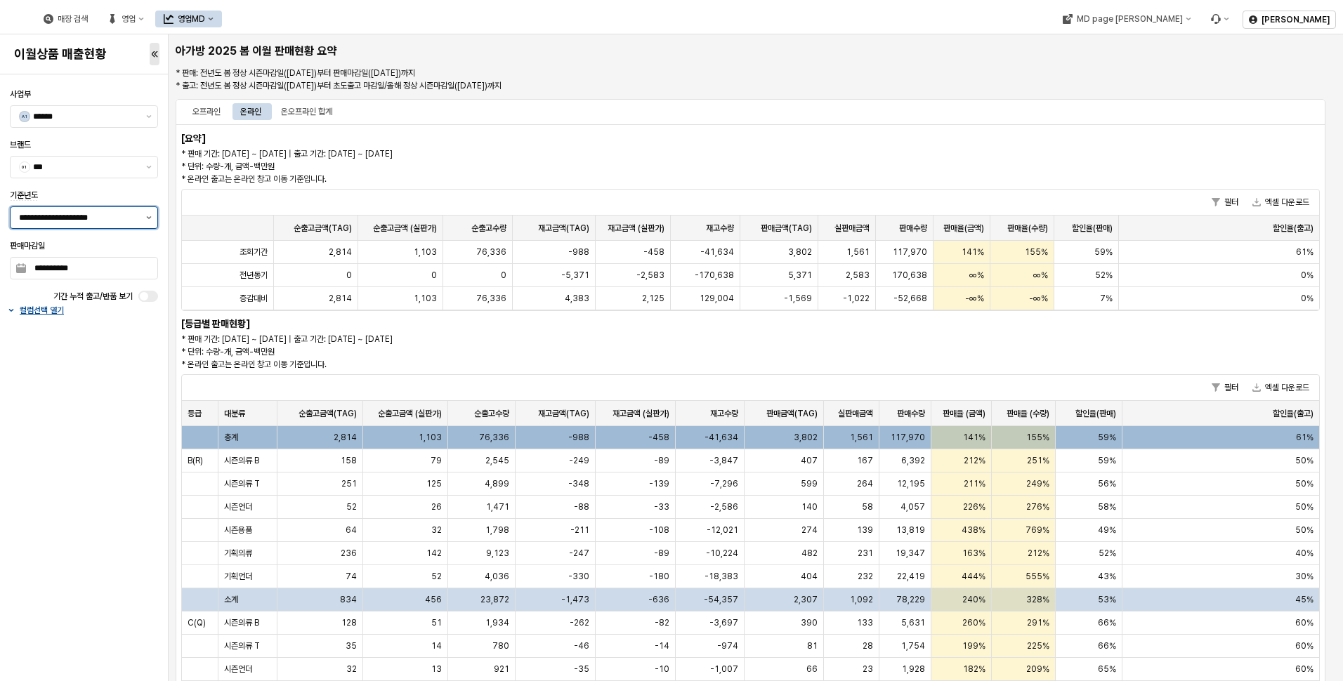
click at [148, 218] on icon "제안 사항 표시" at bounding box center [149, 217] width 5 height 3
click at [147, 221] on button "제안 사항 표시" at bounding box center [148, 217] width 17 height 21
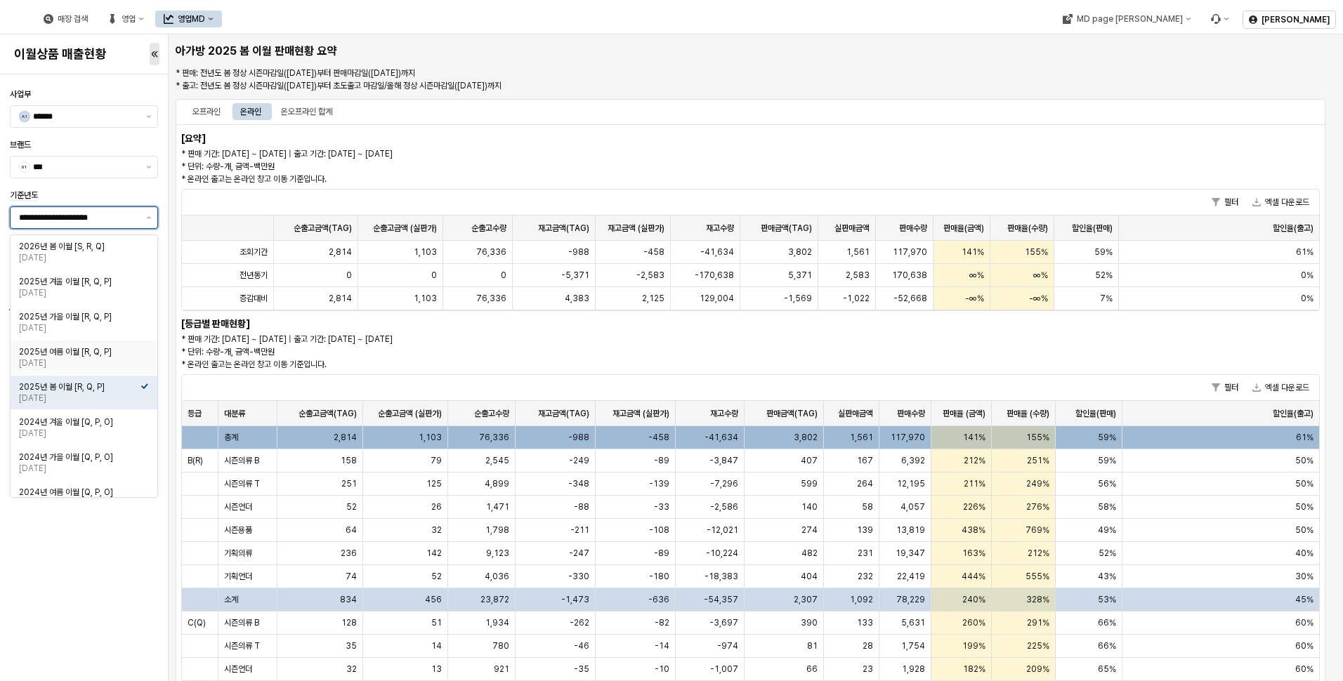
click at [85, 346] on div "2025년 여름 이월 [R, Q, P] [DATE]" at bounding box center [80, 357] width 122 height 25
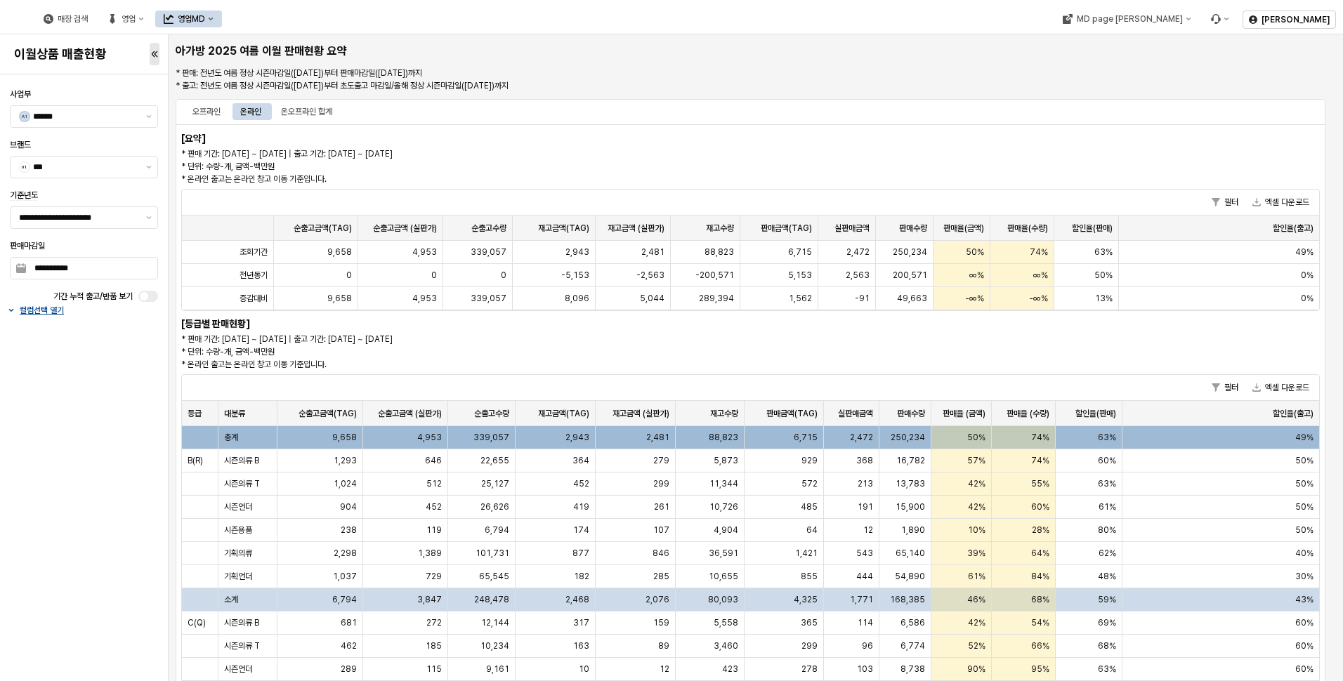
click at [121, 194] on div "기준년도" at bounding box center [84, 195] width 148 height 11
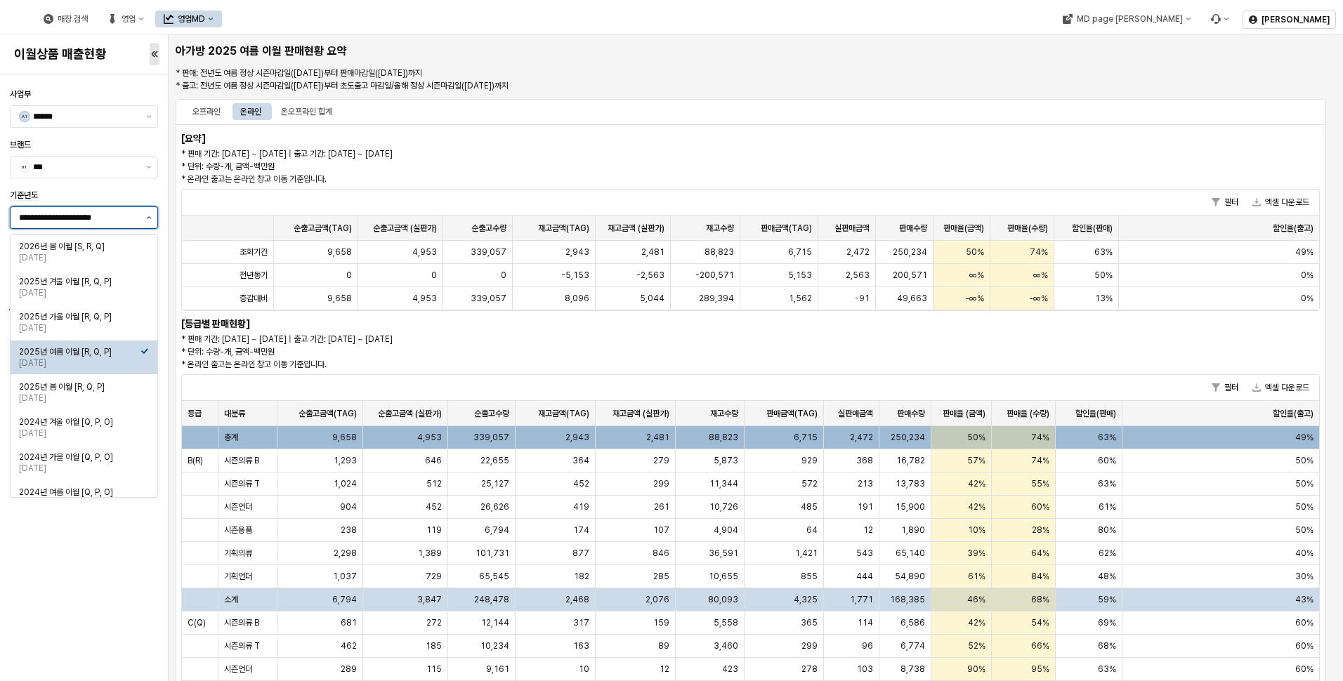
click at [153, 224] on button "제안 사항 표시" at bounding box center [148, 217] width 17 height 21
click at [116, 321] on div "2025년 가을 이월 [R, Q, P]" at bounding box center [80, 316] width 122 height 11
type input "**********"
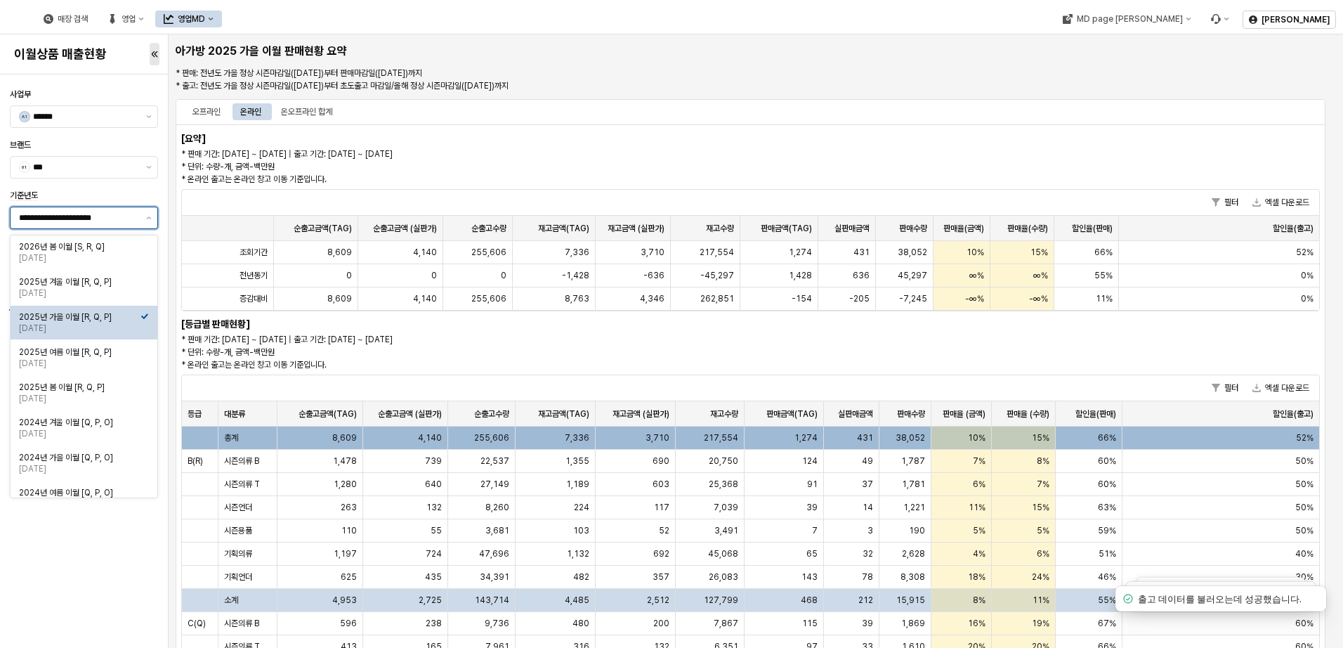
click at [88, 317] on div "2025년 가을 이월 [R, Q, P]" at bounding box center [80, 316] width 122 height 11
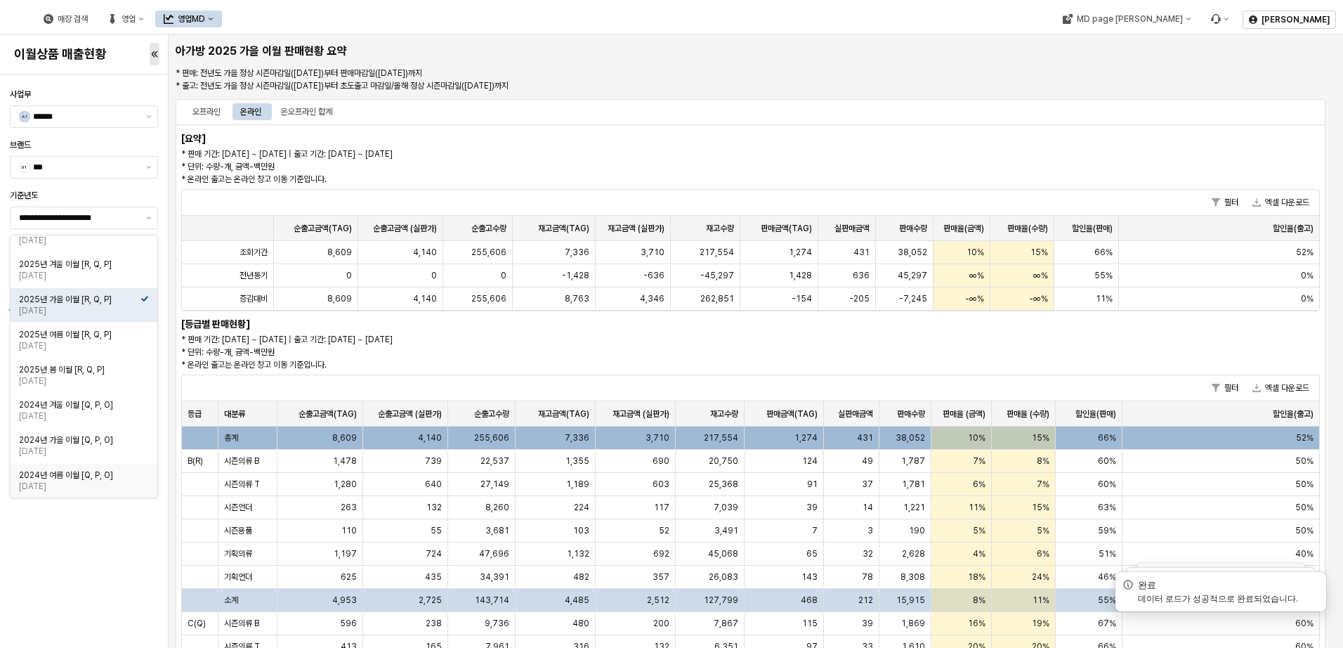
click at [97, 585] on div "**********" at bounding box center [83, 361] width 159 height 562
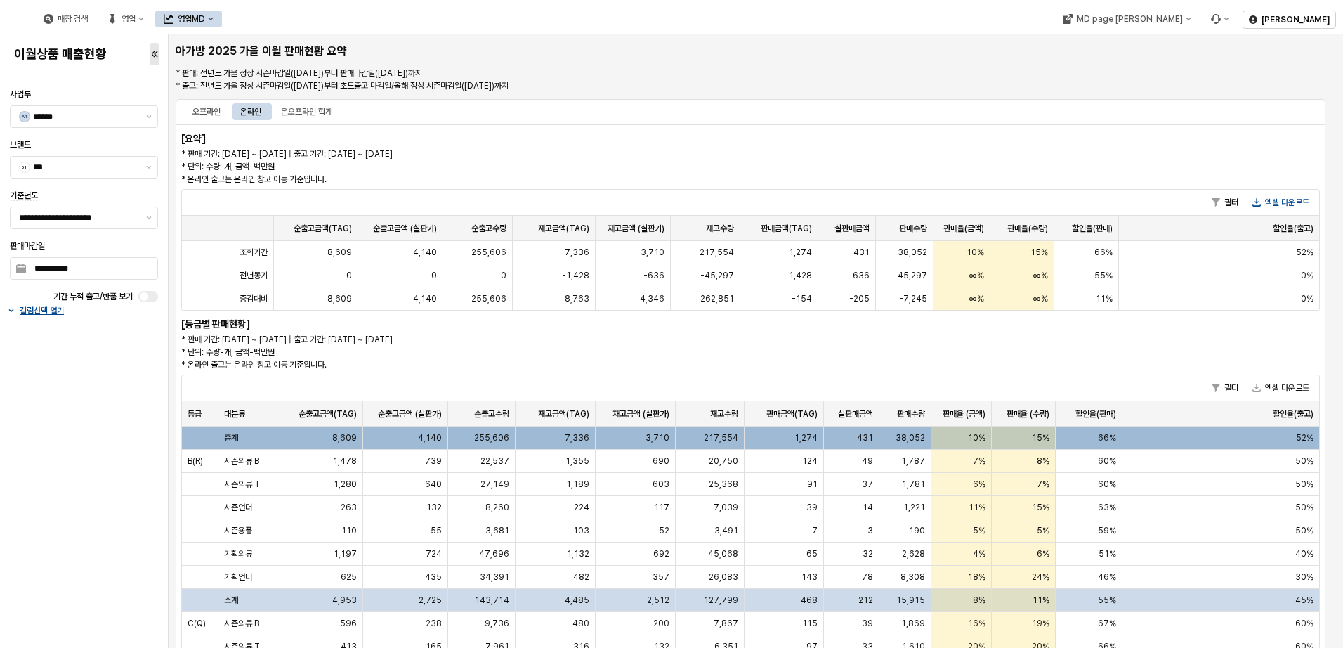
click at [1253, 209] on button "엑셀 다운로드" at bounding box center [1281, 202] width 68 height 17
click at [214, 109] on div "오프라인" at bounding box center [206, 111] width 28 height 17
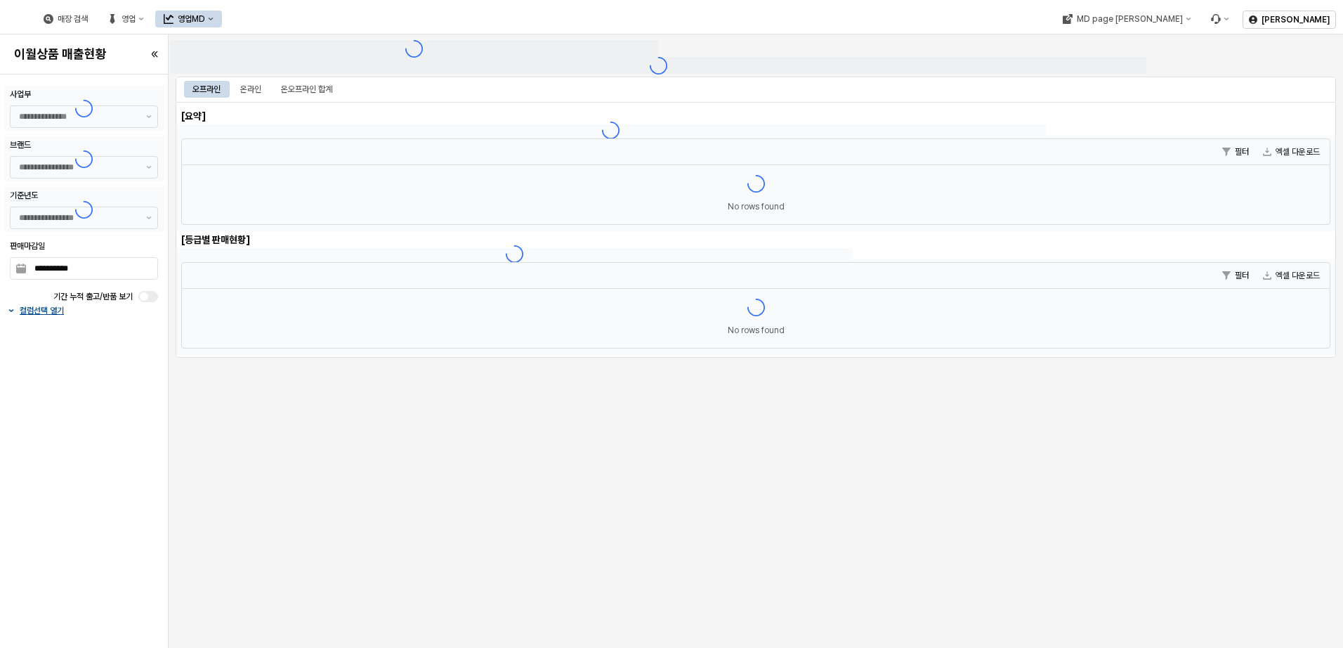
type input "******"
type input "***"
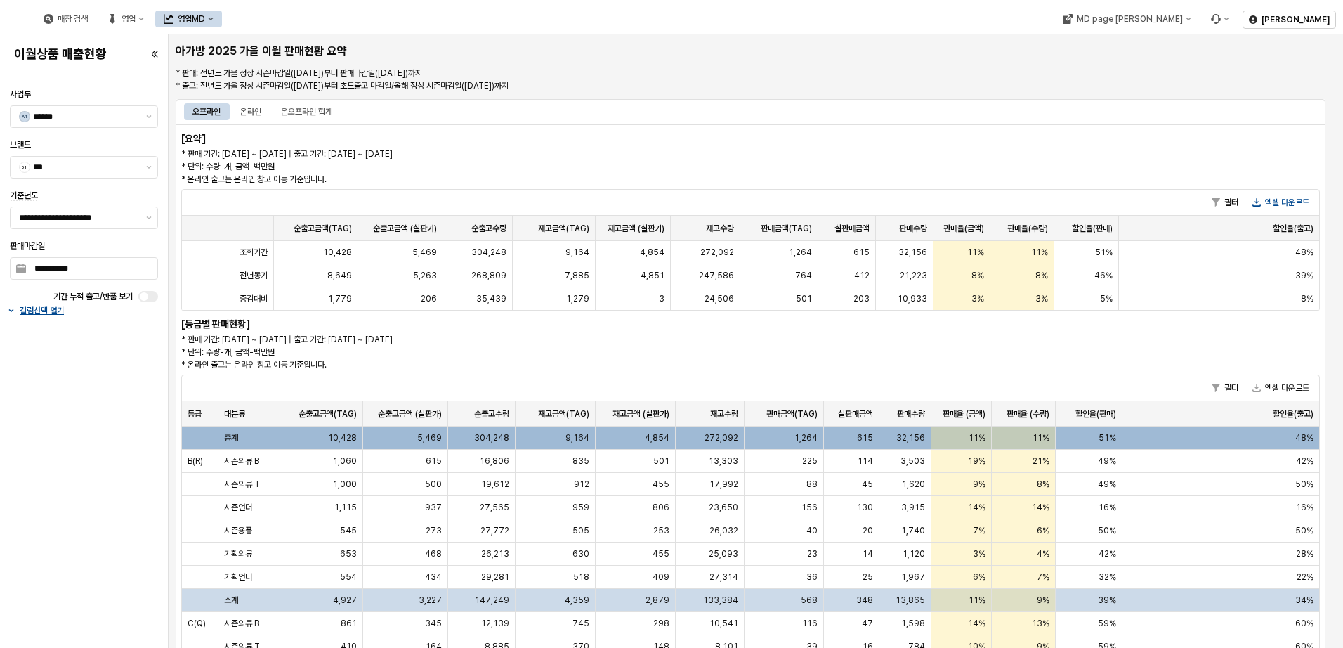
click at [1299, 195] on button "엑셀 다운로드" at bounding box center [1281, 202] width 68 height 17
click at [338, 107] on div "온오프라인 합계" at bounding box center [307, 111] width 68 height 17
click at [1290, 197] on button "엑셀 다운로드" at bounding box center [1281, 202] width 68 height 17
click at [136, 218] on input "**********" at bounding box center [78, 218] width 119 height 14
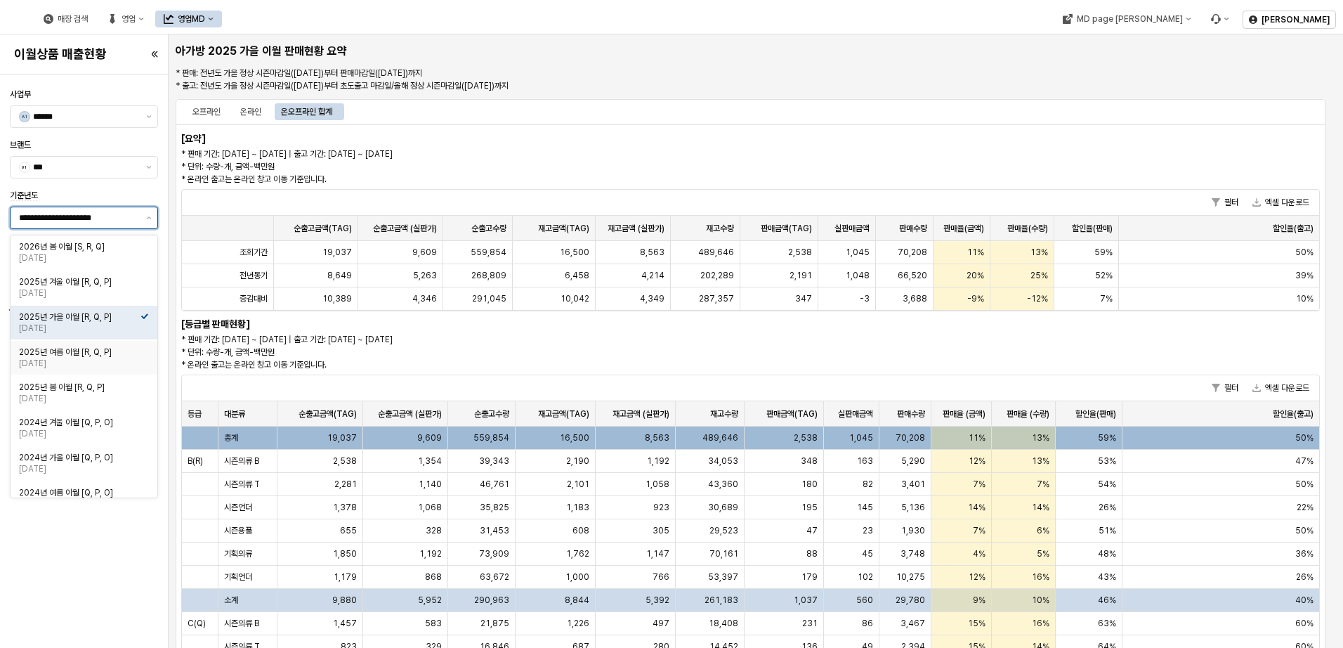
click at [98, 346] on div "2025년 여름 이월 [R, Q, P]" at bounding box center [80, 351] width 122 height 11
type input "**********"
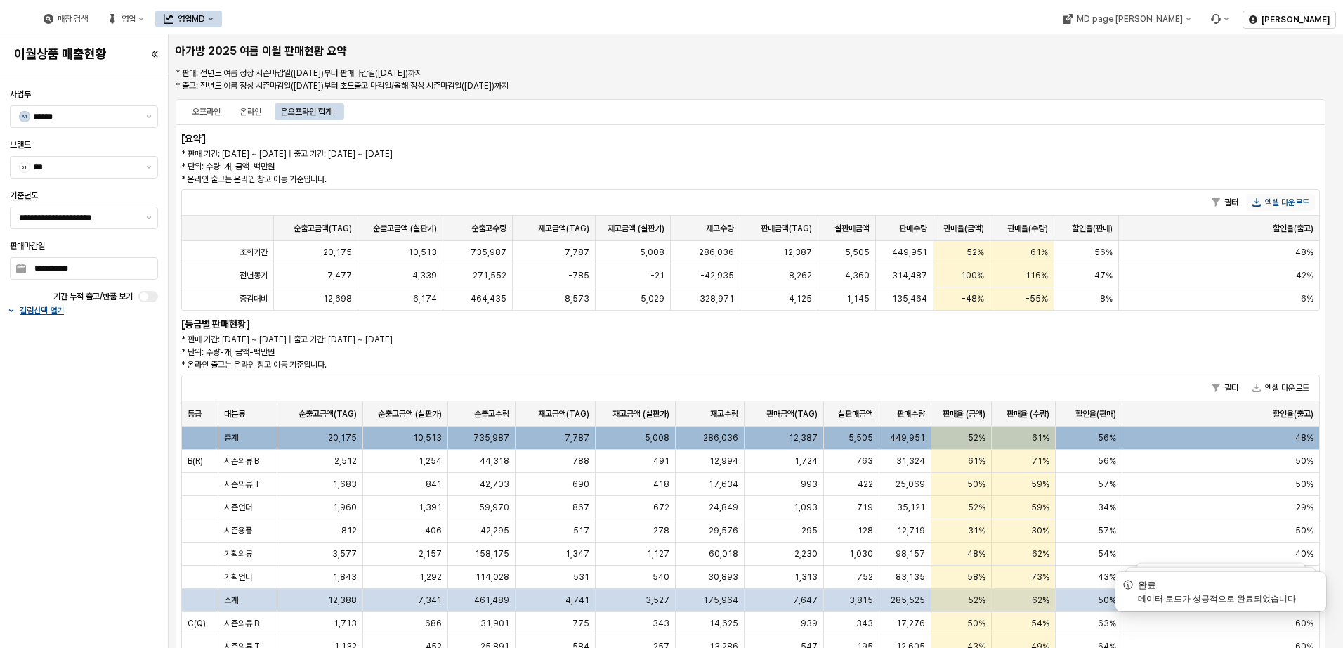
click at [1287, 202] on button "엑셀 다운로드" at bounding box center [1281, 202] width 68 height 17
click at [258, 107] on div "온라인" at bounding box center [250, 111] width 21 height 17
drag, startPoint x: 586, startPoint y: 271, endPoint x: 1139, endPoint y: 137, distance: 568.8
click at [1119, 124] on section "오프라인 온라인 온오프라인 합계 [요약] * 판매 기간: 2024-10-15 ~ 2025-08-31 | 출고 기간: 2024-10-15 ~ 2…" at bounding box center [751, 523] width 1150 height 848
click at [1285, 203] on button "엑셀 다운로드" at bounding box center [1281, 202] width 68 height 17
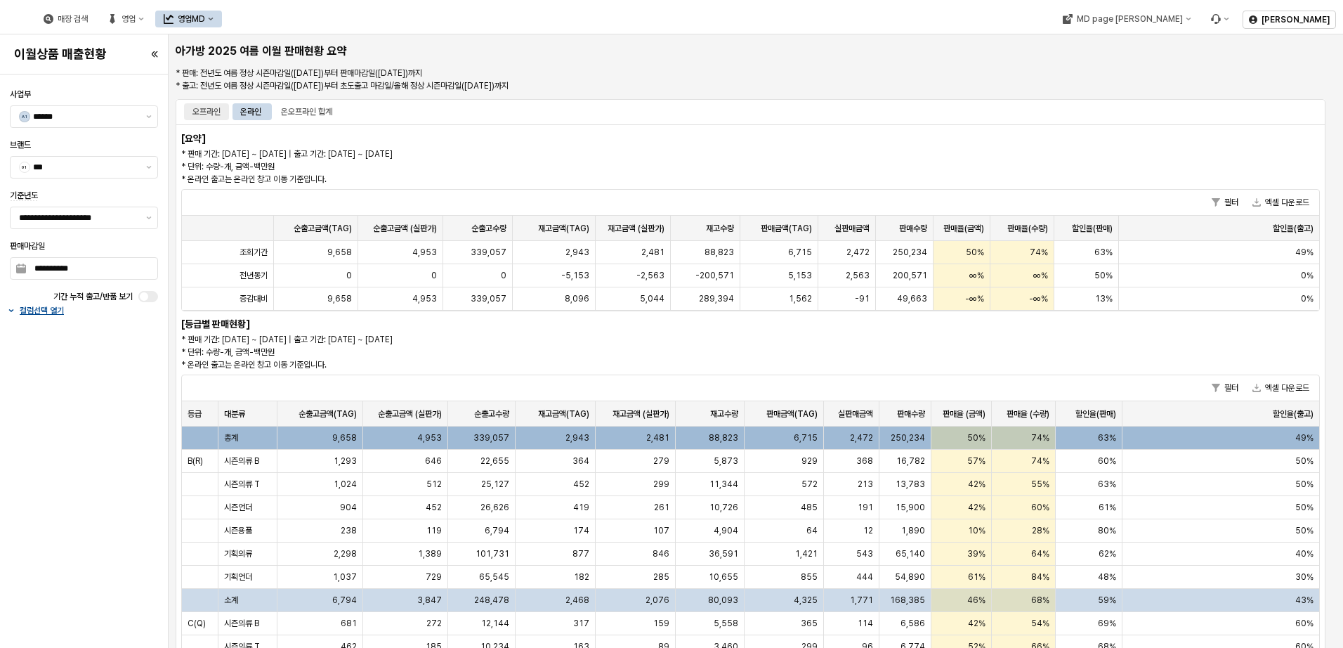
click at [217, 114] on div "오프라인" at bounding box center [206, 111] width 28 height 17
click at [1283, 197] on button "엑셀 다운로드" at bounding box center [1281, 202] width 68 height 17
